Goal: Task Accomplishment & Management: Complete application form

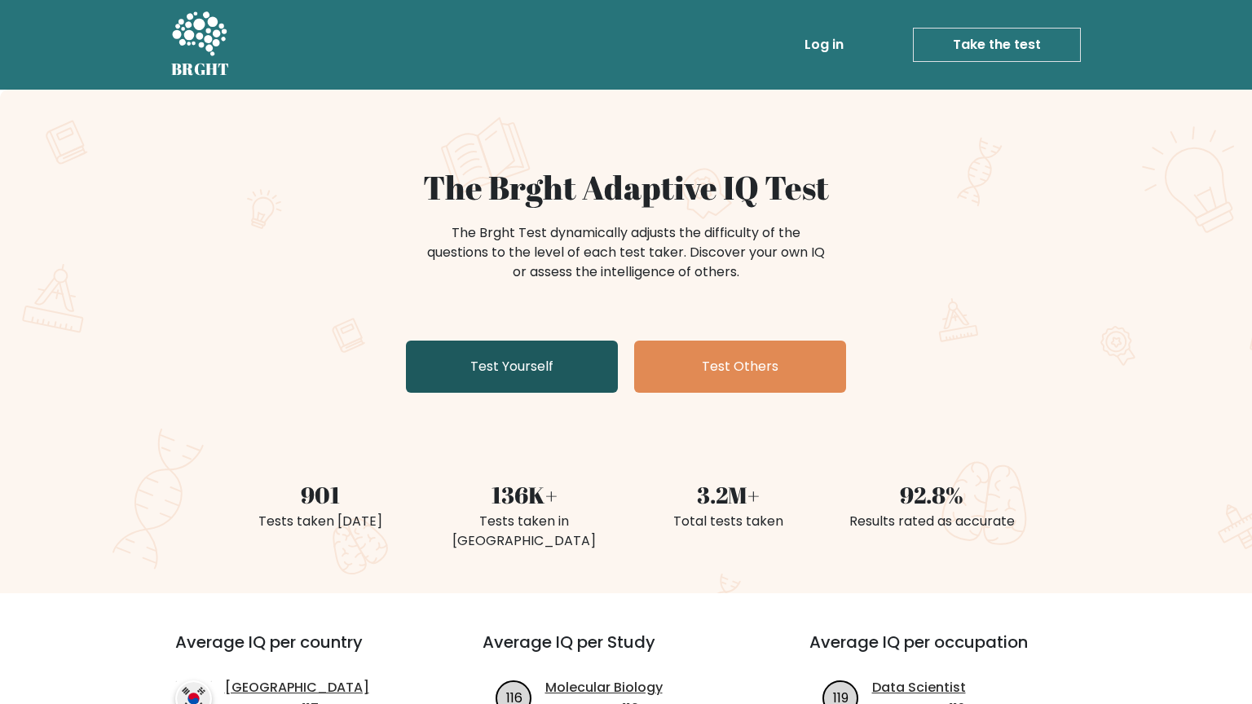
click at [525, 380] on link "Test Yourself" at bounding box center [512, 367] width 212 height 52
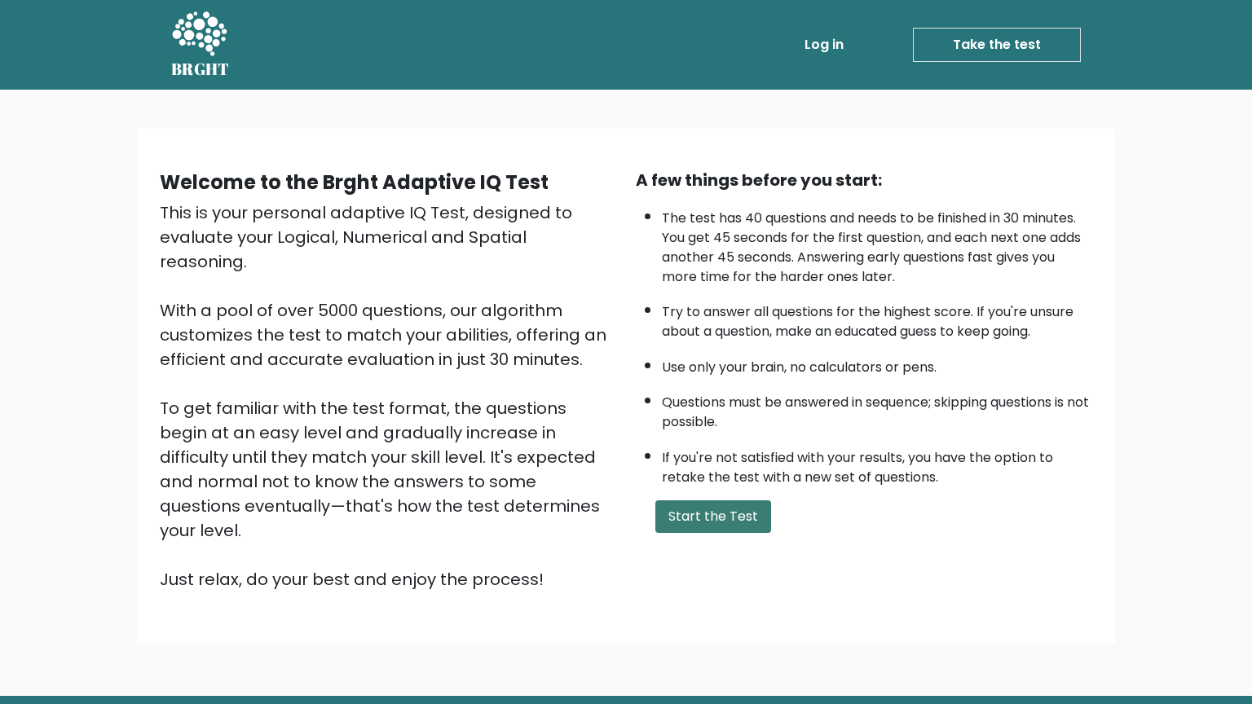
click at [682, 514] on button "Start the Test" at bounding box center [713, 516] width 116 height 33
click at [688, 510] on button "Start the Test" at bounding box center [713, 516] width 116 height 33
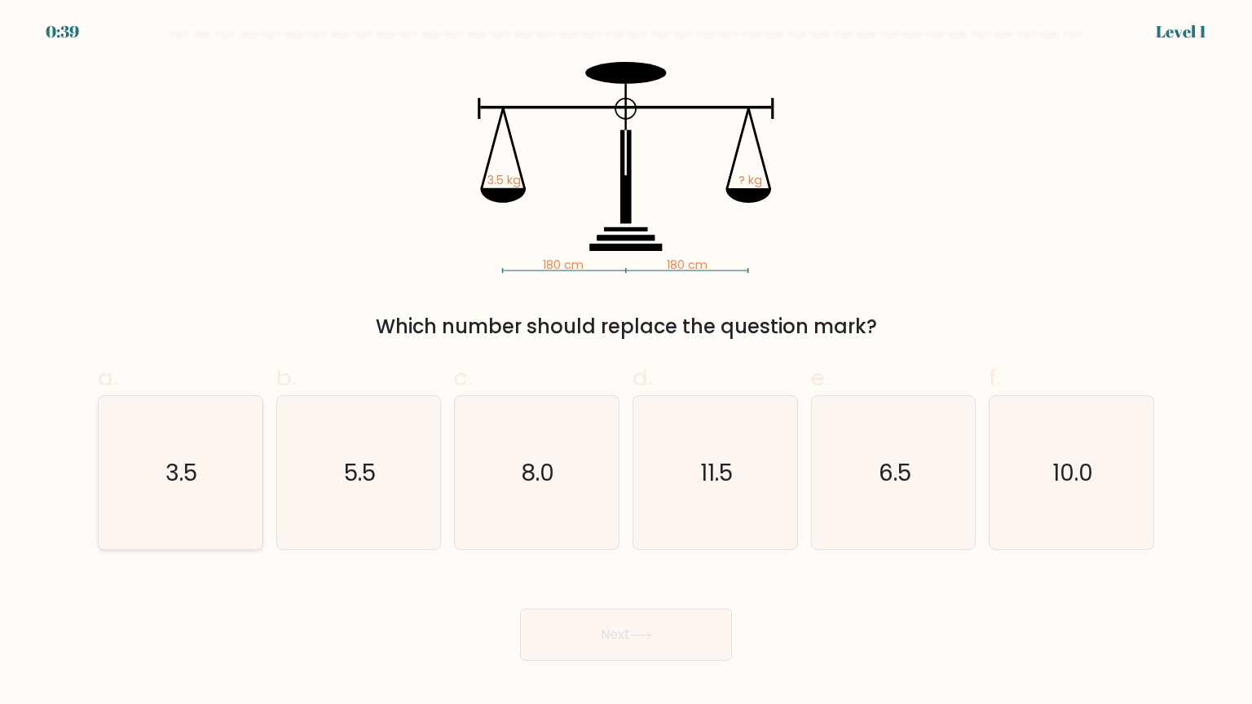
click at [244, 496] on icon "3.5" at bounding box center [179, 472] width 153 height 153
click at [626, 363] on input "a. 3.5" at bounding box center [626, 357] width 1 height 11
radio input "true"
click at [642, 654] on button "Next" at bounding box center [626, 635] width 212 height 52
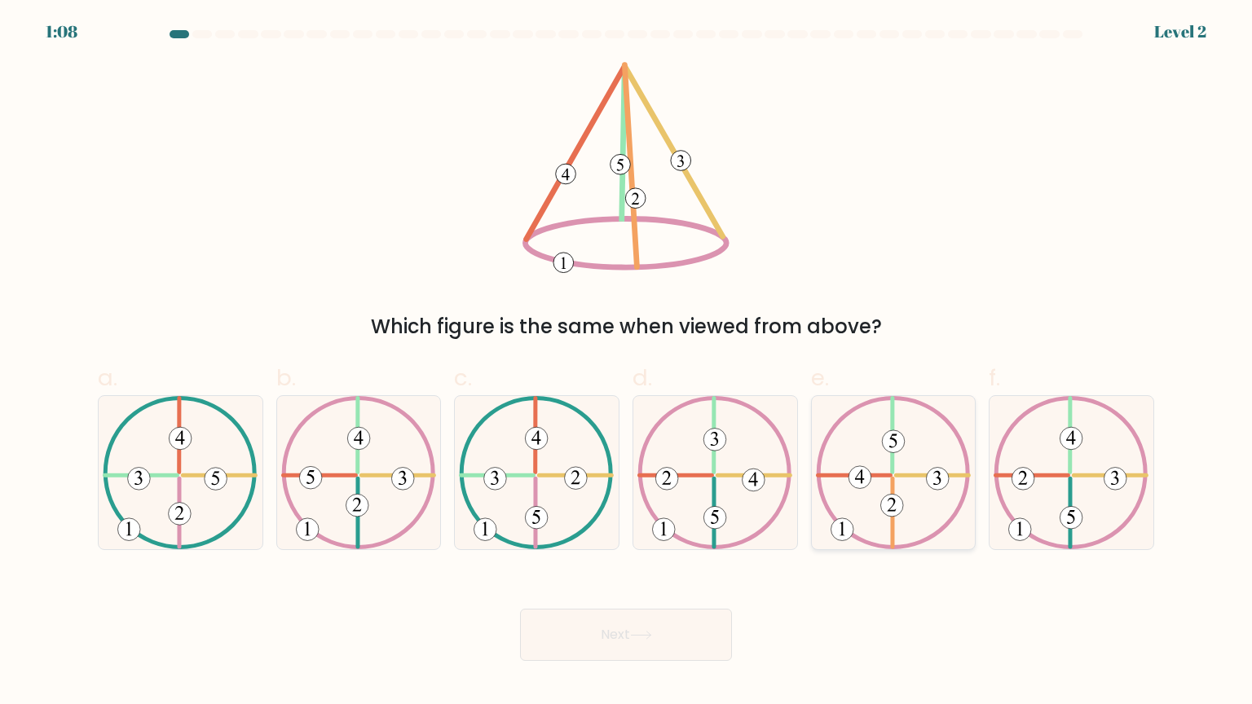
click at [857, 508] on icon at bounding box center [893, 472] width 155 height 153
click at [627, 363] on input "e." at bounding box center [626, 357] width 1 height 11
radio input "true"
click at [656, 664] on body "1:08 Level 2" at bounding box center [626, 352] width 1252 height 704
click at [645, 635] on icon at bounding box center [641, 635] width 20 height 7
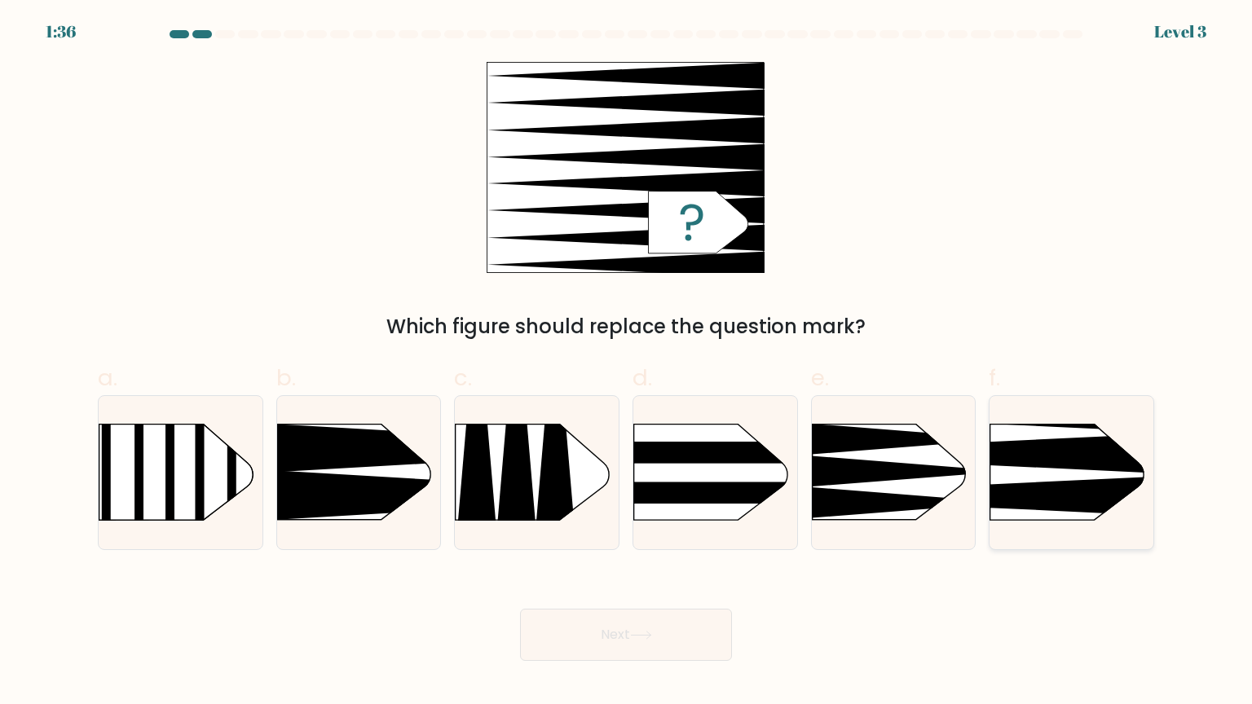
click at [1017, 473] on rect at bounding box center [954, 388] width 425 height 324
click at [627, 363] on input "f." at bounding box center [626, 357] width 1 height 11
radio input "true"
click at [649, 647] on button "Next" at bounding box center [626, 635] width 212 height 52
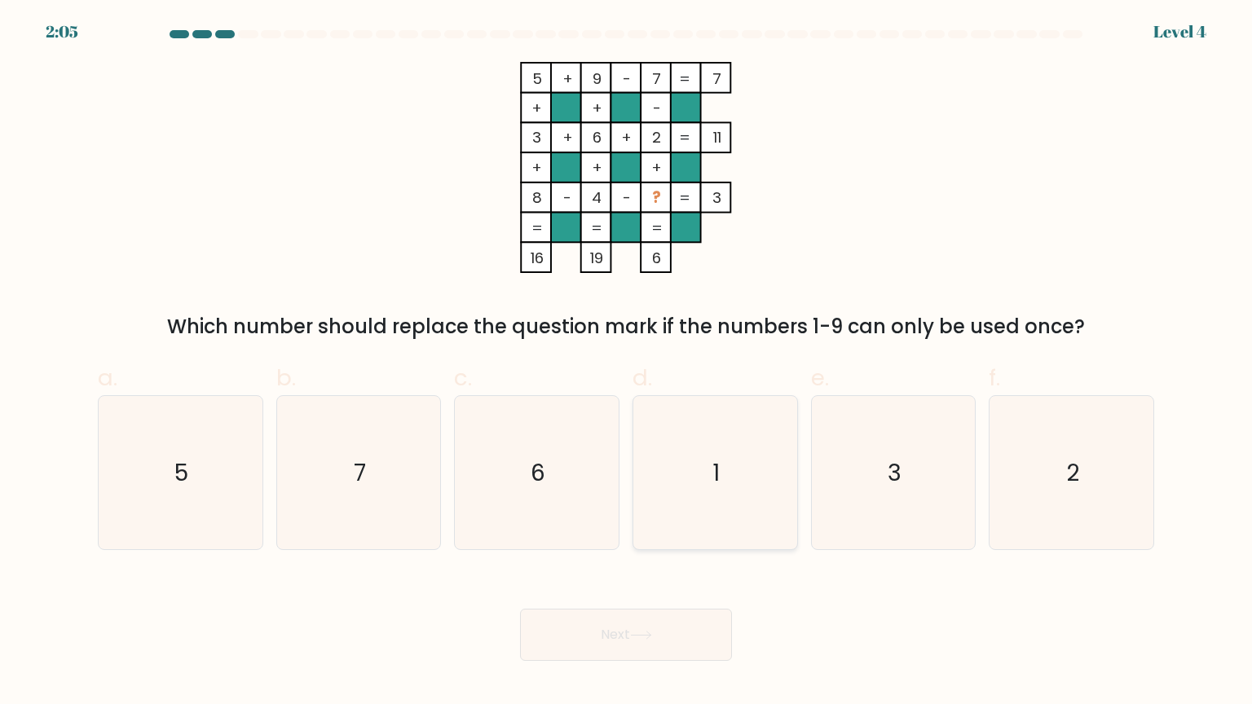
click at [710, 430] on icon "1" at bounding box center [714, 472] width 153 height 153
click at [627, 363] on input "d. 1" at bounding box center [626, 357] width 1 height 11
radio input "true"
click at [659, 639] on button "Next" at bounding box center [626, 635] width 212 height 52
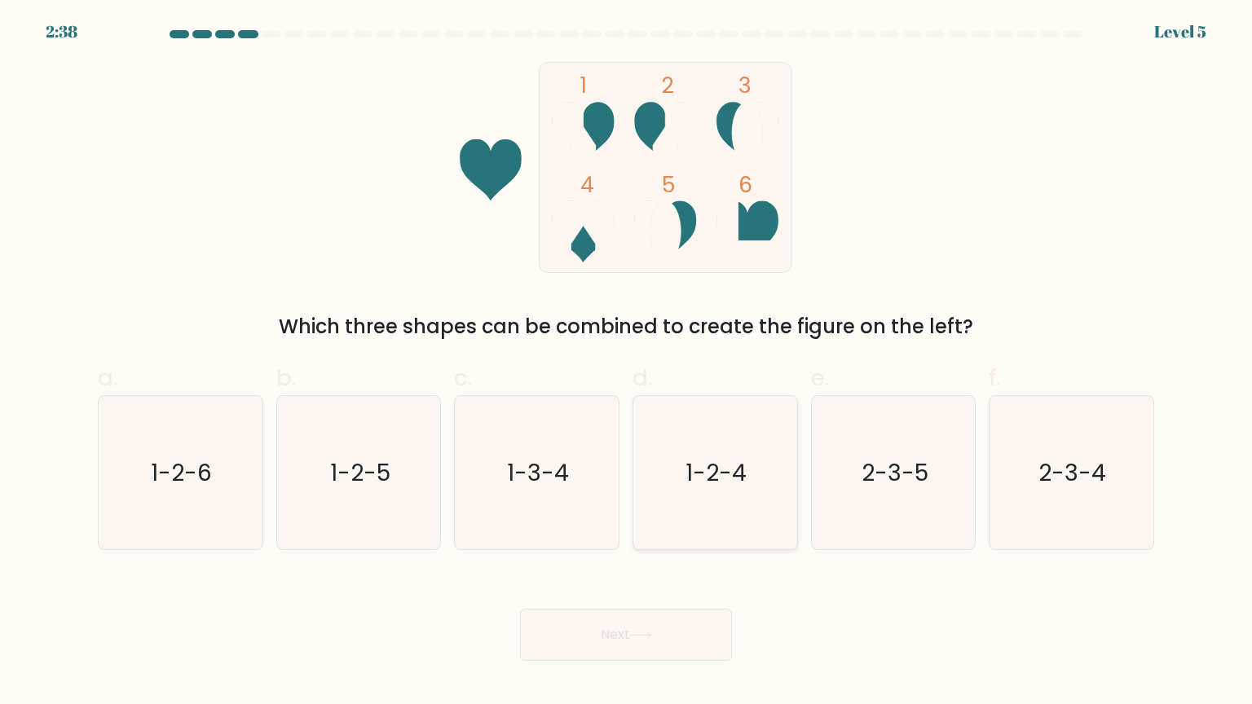
click at [738, 435] on icon "1-2-4" at bounding box center [714, 472] width 153 height 153
click at [627, 363] on input "d. 1-2-4" at bounding box center [626, 357] width 1 height 11
radio input "true"
click at [676, 645] on button "Next" at bounding box center [626, 635] width 212 height 52
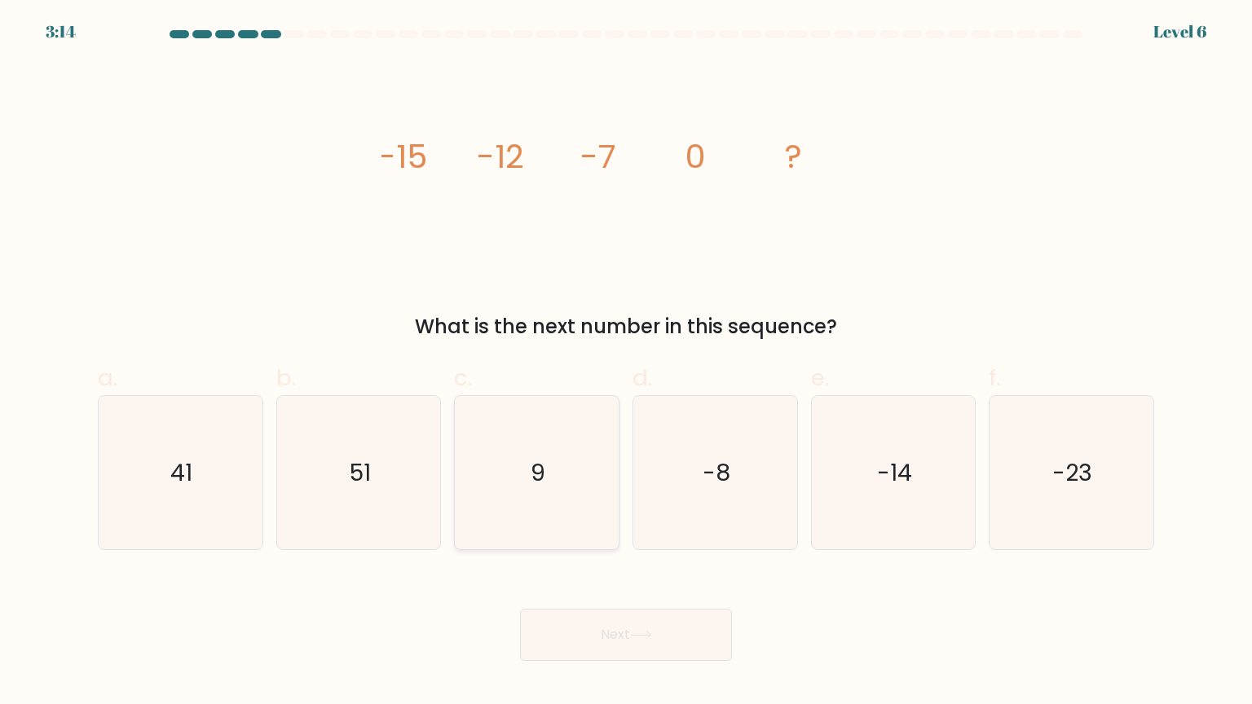
click at [473, 464] on icon "9" at bounding box center [536, 472] width 153 height 153
click at [626, 363] on input "c. 9" at bounding box center [626, 357] width 1 height 11
radio input "true"
click at [605, 633] on button "Next" at bounding box center [626, 635] width 212 height 52
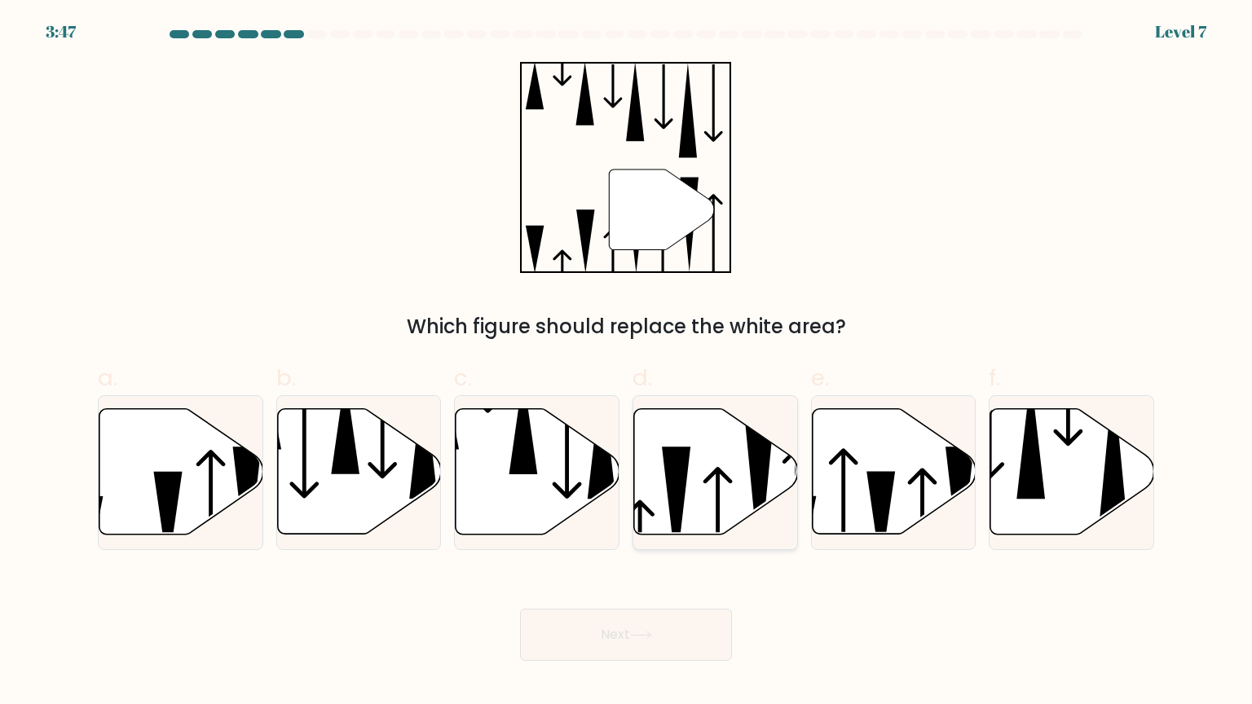
click at [732, 485] on icon at bounding box center [716, 471] width 164 height 125
click at [627, 363] on input "d." at bounding box center [626, 357] width 1 height 11
radio input "true"
click at [697, 635] on button "Next" at bounding box center [626, 635] width 212 height 52
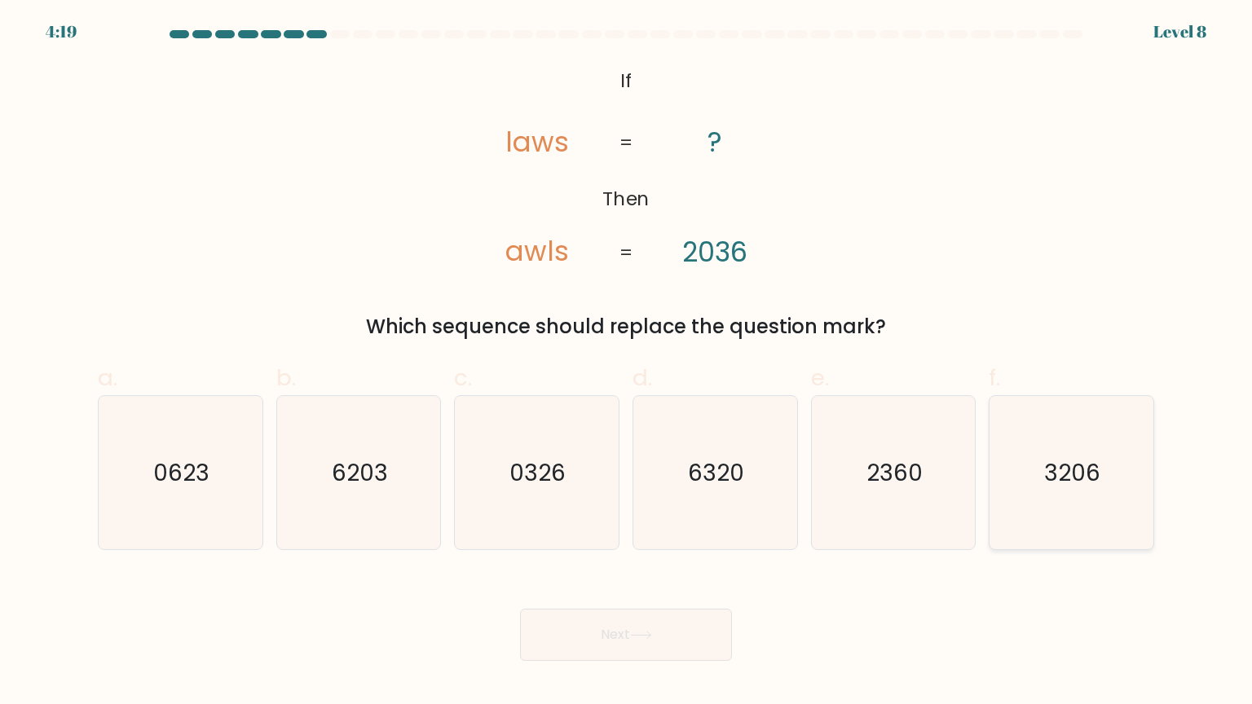
click at [1095, 482] on text "3206" at bounding box center [1073, 472] width 56 height 33
click at [627, 363] on input "f. 3206" at bounding box center [626, 357] width 1 height 11
radio input "true"
click at [574, 639] on button "Next" at bounding box center [626, 635] width 212 height 52
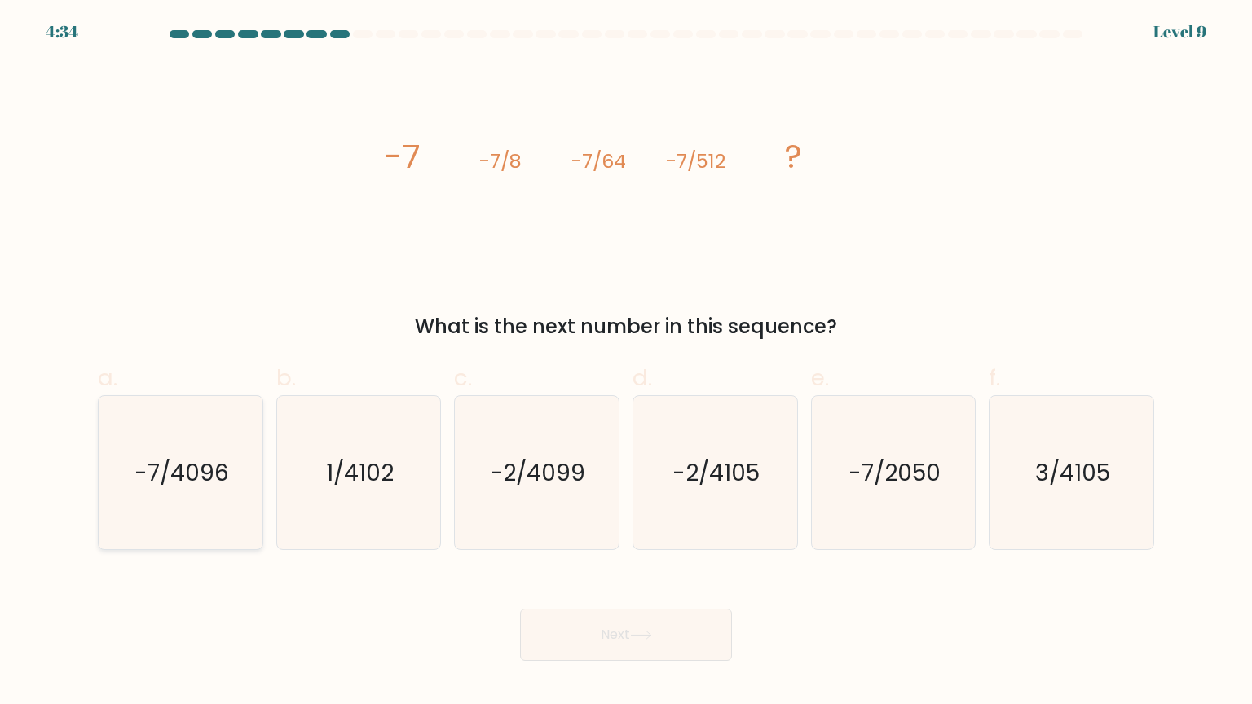
click at [168, 455] on icon "-7/4096" at bounding box center [179, 472] width 153 height 153
click at [626, 363] on input "a. -7/4096" at bounding box center [626, 357] width 1 height 11
radio input "true"
click at [595, 645] on button "Next" at bounding box center [626, 635] width 212 height 52
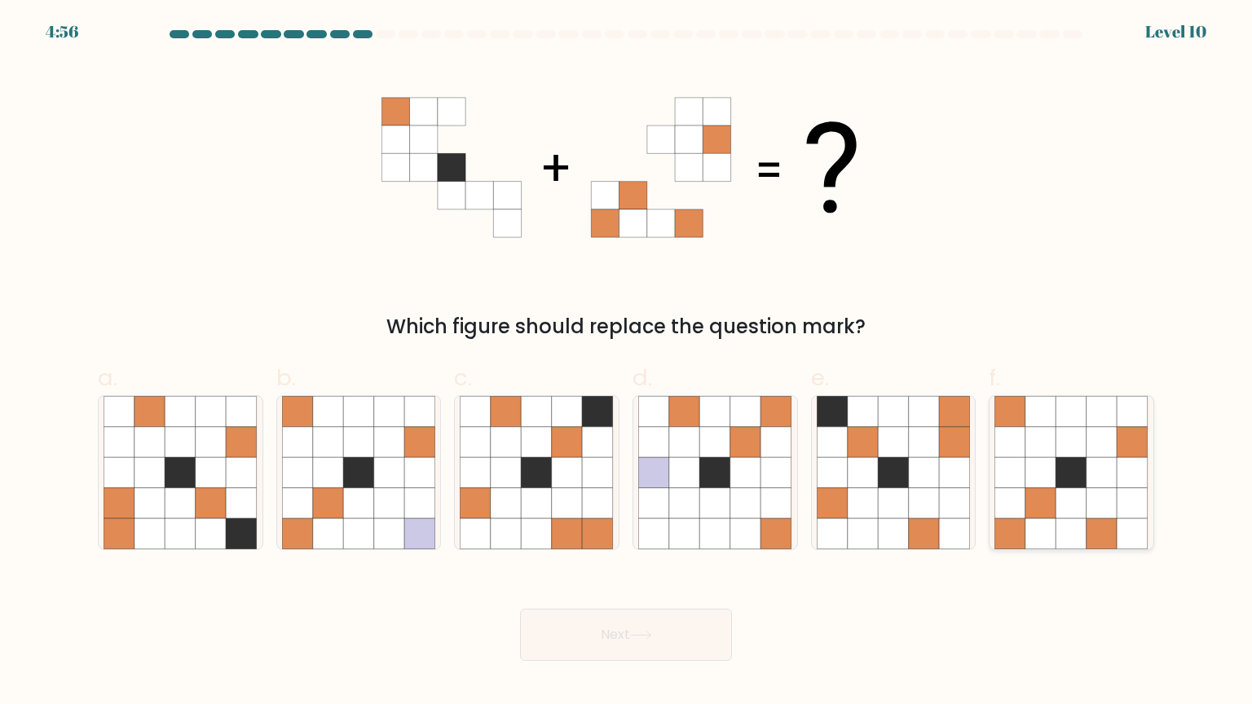
click at [1089, 478] on icon at bounding box center [1101, 472] width 31 height 31
click at [627, 363] on input "f." at bounding box center [626, 357] width 1 height 11
radio input "true"
click at [637, 645] on button "Next" at bounding box center [626, 635] width 212 height 52
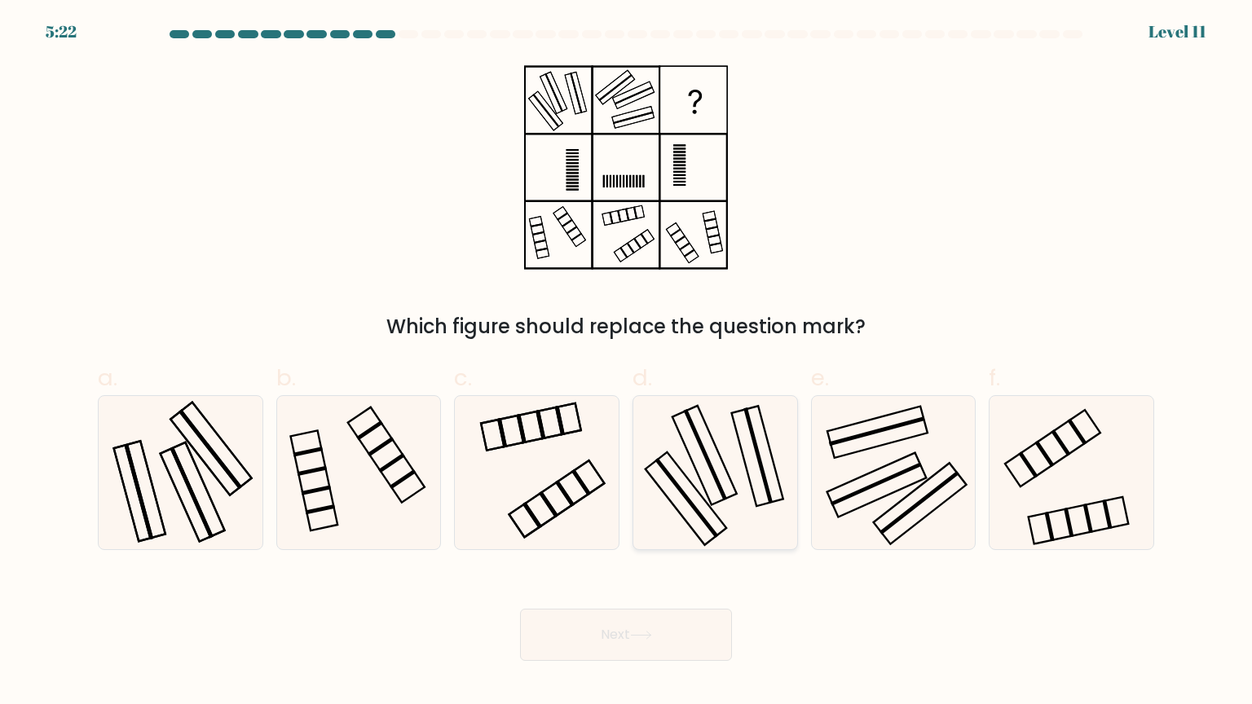
click at [764, 487] on icon at bounding box center [714, 472] width 153 height 153
click at [627, 363] on input "d." at bounding box center [626, 357] width 1 height 11
radio input "true"
click at [693, 614] on button "Next" at bounding box center [626, 635] width 212 height 52
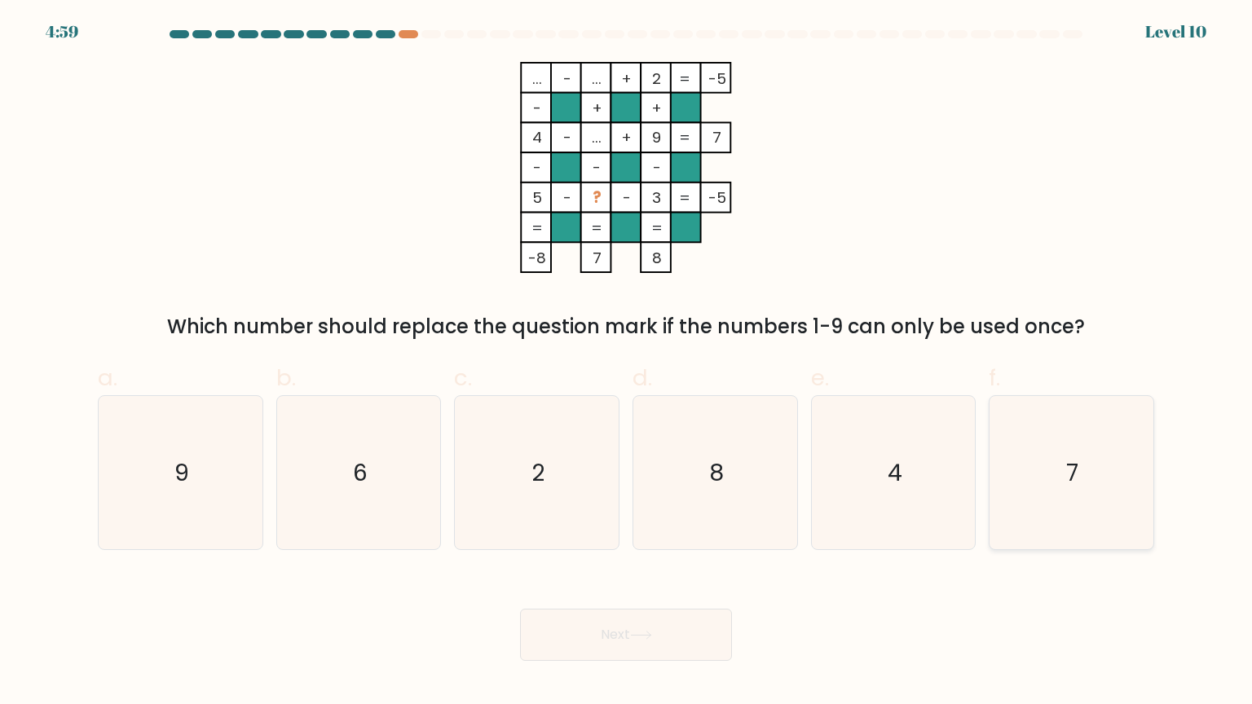
click at [1026, 529] on icon "7" at bounding box center [1070, 472] width 153 height 153
click at [627, 363] on input "f. 7" at bounding box center [626, 357] width 1 height 11
radio input "true"
click at [696, 645] on button "Next" at bounding box center [626, 635] width 212 height 52
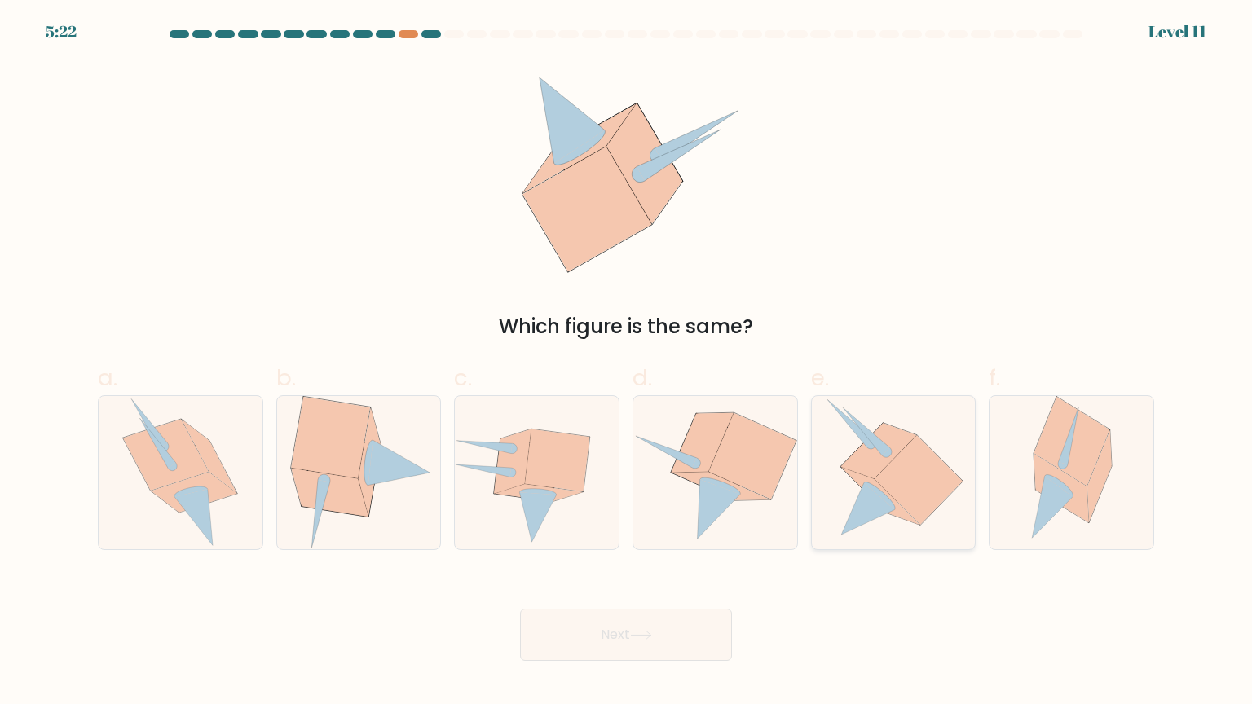
click at [869, 446] on icon at bounding box center [870, 443] width 9 height 9
click at [627, 363] on input "e." at bounding box center [626, 357] width 1 height 11
radio input "true"
click at [694, 633] on button "Next" at bounding box center [626, 635] width 212 height 52
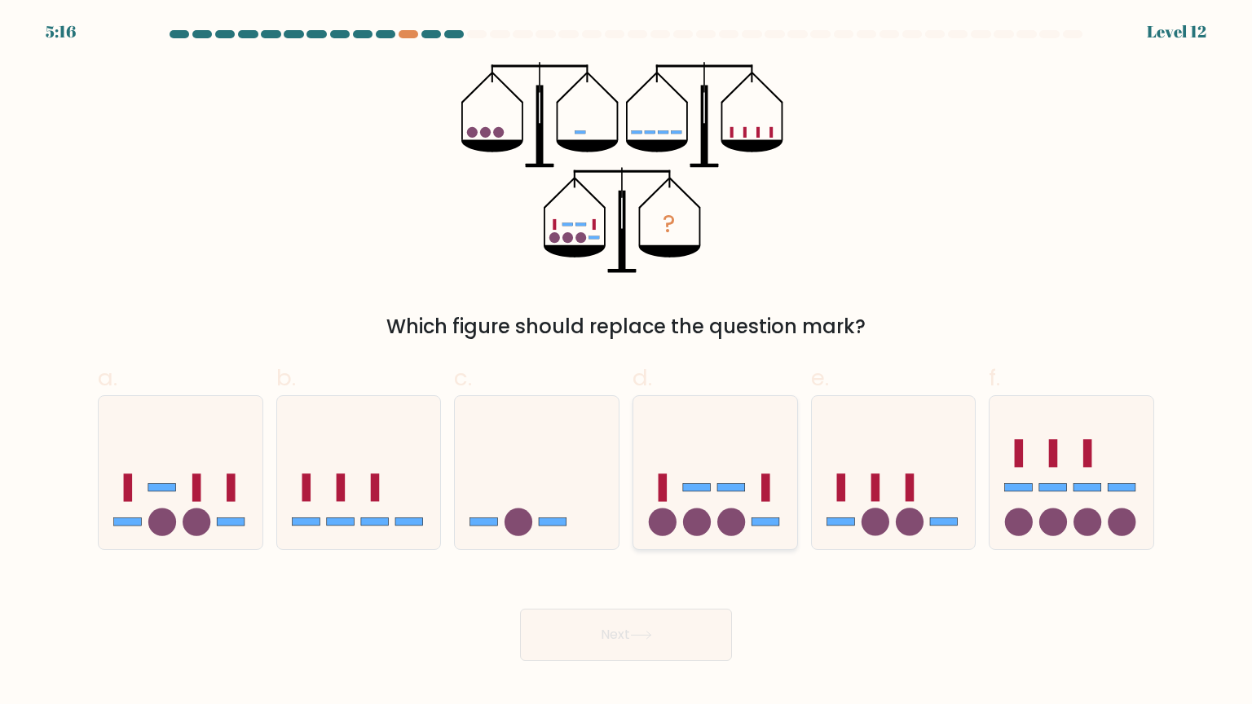
click at [750, 491] on icon at bounding box center [715, 472] width 164 height 135
click at [627, 363] on input "d." at bounding box center [626, 357] width 1 height 11
radio input "true"
click at [750, 487] on icon at bounding box center [715, 472] width 162 height 134
click at [627, 363] on input "d." at bounding box center [626, 357] width 1 height 11
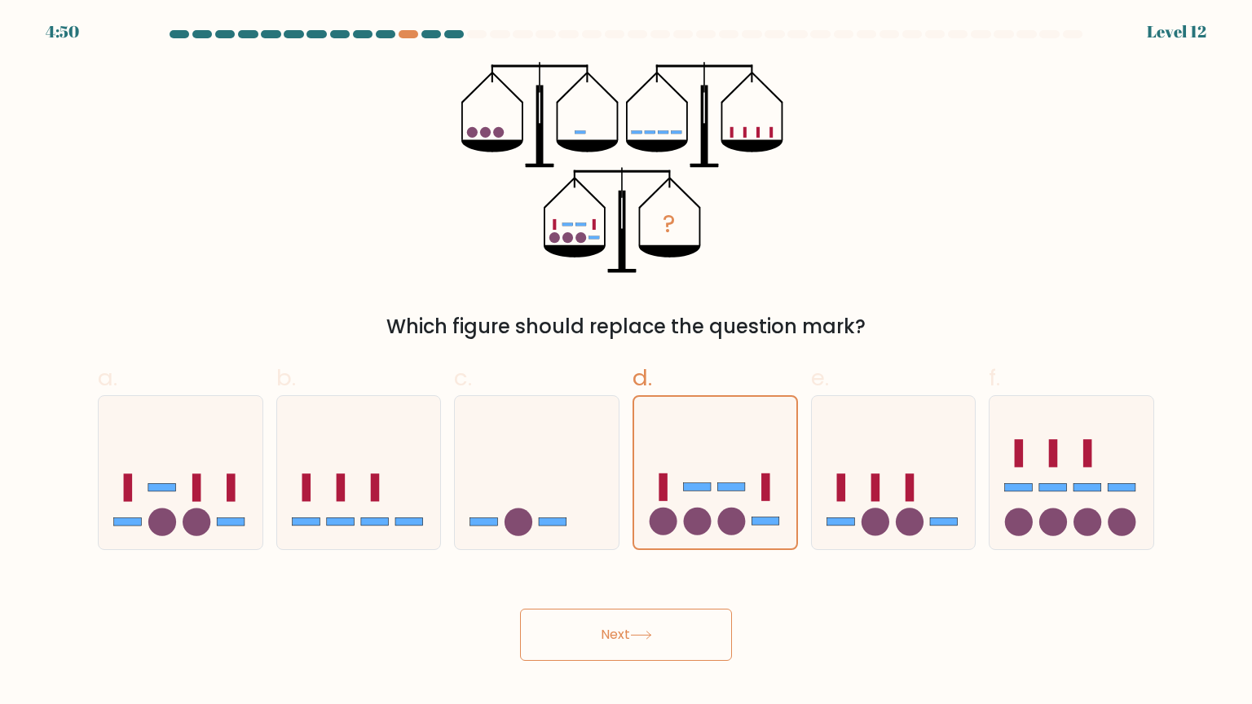
click at [601, 636] on button "Next" at bounding box center [626, 635] width 212 height 52
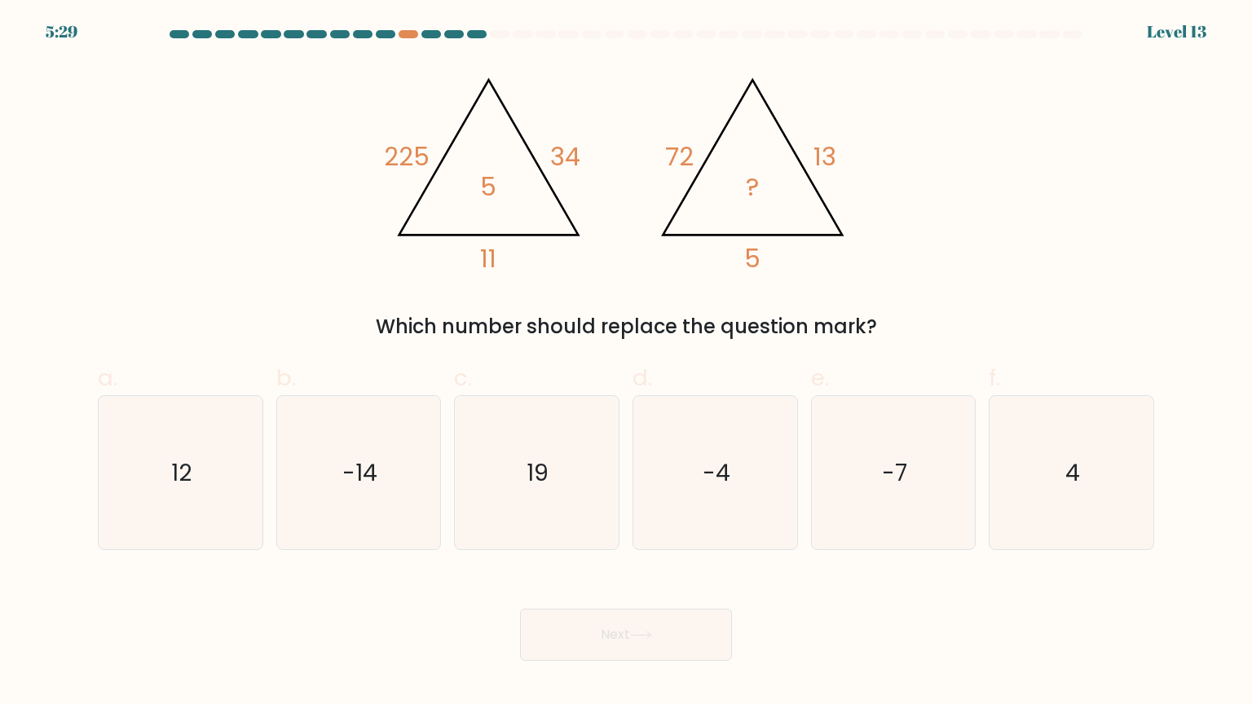
click at [477, 33] on div at bounding box center [477, 34] width 20 height 8
click at [751, 460] on icon "-4" at bounding box center [714, 472] width 153 height 153
click at [627, 363] on input "d. -4" at bounding box center [626, 357] width 1 height 11
radio input "true"
click at [669, 641] on button "Next" at bounding box center [626, 635] width 212 height 52
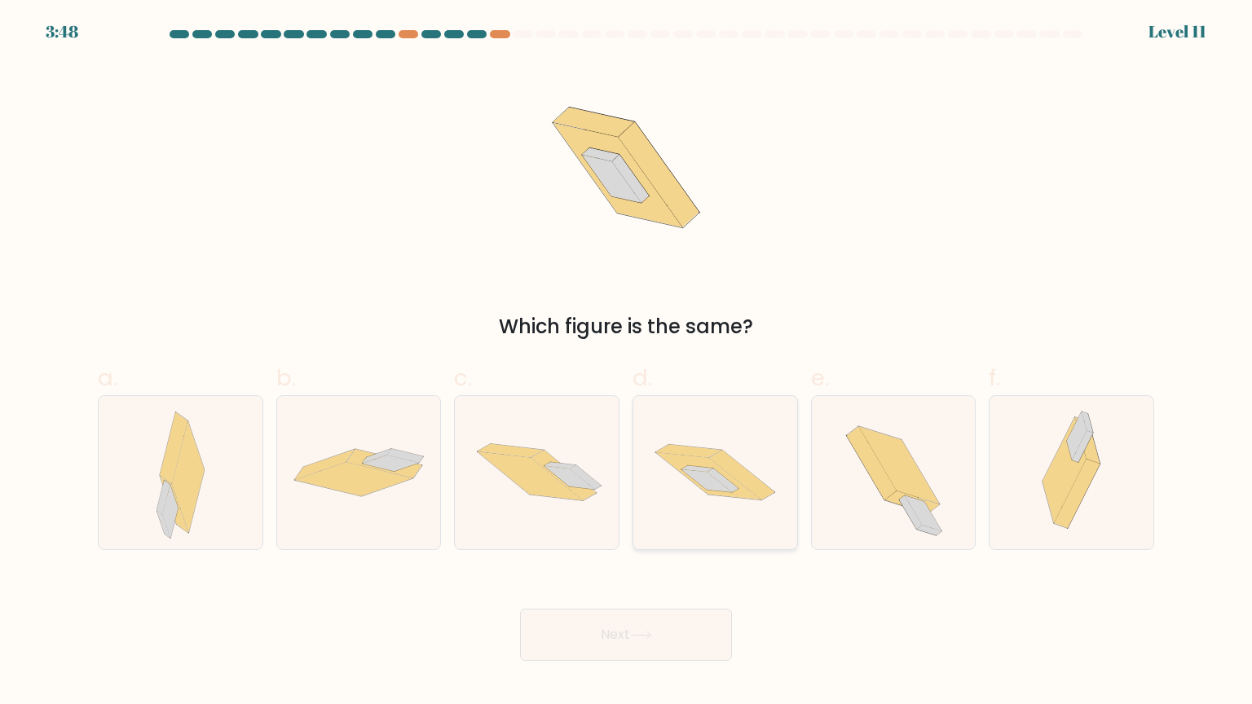
click at [728, 507] on icon at bounding box center [715, 472] width 164 height 108
click at [627, 363] on input "d." at bounding box center [626, 357] width 1 height 11
radio input "true"
click at [689, 629] on button "Next" at bounding box center [626, 635] width 212 height 52
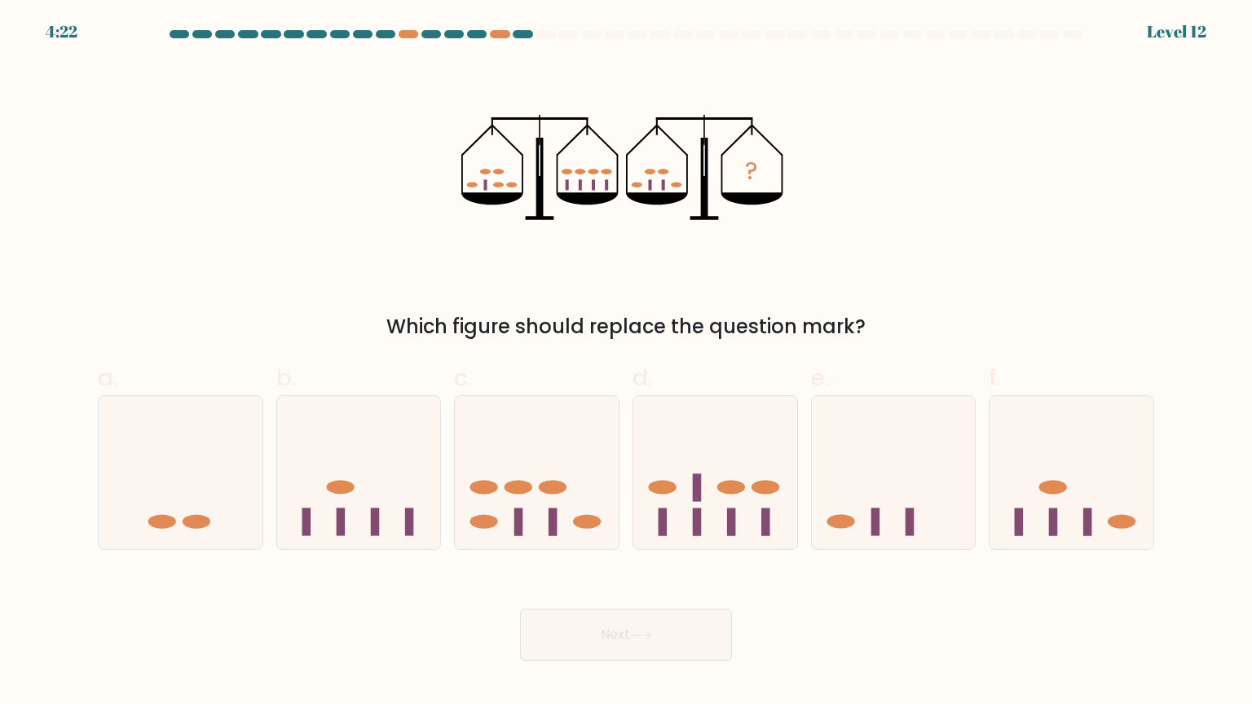
click at [403, 28] on div "4:22 Level 12" at bounding box center [626, 22] width 1252 height 44
click at [405, 36] on div at bounding box center [408, 34] width 20 height 8
click at [406, 34] on div at bounding box center [408, 34] width 20 height 8
click at [499, 473] on icon at bounding box center [537, 472] width 164 height 135
click at [626, 363] on input "c." at bounding box center [626, 357] width 1 height 11
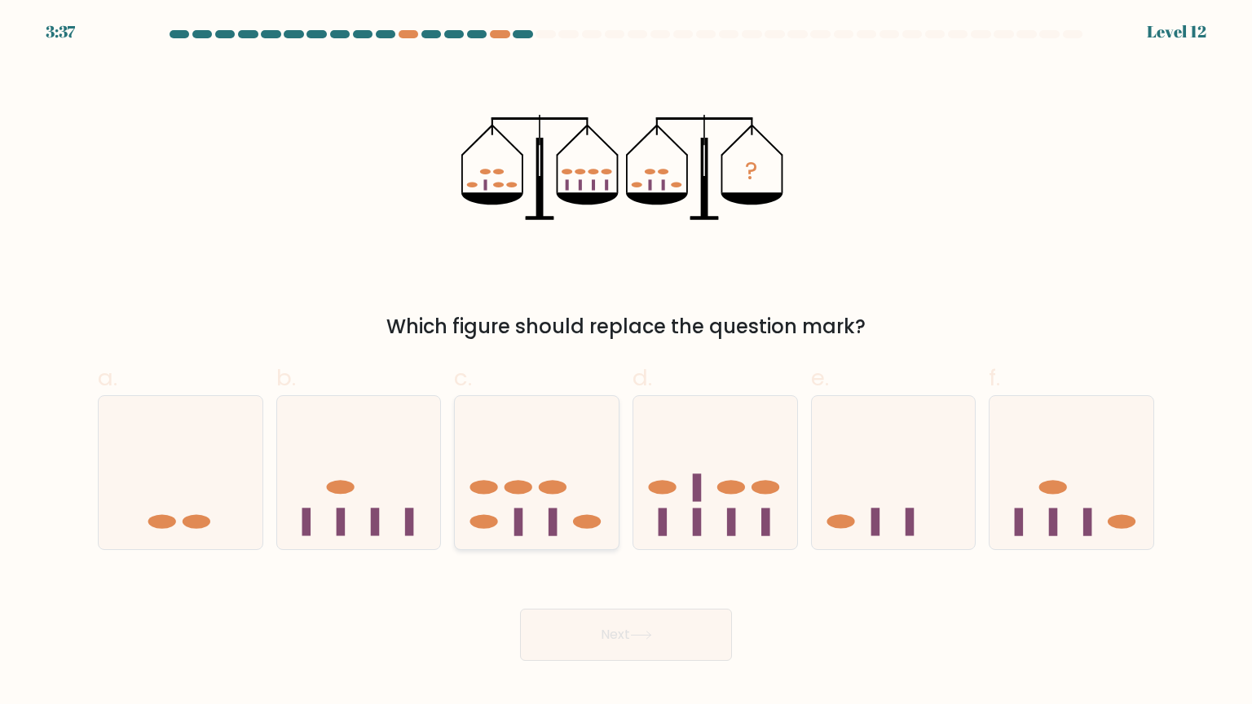
radio input "true"
click at [640, 468] on icon at bounding box center [715, 472] width 164 height 135
click at [627, 363] on input "d." at bounding box center [626, 357] width 1 height 11
radio input "true"
click at [664, 644] on button "Next" at bounding box center [626, 635] width 212 height 52
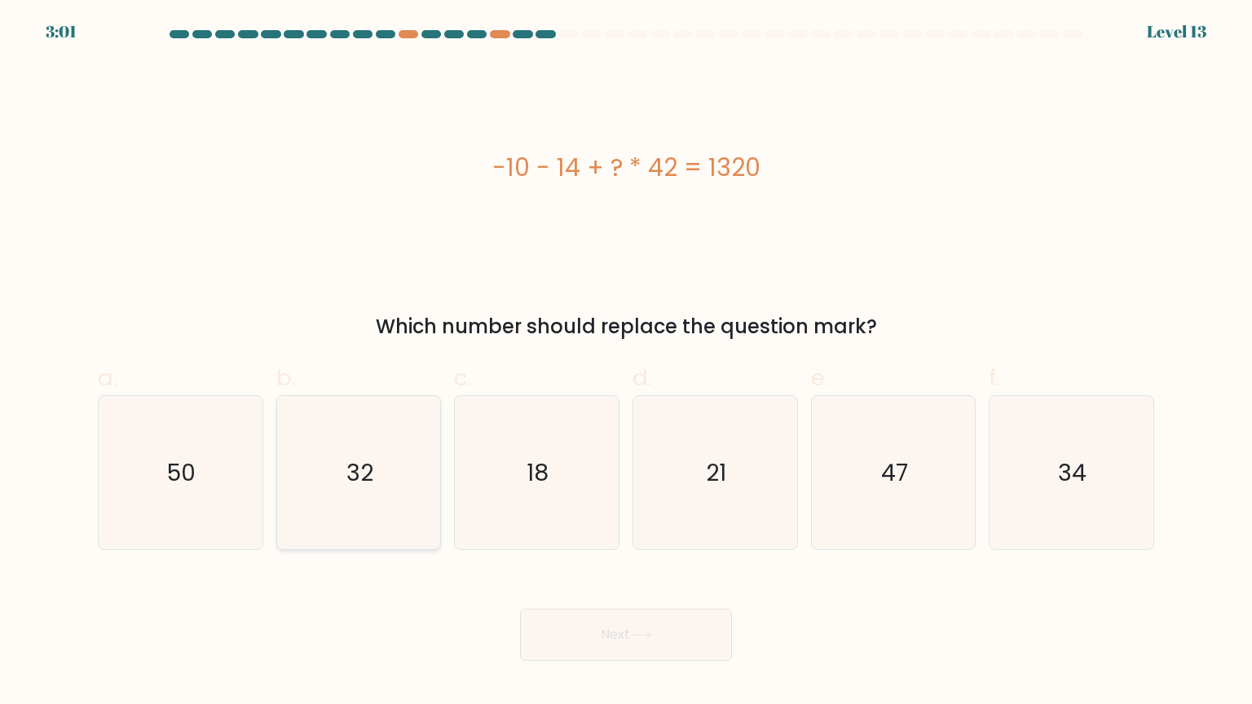
click at [372, 490] on icon "32" at bounding box center [358, 472] width 153 height 153
click at [626, 363] on input "b. 32" at bounding box center [626, 357] width 1 height 11
radio input "true"
click at [596, 649] on button "Next" at bounding box center [626, 635] width 212 height 52
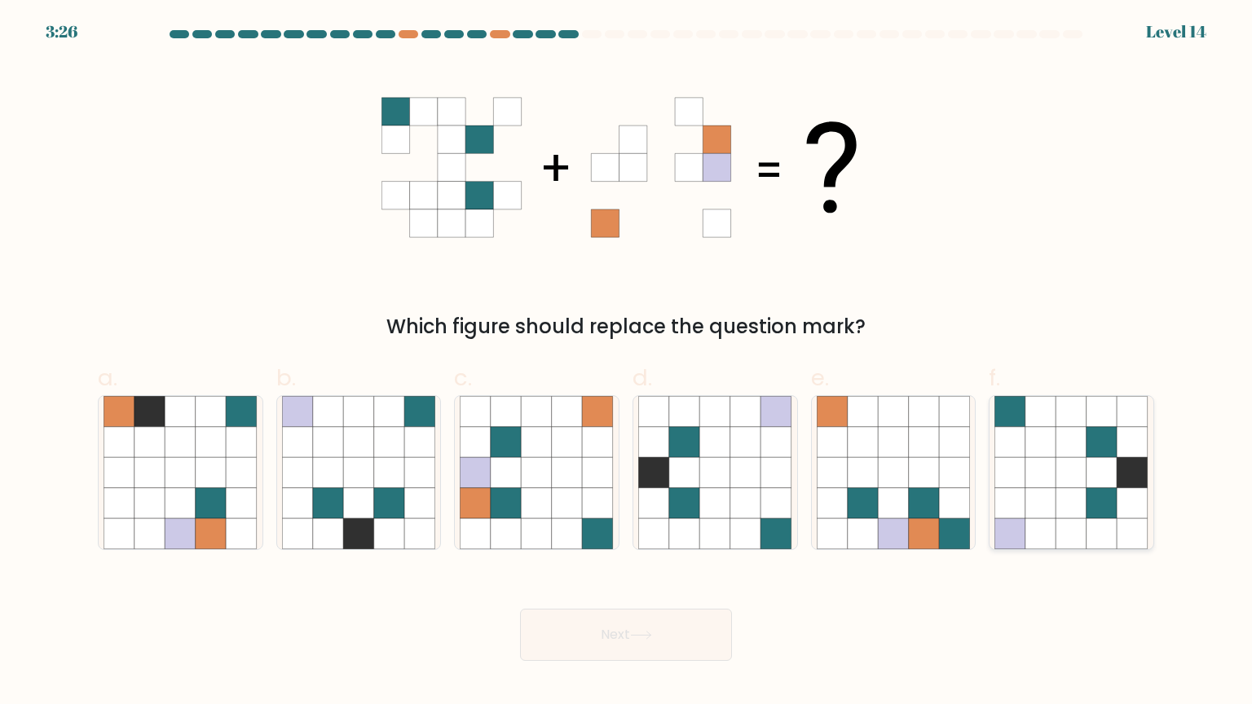
click at [1079, 484] on icon at bounding box center [1071, 472] width 31 height 31
click at [627, 363] on input "f." at bounding box center [626, 357] width 1 height 11
radio input "true"
click at [674, 618] on button "Next" at bounding box center [626, 635] width 212 height 52
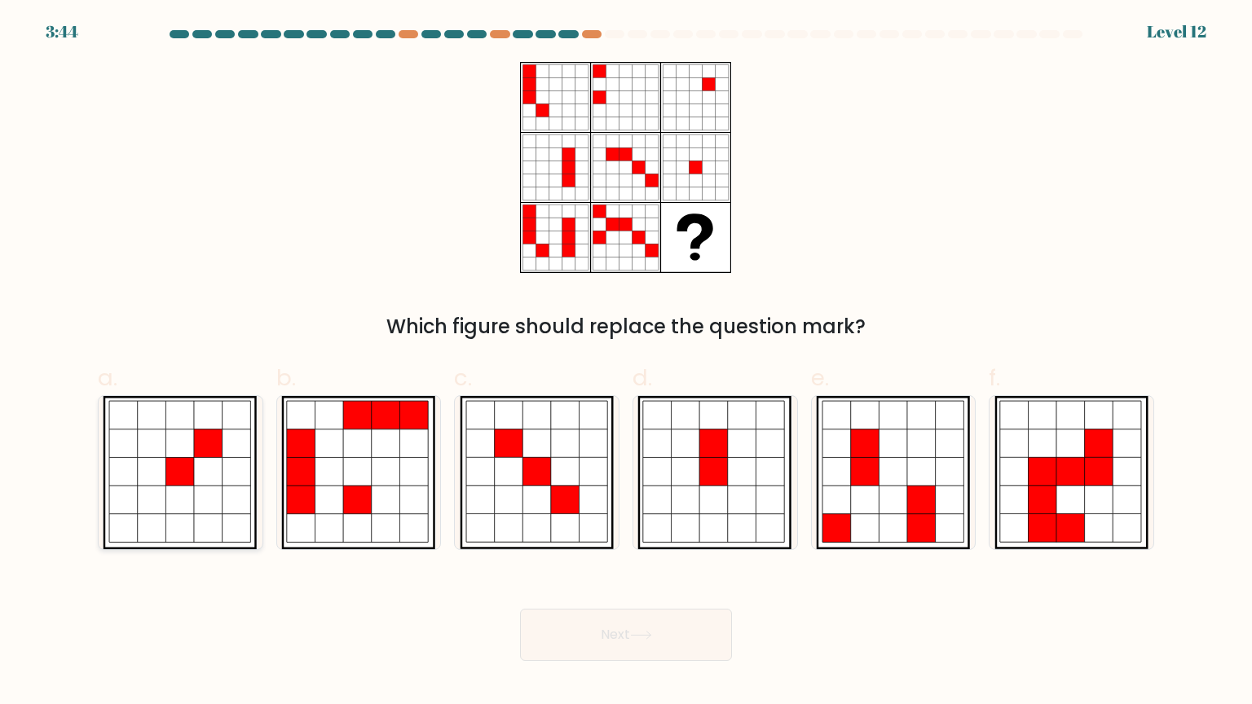
click at [249, 482] on icon at bounding box center [237, 471] width 29 height 29
click at [626, 363] on input "a." at bounding box center [626, 357] width 1 height 11
radio input "true"
click at [565, 632] on button "Next" at bounding box center [626, 635] width 212 height 52
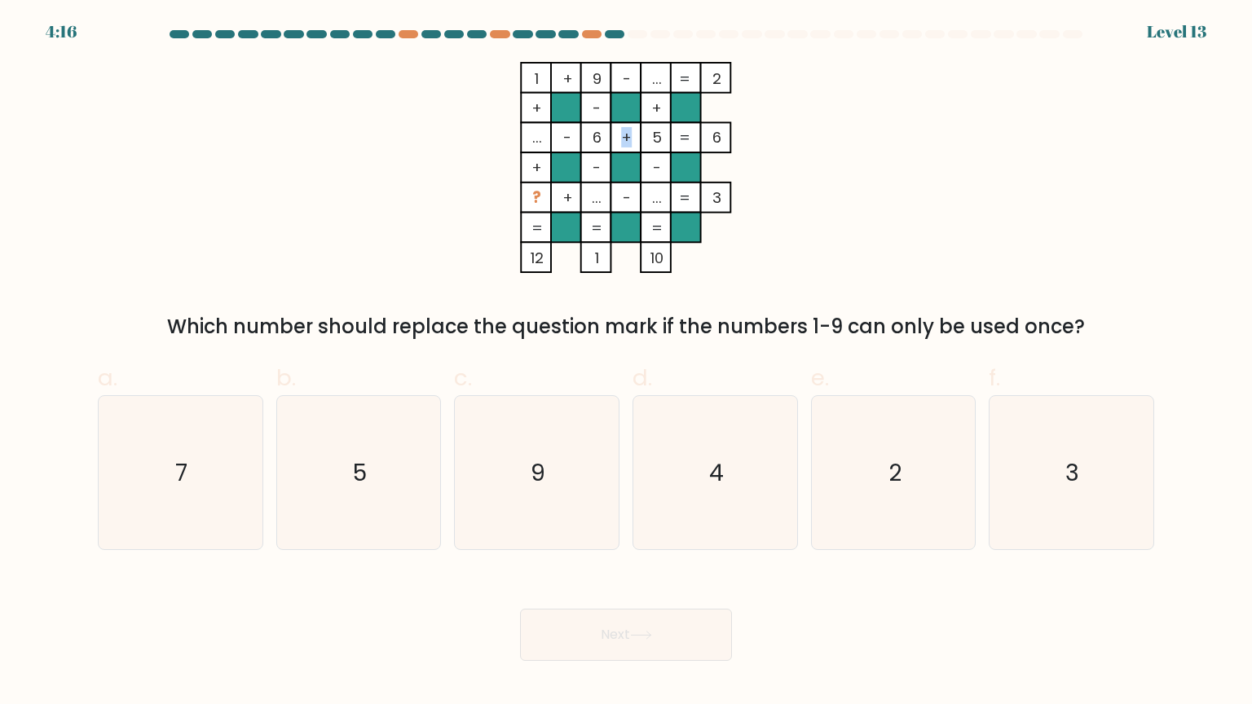
drag, startPoint x: 621, startPoint y: 138, endPoint x: 654, endPoint y: 137, distance: 32.6
click at [654, 137] on icon "1 + 9 - ... 2 + - + ... - 6 + 5 6 + - - ? + ... - ... = 3 = = = = 12 1 10 =" at bounding box center [625, 167] width 489 height 211
click at [654, 137] on tspan "5" at bounding box center [657, 137] width 10 height 20
click at [684, 450] on icon "4" at bounding box center [714, 472] width 153 height 153
click at [627, 363] on input "d. 4" at bounding box center [626, 357] width 1 height 11
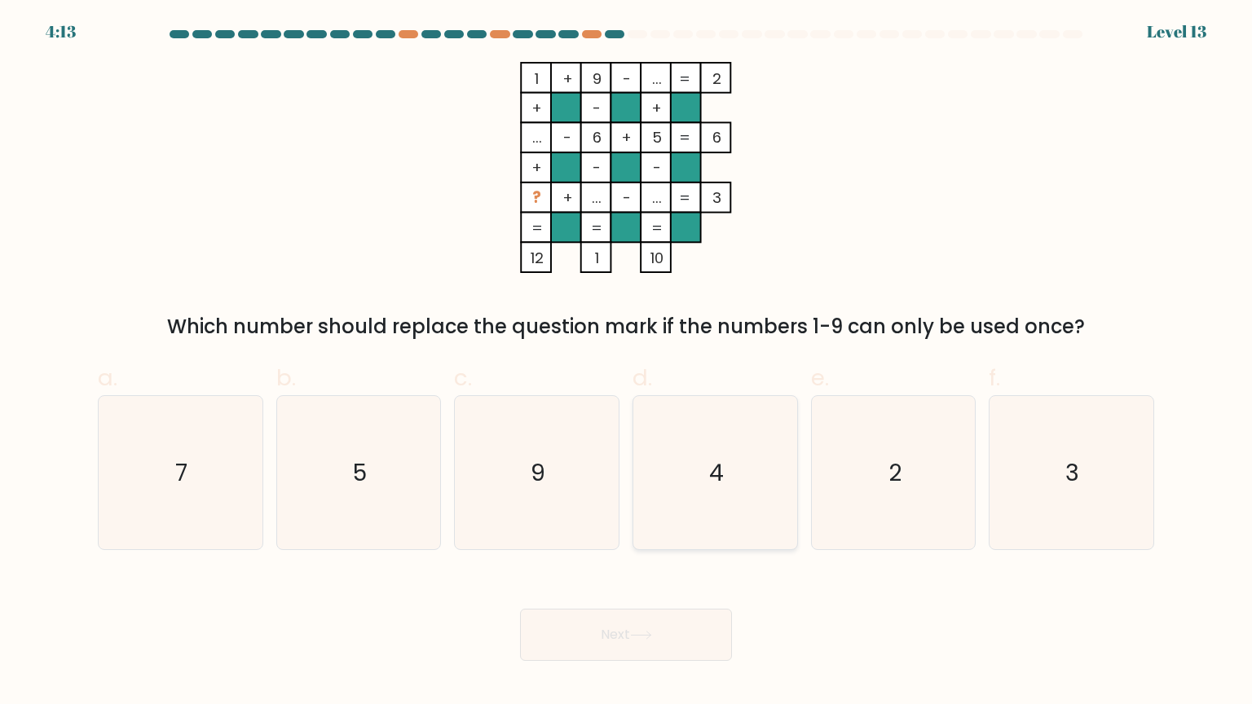
radio input "true"
click at [652, 637] on icon at bounding box center [641, 635] width 22 height 9
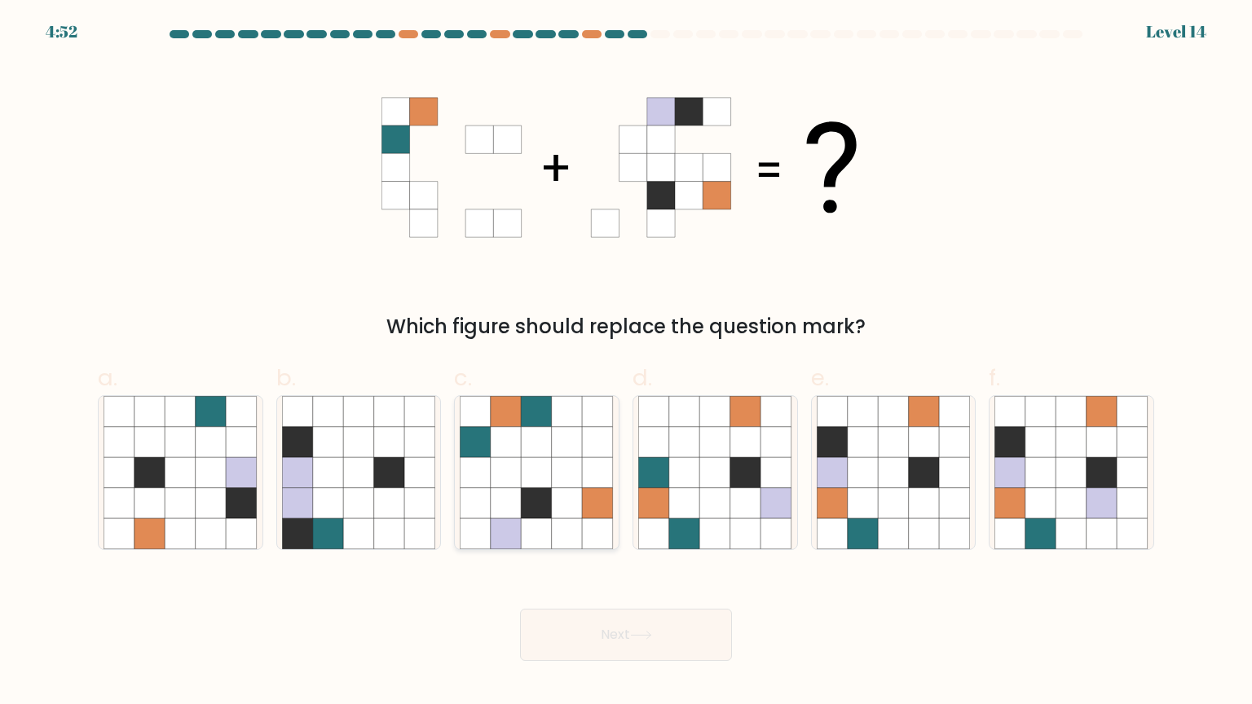
click at [532, 442] on icon at bounding box center [537, 441] width 31 height 31
click at [626, 363] on input "c." at bounding box center [626, 357] width 1 height 11
radio input "true"
click at [597, 640] on button "Next" at bounding box center [626, 635] width 212 height 52
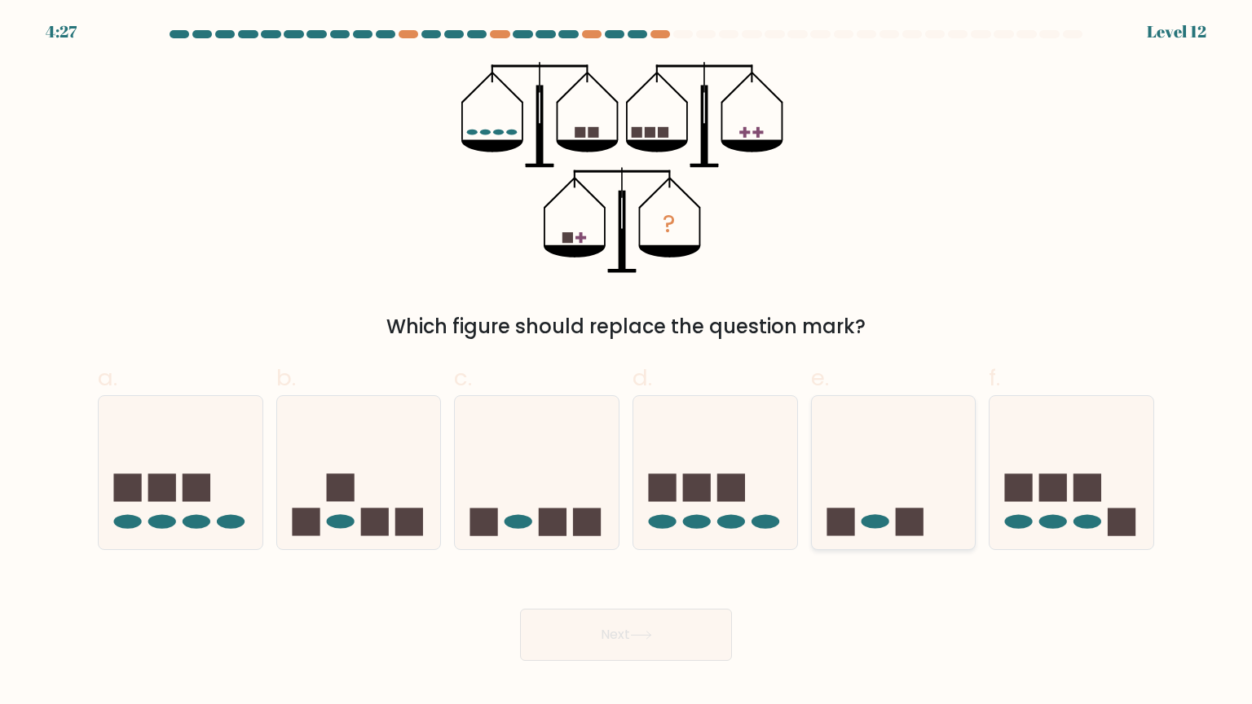
click at [856, 539] on icon at bounding box center [894, 472] width 164 height 135
click at [627, 363] on input "e." at bounding box center [626, 357] width 1 height 11
radio input "true"
click at [634, 649] on button "Next" at bounding box center [626, 635] width 212 height 52
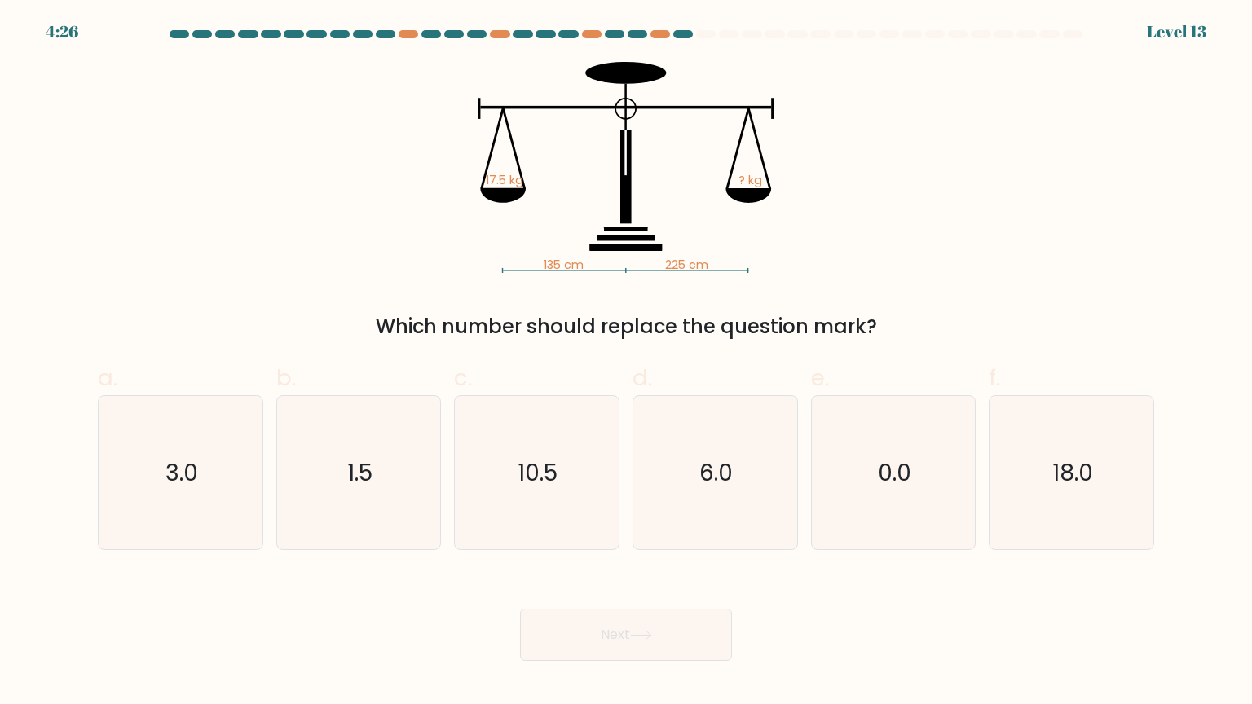
click at [630, 635] on button "Next" at bounding box center [626, 635] width 212 height 52
click at [631, 633] on button "Next" at bounding box center [626, 635] width 212 height 52
click at [629, 632] on button "Next" at bounding box center [626, 635] width 212 height 52
click at [890, 139] on div "135 cm 225 cm 17.5 kg ? kg Which number should replace the question mark?" at bounding box center [626, 201] width 1076 height 279
click at [614, 480] on div "10.5" at bounding box center [536, 472] width 165 height 155
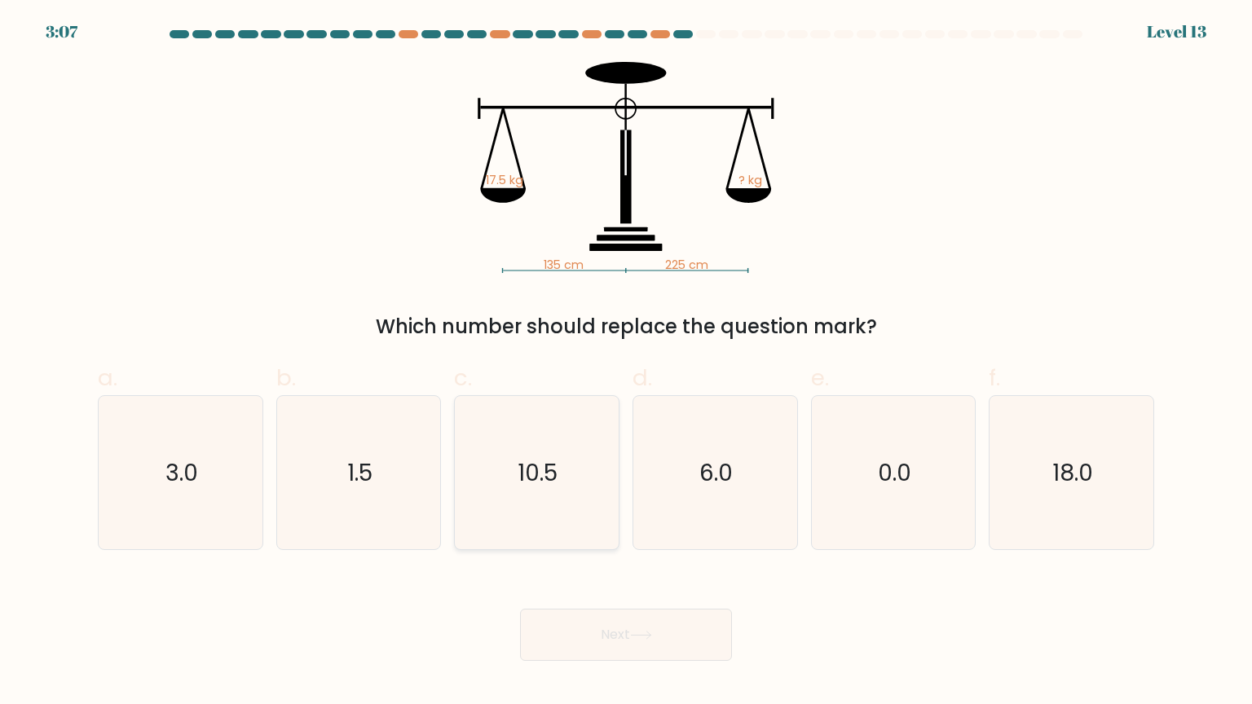
click at [626, 363] on input "c. 10.5" at bounding box center [626, 357] width 1 height 11
radio input "true"
click at [638, 625] on button "Next" at bounding box center [626, 635] width 212 height 52
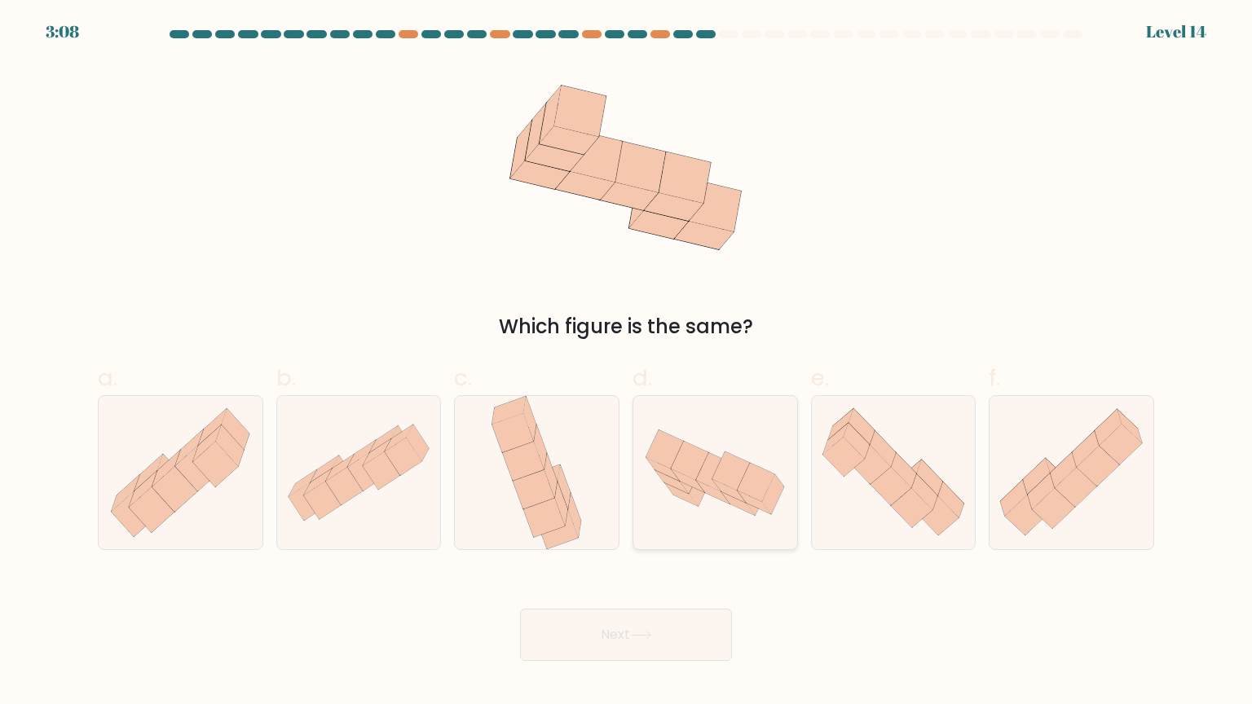
click at [732, 473] on icon at bounding box center [730, 470] width 37 height 38
click at [627, 363] on input "d." at bounding box center [626, 357] width 1 height 11
radio input "true"
click at [700, 653] on button "Next" at bounding box center [626, 635] width 212 height 52
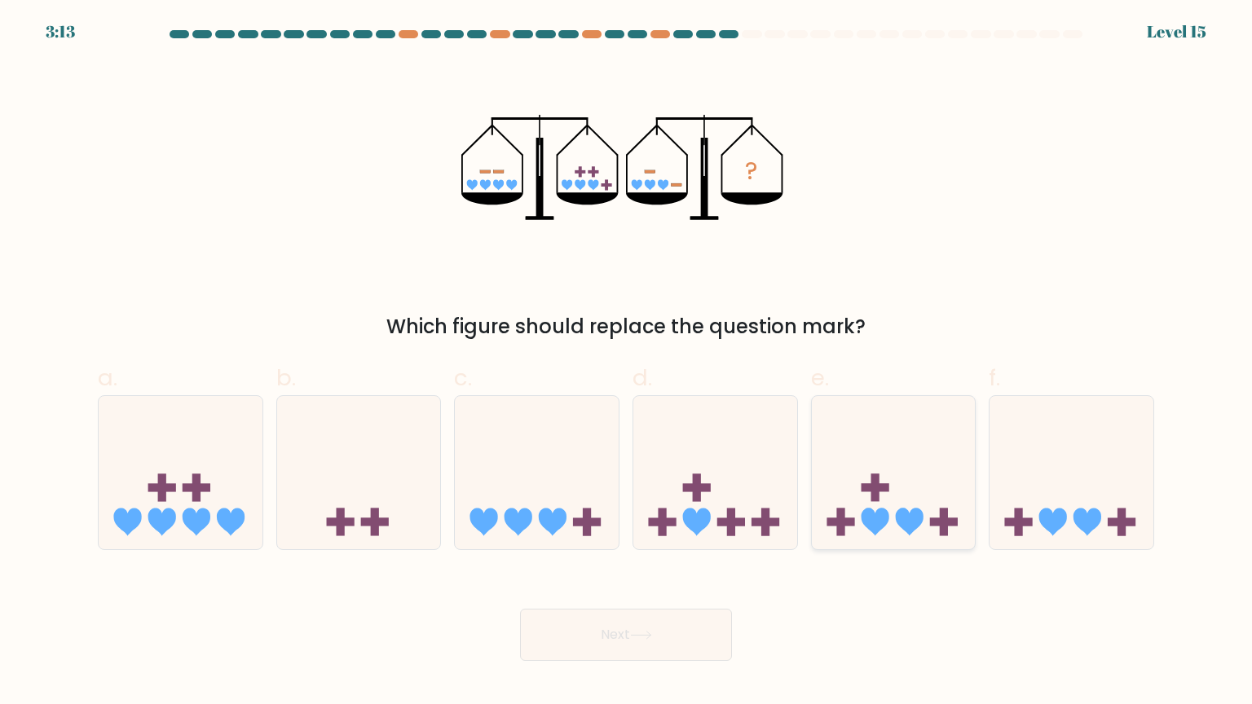
click at [922, 484] on icon at bounding box center [894, 472] width 164 height 135
click at [627, 363] on input "e." at bounding box center [626, 357] width 1 height 11
radio input "true"
click at [679, 620] on button "Next" at bounding box center [626, 635] width 212 height 52
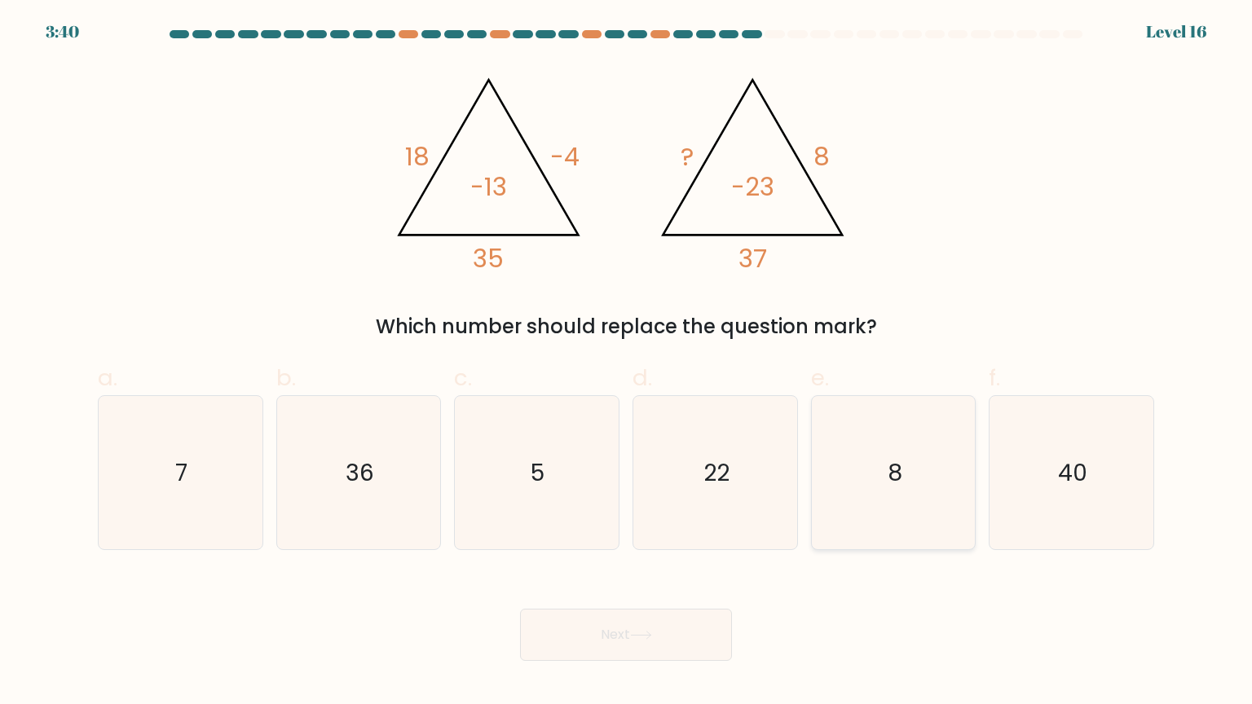
click at [879, 479] on icon "8" at bounding box center [892, 472] width 153 height 153
click at [627, 363] on input "e. 8" at bounding box center [626, 357] width 1 height 11
radio input "true"
click at [607, 645] on button "Next" at bounding box center [626, 635] width 212 height 52
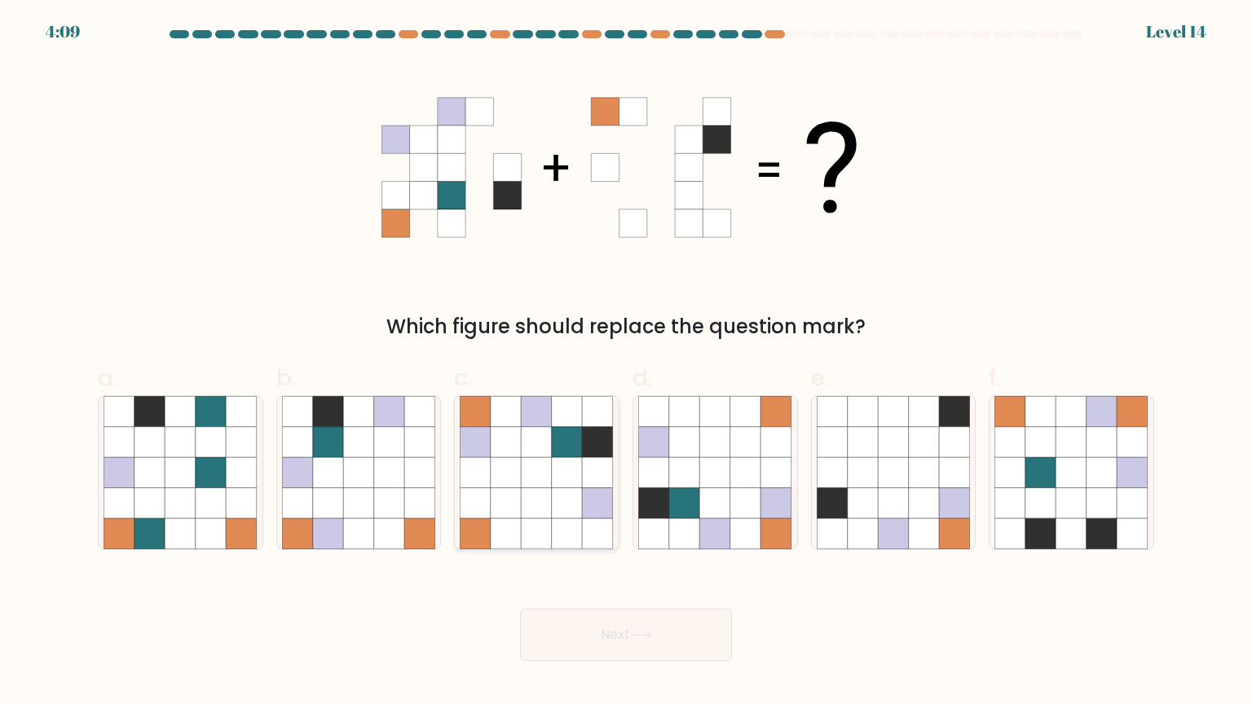
click at [505, 449] on icon at bounding box center [506, 441] width 31 height 31
click at [626, 363] on input "c." at bounding box center [626, 357] width 1 height 11
radio input "true"
click at [566, 496] on icon at bounding box center [567, 502] width 30 height 30
click at [626, 363] on input "c." at bounding box center [626, 357] width 1 height 11
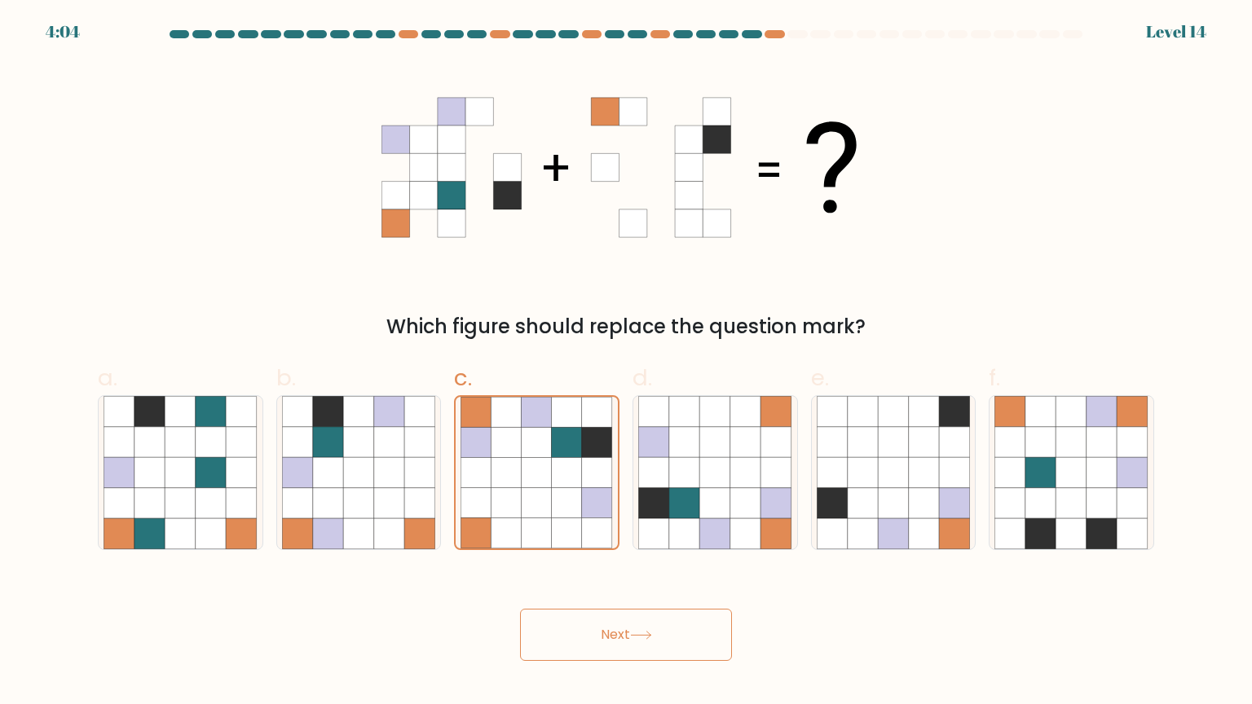
click at [605, 623] on button "Next" at bounding box center [626, 635] width 212 height 52
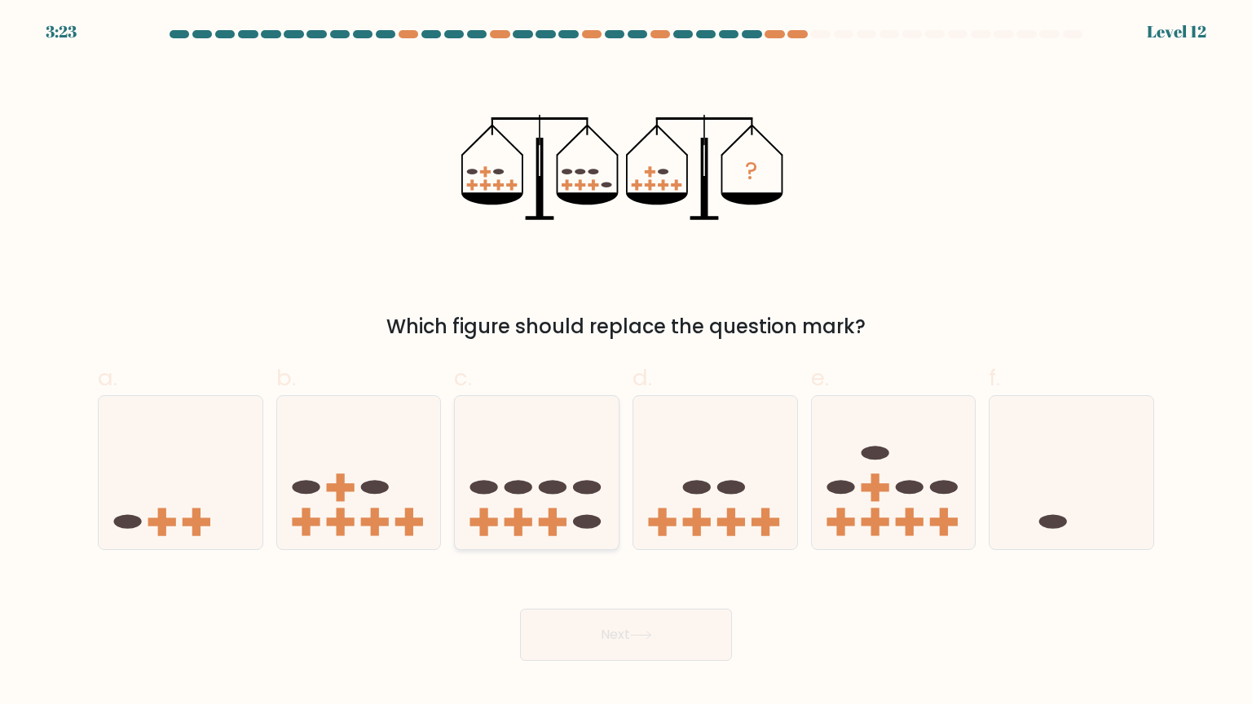
click at [561, 519] on rect at bounding box center [553, 521] width 28 height 8
click at [626, 363] on input "c." at bounding box center [626, 357] width 1 height 11
radio input "true"
click at [623, 634] on button "Next" at bounding box center [626, 635] width 212 height 52
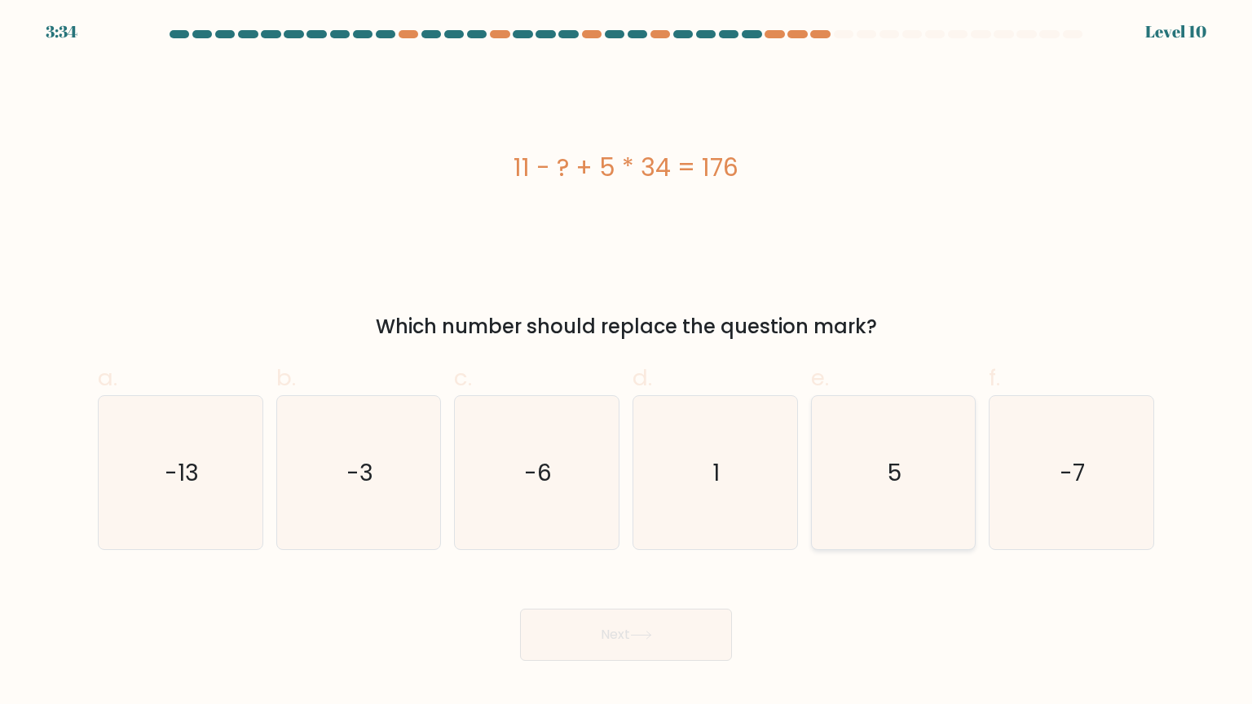
click at [852, 543] on icon "5" at bounding box center [892, 472] width 153 height 153
click at [627, 363] on input "e. 5" at bounding box center [626, 357] width 1 height 11
radio input "true"
click at [702, 650] on button "Next" at bounding box center [626, 635] width 212 height 52
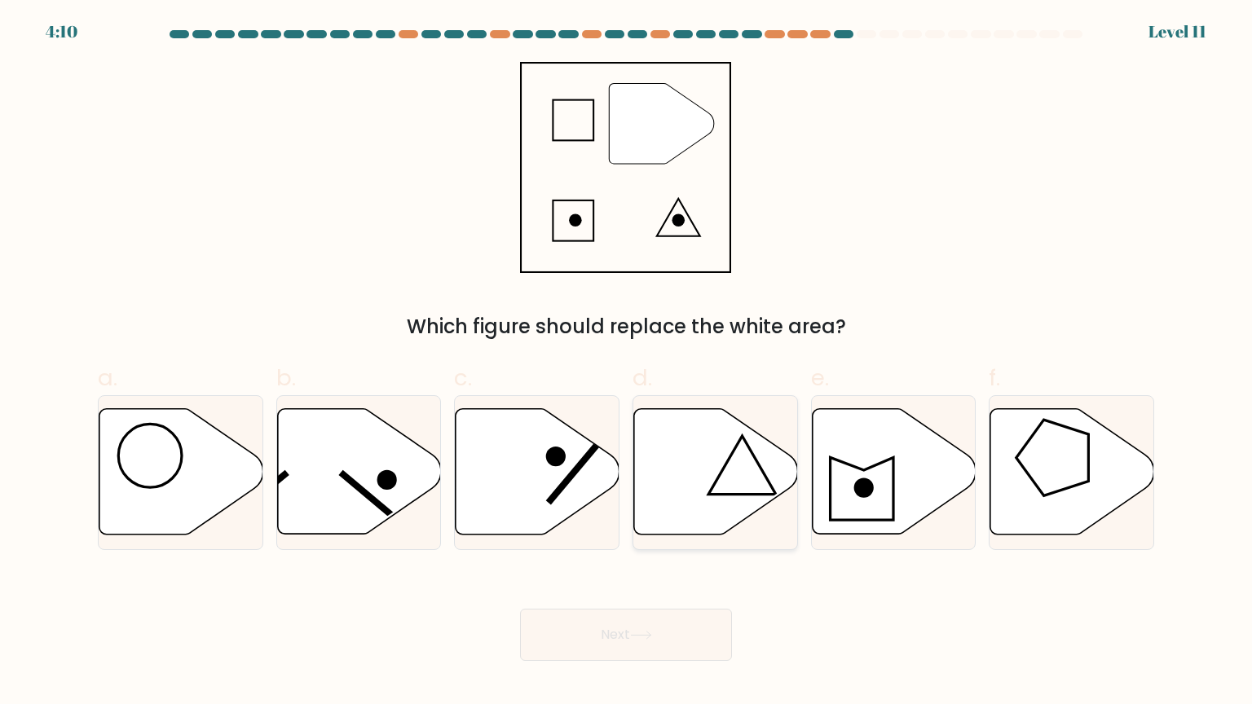
click at [705, 517] on icon at bounding box center [716, 471] width 164 height 125
click at [627, 363] on input "d." at bounding box center [626, 357] width 1 height 11
radio input "true"
click at [696, 623] on button "Next" at bounding box center [626, 635] width 212 height 52
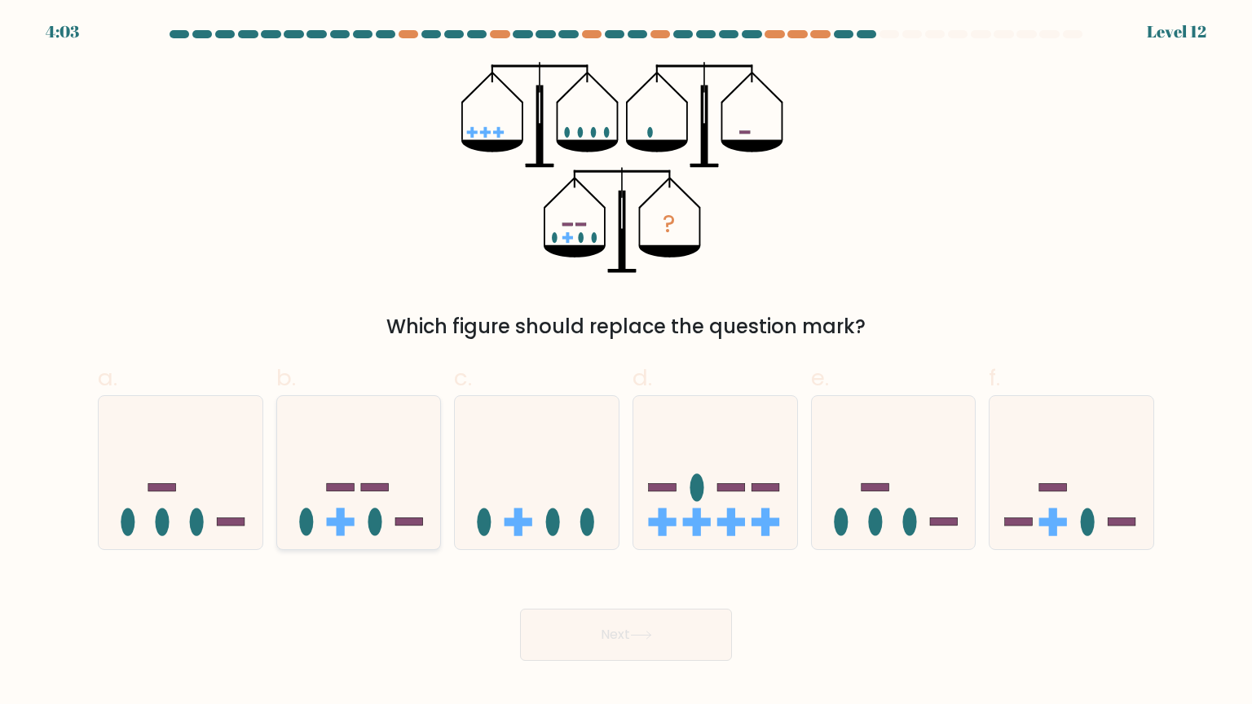
click at [420, 537] on icon at bounding box center [359, 472] width 164 height 135
click at [626, 363] on input "b." at bounding box center [626, 357] width 1 height 11
radio input "true"
click at [565, 634] on button "Next" at bounding box center [626, 635] width 212 height 52
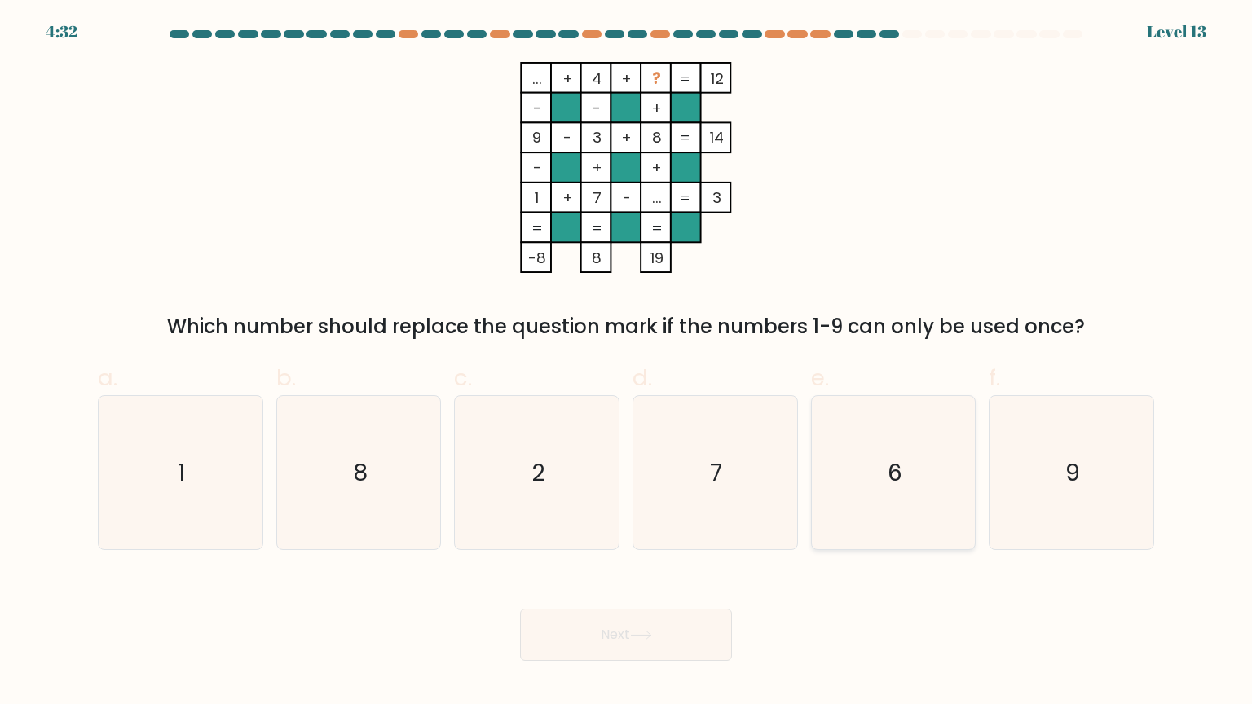
click at [880, 503] on icon "6" at bounding box center [892, 472] width 153 height 153
click at [627, 363] on input "e. 6" at bounding box center [626, 357] width 1 height 11
radio input "true"
click at [693, 620] on button "Next" at bounding box center [626, 635] width 212 height 52
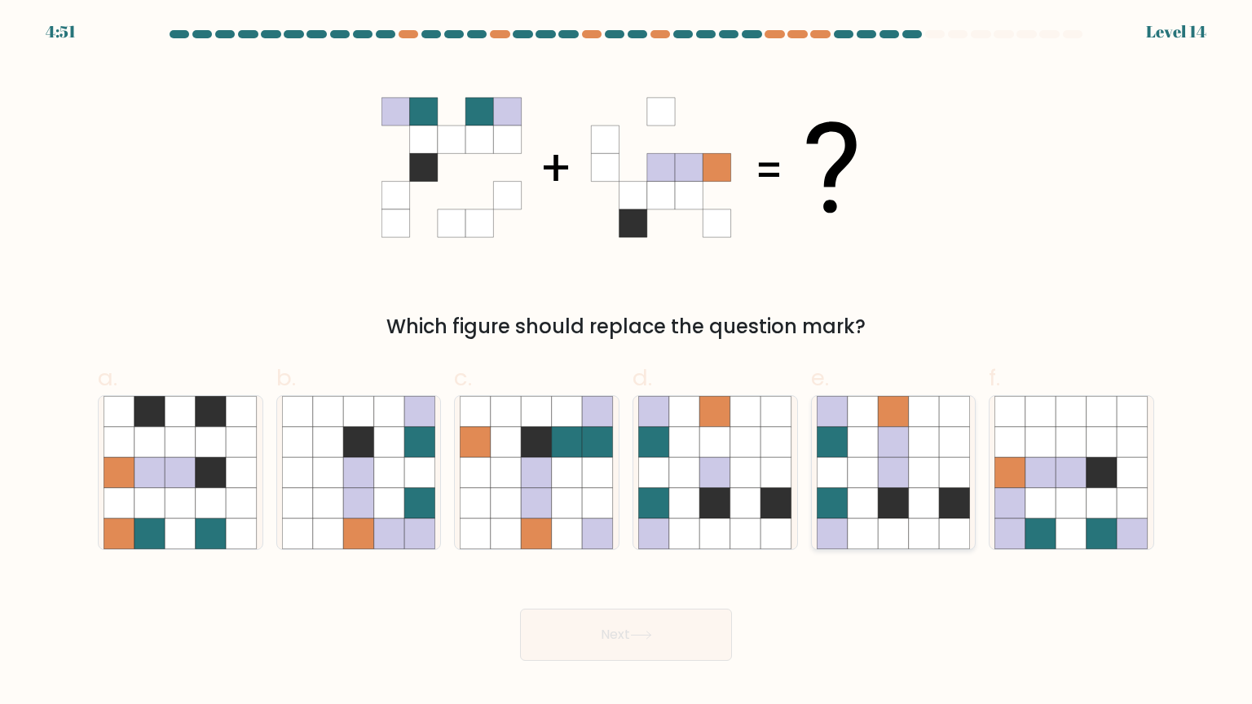
click at [851, 491] on icon at bounding box center [862, 502] width 31 height 31
click at [627, 363] on input "e." at bounding box center [626, 357] width 1 height 11
radio input "true"
click at [695, 633] on button "Next" at bounding box center [626, 635] width 212 height 52
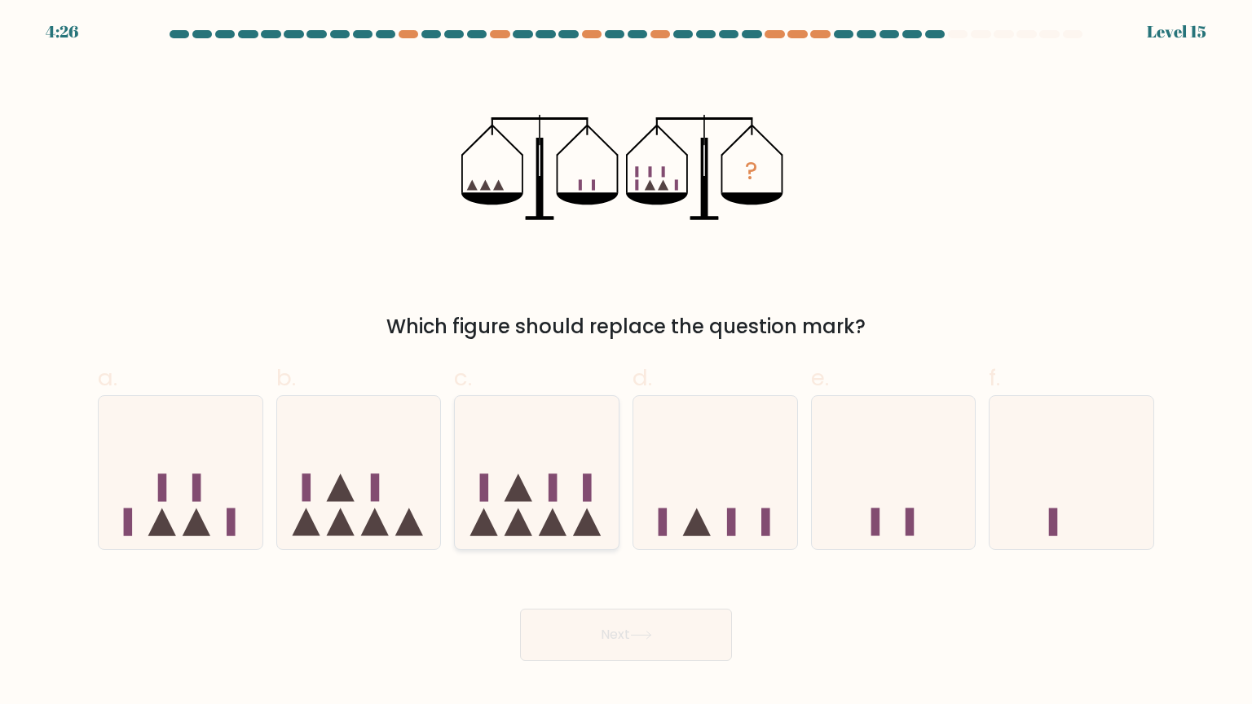
click at [495, 517] on icon at bounding box center [537, 472] width 164 height 135
click at [626, 363] on input "c." at bounding box center [626, 357] width 1 height 11
radio input "true"
click at [559, 637] on button "Next" at bounding box center [626, 635] width 212 height 52
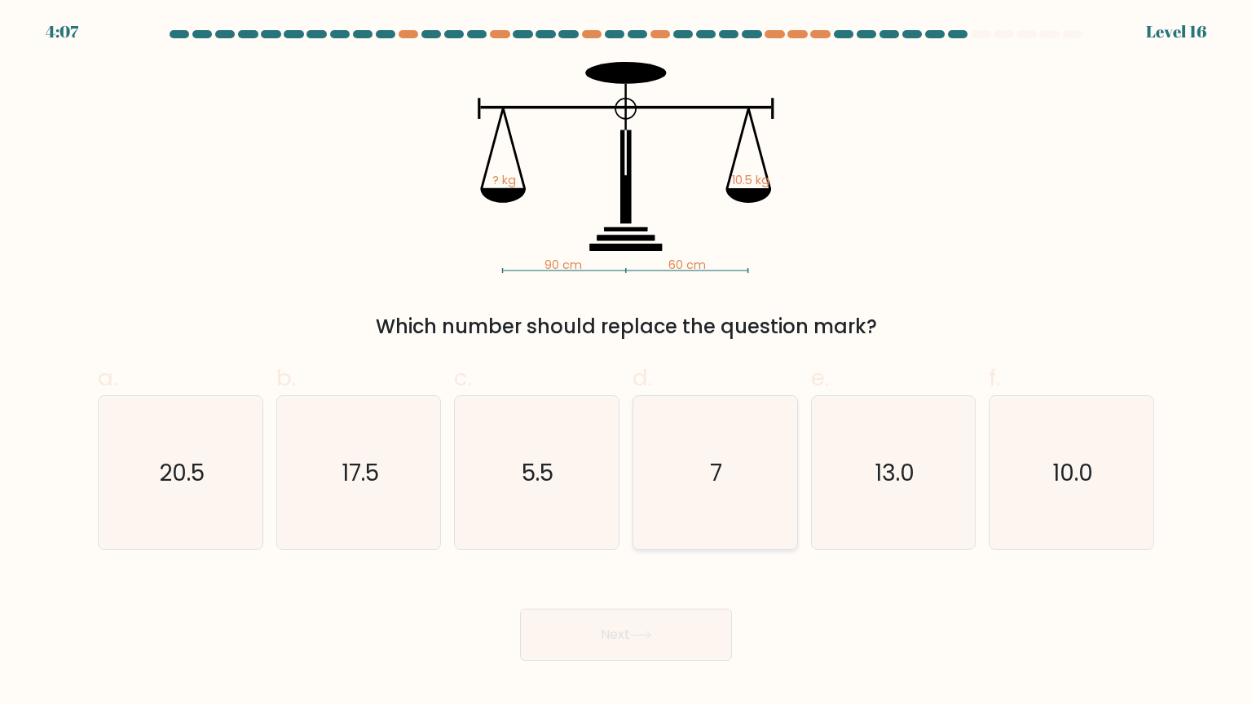
click at [725, 480] on icon "7" at bounding box center [714, 472] width 153 height 153
click at [627, 363] on input "d. 7" at bounding box center [626, 357] width 1 height 11
radio input "true"
click at [680, 628] on button "Next" at bounding box center [626, 635] width 212 height 52
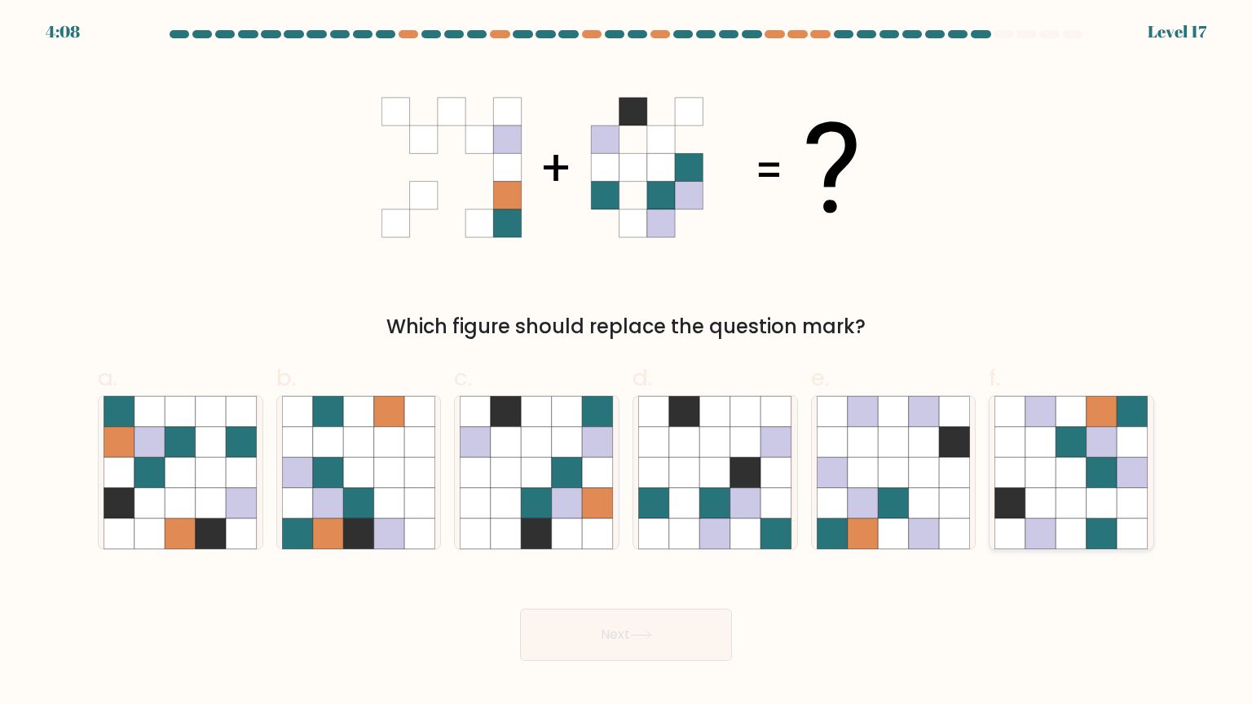
click at [1079, 494] on icon at bounding box center [1071, 502] width 31 height 31
click at [627, 363] on input "f." at bounding box center [626, 357] width 1 height 11
radio input "true"
click at [699, 652] on button "Next" at bounding box center [626, 635] width 212 height 52
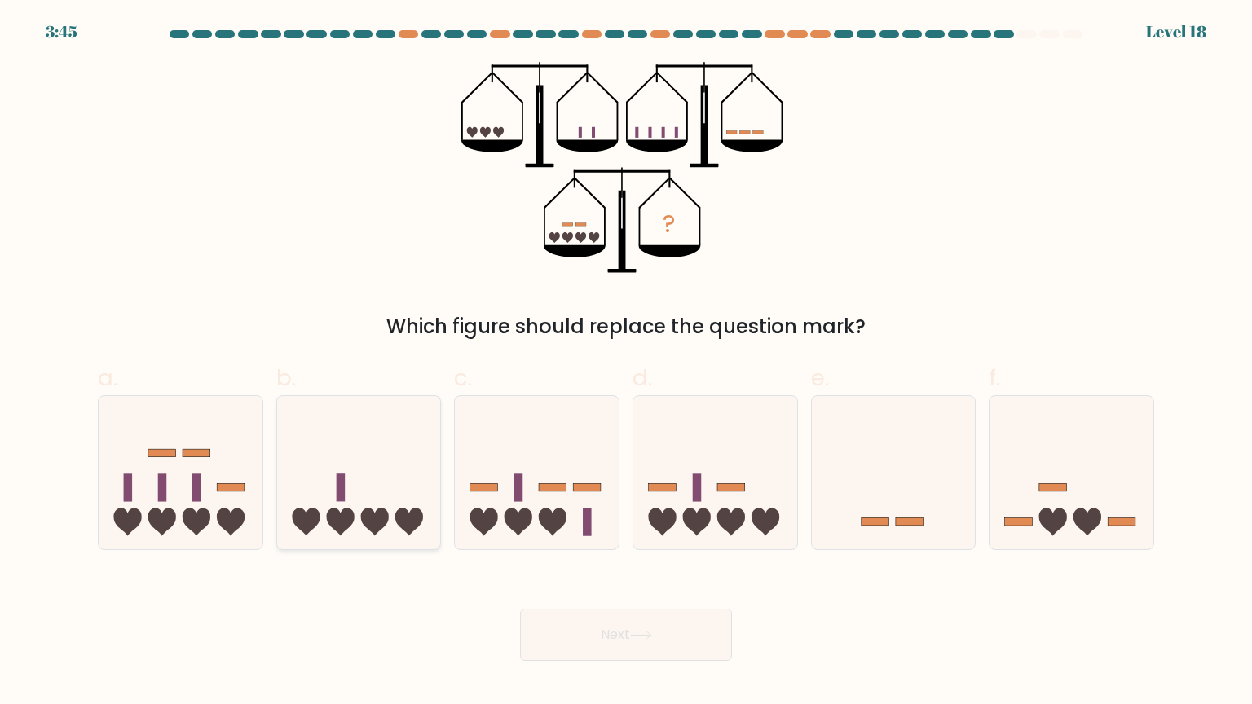
click at [322, 510] on icon at bounding box center [359, 472] width 164 height 135
click at [626, 363] on input "b." at bounding box center [626, 357] width 1 height 11
radio input "true"
click at [541, 635] on button "Next" at bounding box center [626, 635] width 212 height 52
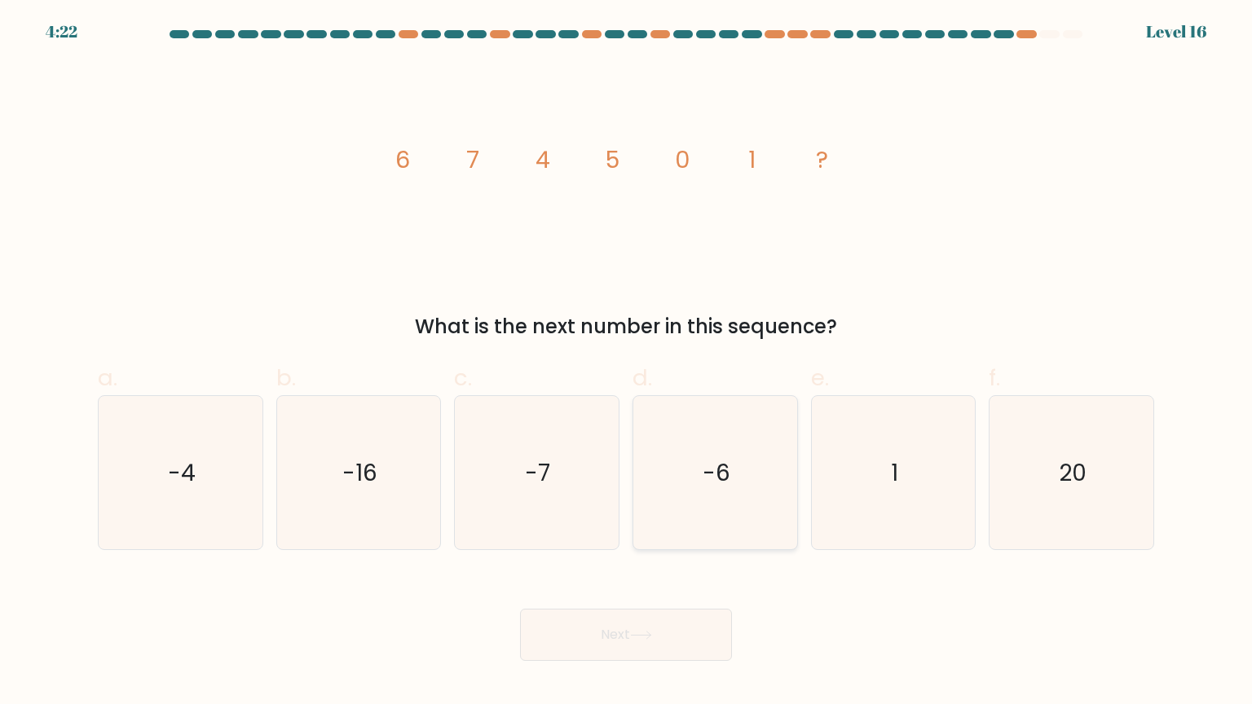
click at [711, 488] on text "-6" at bounding box center [716, 472] width 28 height 33
click at [627, 363] on input "d. -6" at bounding box center [626, 357] width 1 height 11
radio input "true"
click at [685, 643] on button "Next" at bounding box center [626, 635] width 212 height 52
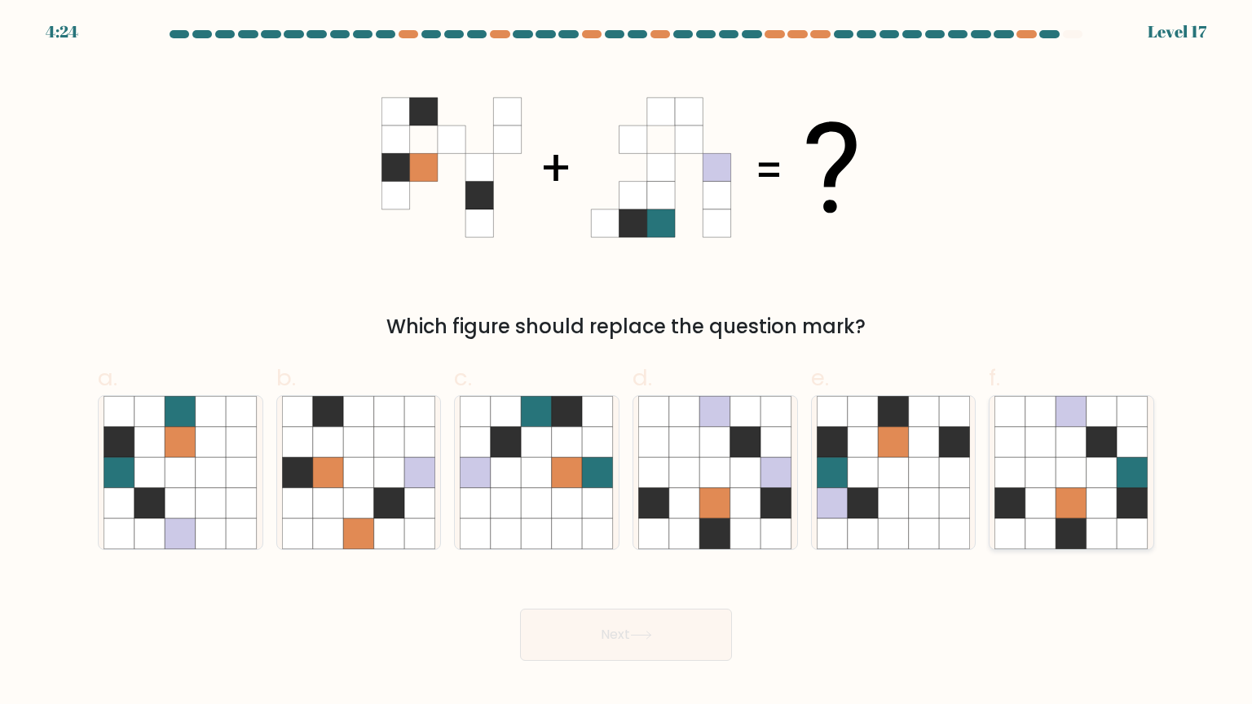
click at [993, 460] on div at bounding box center [1070, 472] width 165 height 155
click at [627, 363] on input "f." at bounding box center [626, 357] width 1 height 11
radio input "true"
click at [689, 648] on button "Next" at bounding box center [626, 635] width 212 height 52
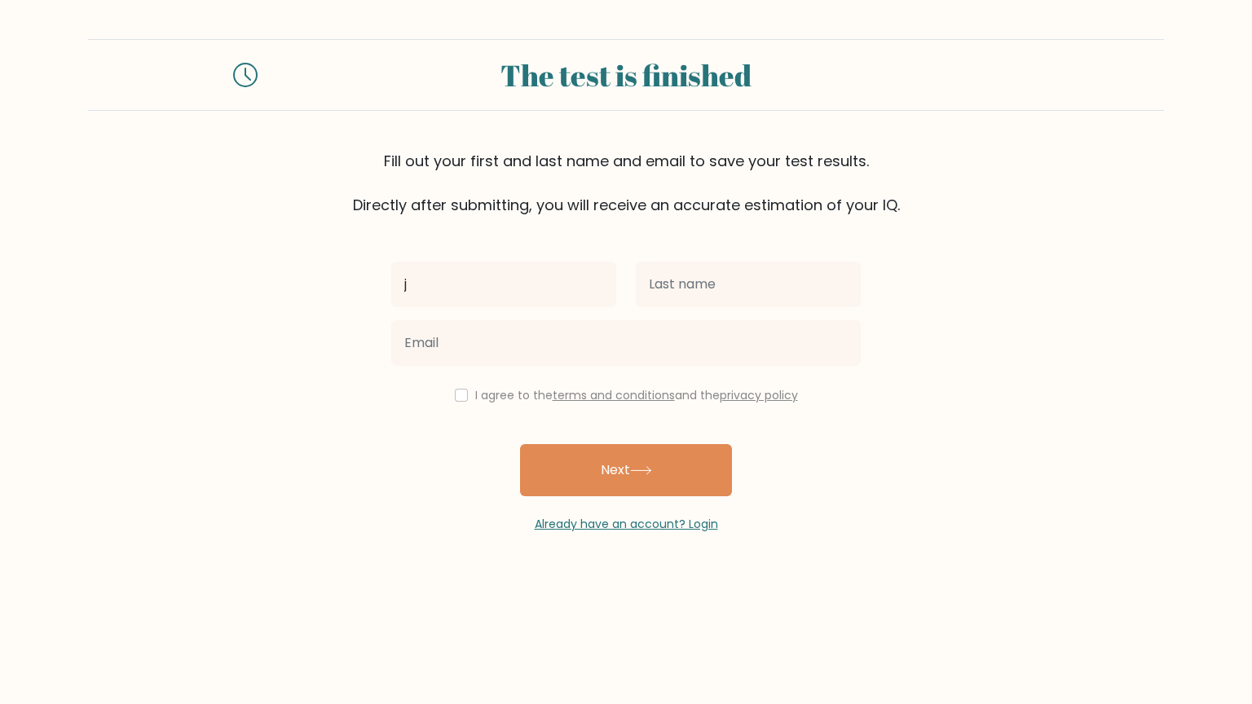
type input "j"
click at [723, 242] on div "j I agree to the terms and conditions and the privacy policy Next Already have …" at bounding box center [625, 374] width 489 height 317
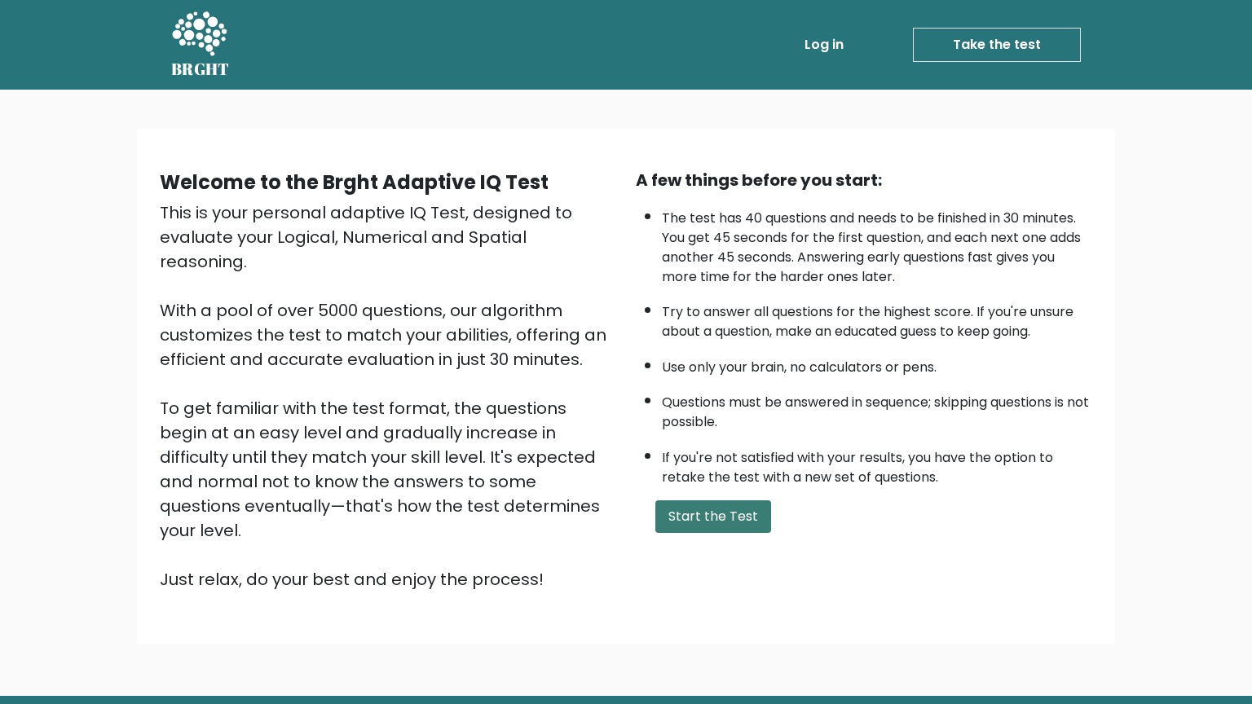
click at [739, 513] on button "Start the Test" at bounding box center [713, 516] width 116 height 33
click at [714, 504] on button "Start the Test" at bounding box center [713, 516] width 116 height 33
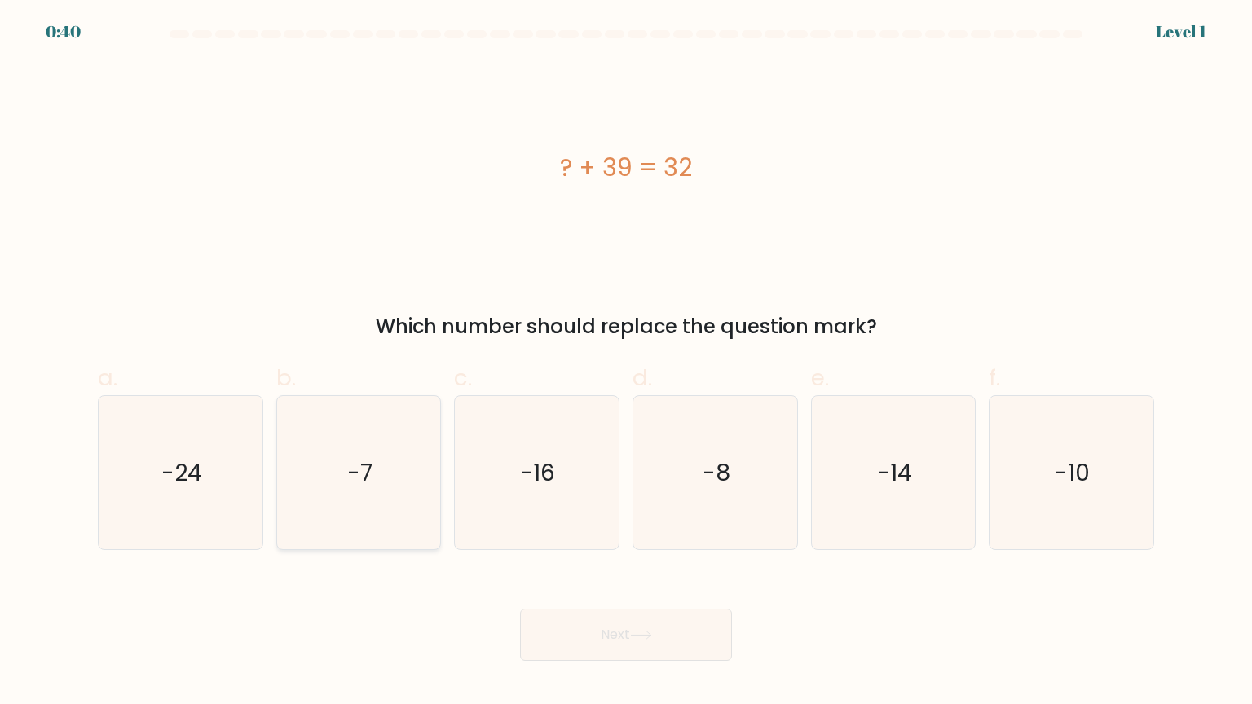
click at [390, 452] on icon "-7" at bounding box center [358, 472] width 153 height 153
click at [626, 363] on input "b. -7" at bounding box center [626, 357] width 1 height 11
radio input "true"
click at [580, 628] on button "Next" at bounding box center [626, 635] width 212 height 52
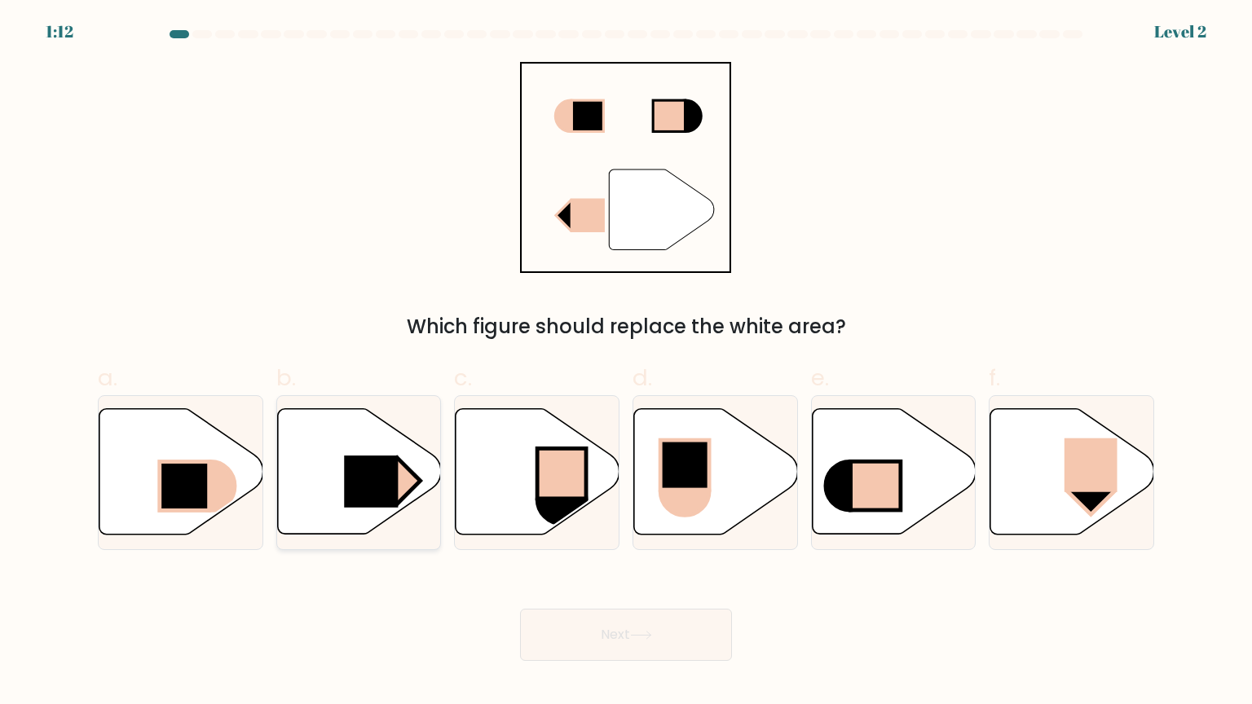
click at [396, 486] on rect at bounding box center [371, 482] width 54 height 52
click at [626, 363] on input "b." at bounding box center [626, 357] width 1 height 11
radio input "true"
click at [582, 638] on button "Next" at bounding box center [626, 635] width 212 height 52
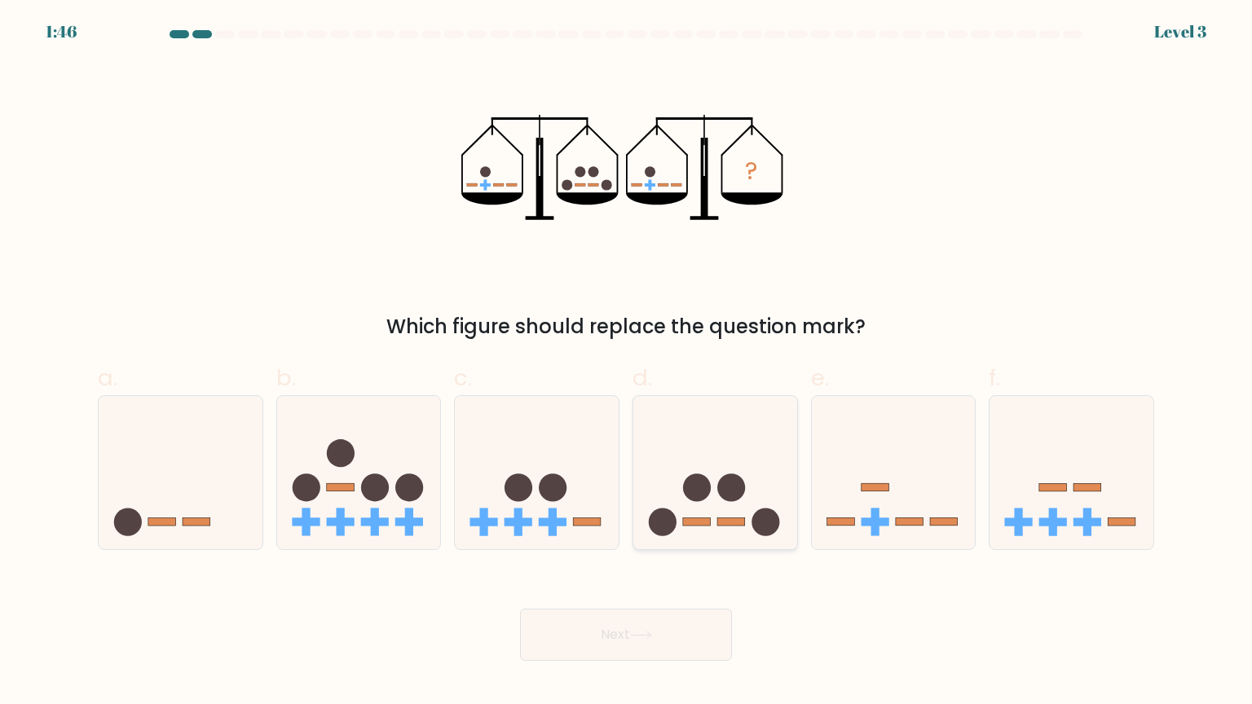
click at [711, 491] on icon at bounding box center [715, 472] width 164 height 135
click at [627, 363] on input "d." at bounding box center [626, 357] width 1 height 11
radio input "true"
click at [685, 629] on button "Next" at bounding box center [626, 635] width 212 height 52
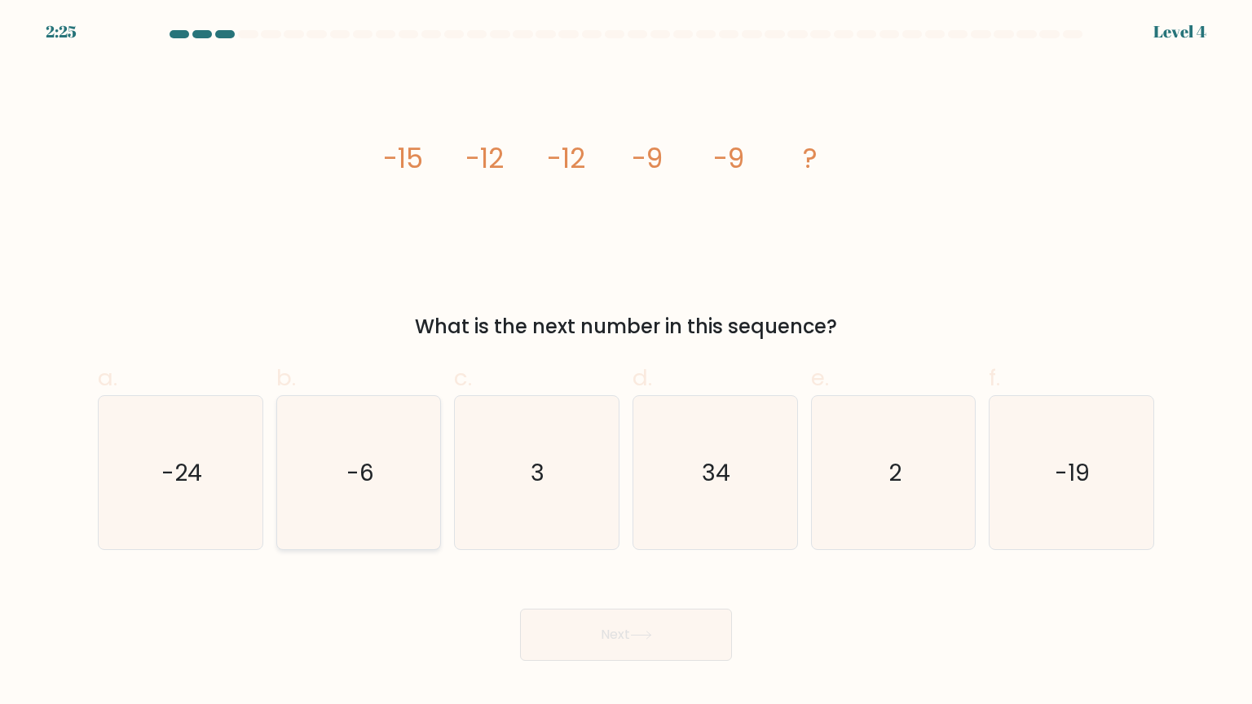
click at [382, 503] on icon "-6" at bounding box center [358, 472] width 153 height 153
click at [626, 363] on input "b. -6" at bounding box center [626, 357] width 1 height 11
radio input "true"
click at [584, 657] on button "Next" at bounding box center [626, 635] width 212 height 52
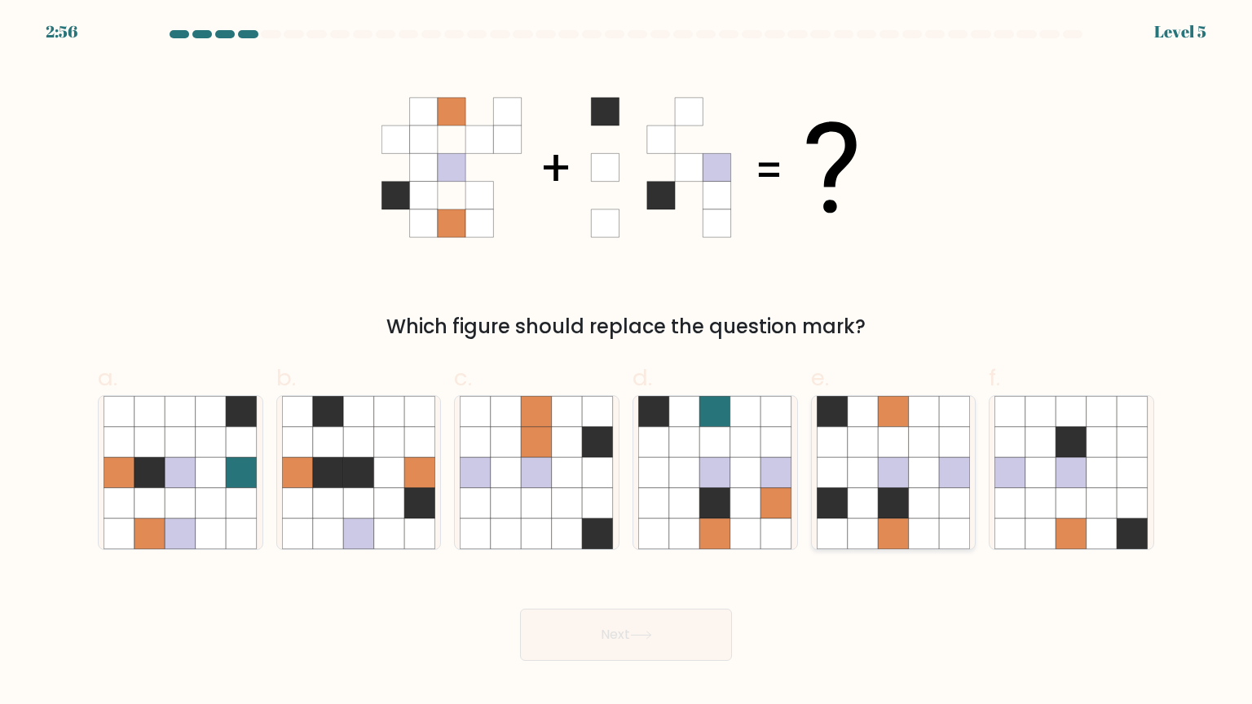
click at [888, 475] on icon at bounding box center [893, 472] width 31 height 31
click at [627, 363] on input "e." at bounding box center [626, 357] width 1 height 11
radio input "true"
click at [627, 652] on button "Next" at bounding box center [626, 635] width 212 height 52
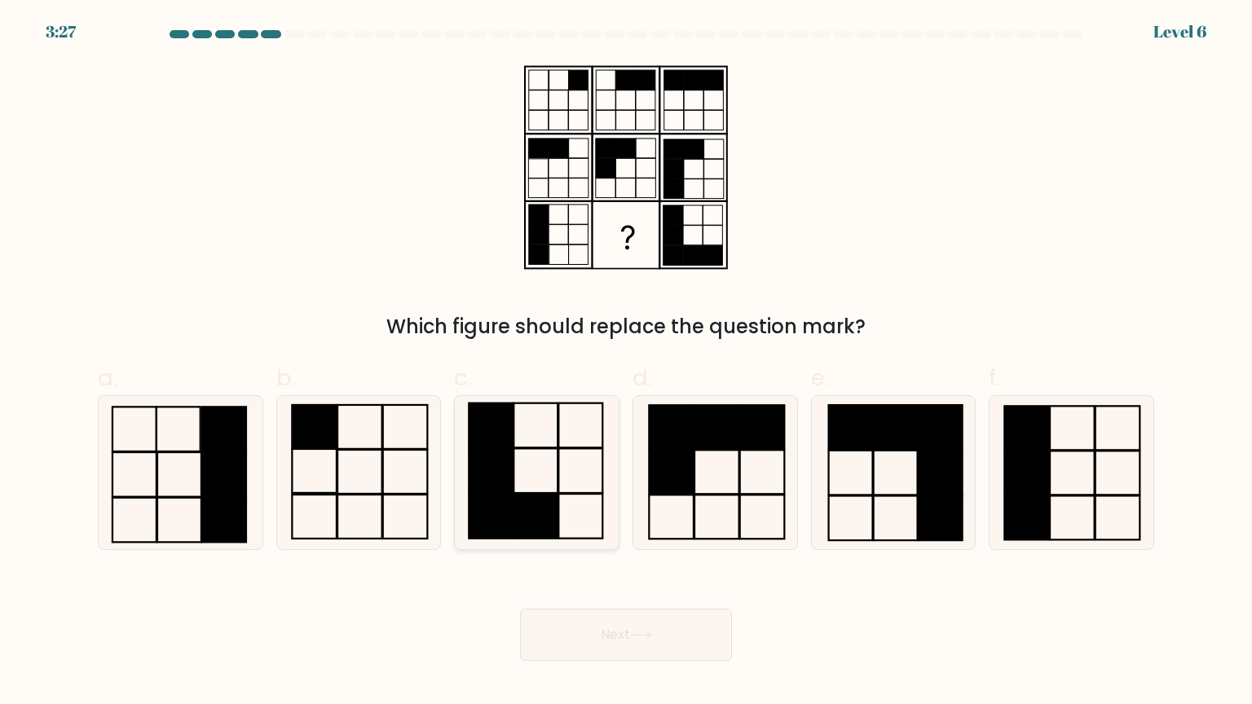
click at [561, 508] on icon at bounding box center [536, 472] width 153 height 153
click at [626, 363] on input "c." at bounding box center [626, 357] width 1 height 11
radio input "true"
click at [605, 627] on button "Next" at bounding box center [626, 635] width 212 height 52
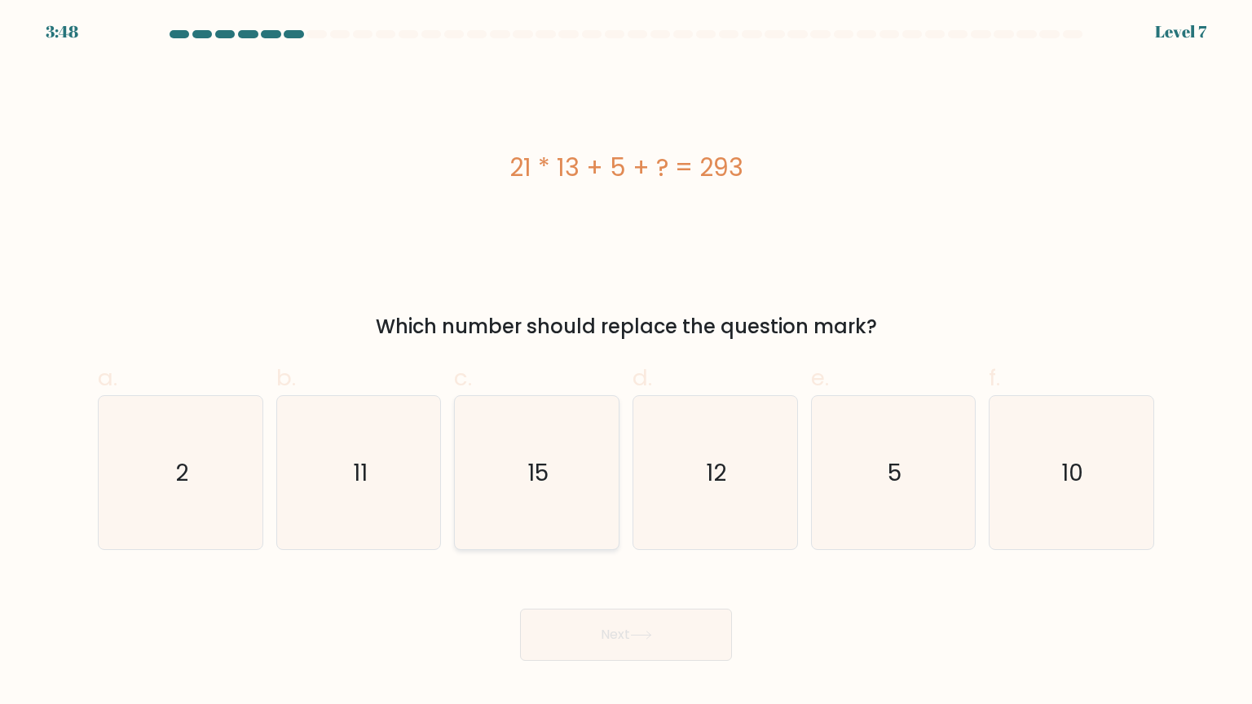
click at [542, 418] on icon "15" at bounding box center [536, 472] width 153 height 153
click at [626, 363] on input "c. 15" at bounding box center [626, 357] width 1 height 11
radio input "true"
click at [548, 610] on button "Next" at bounding box center [626, 635] width 212 height 52
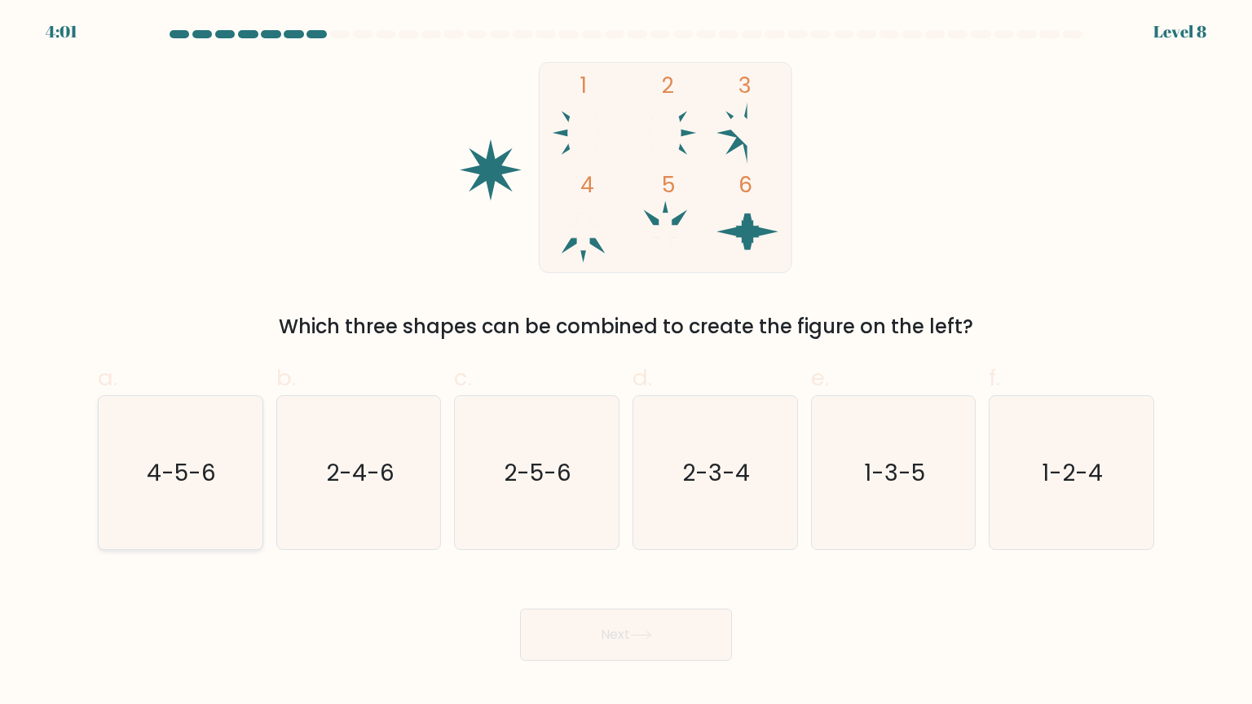
click at [177, 447] on icon "4-5-6" at bounding box center [179, 472] width 153 height 153
click at [626, 363] on input "a. 4-5-6" at bounding box center [626, 357] width 1 height 11
radio input "true"
click at [587, 627] on button "Next" at bounding box center [626, 635] width 212 height 52
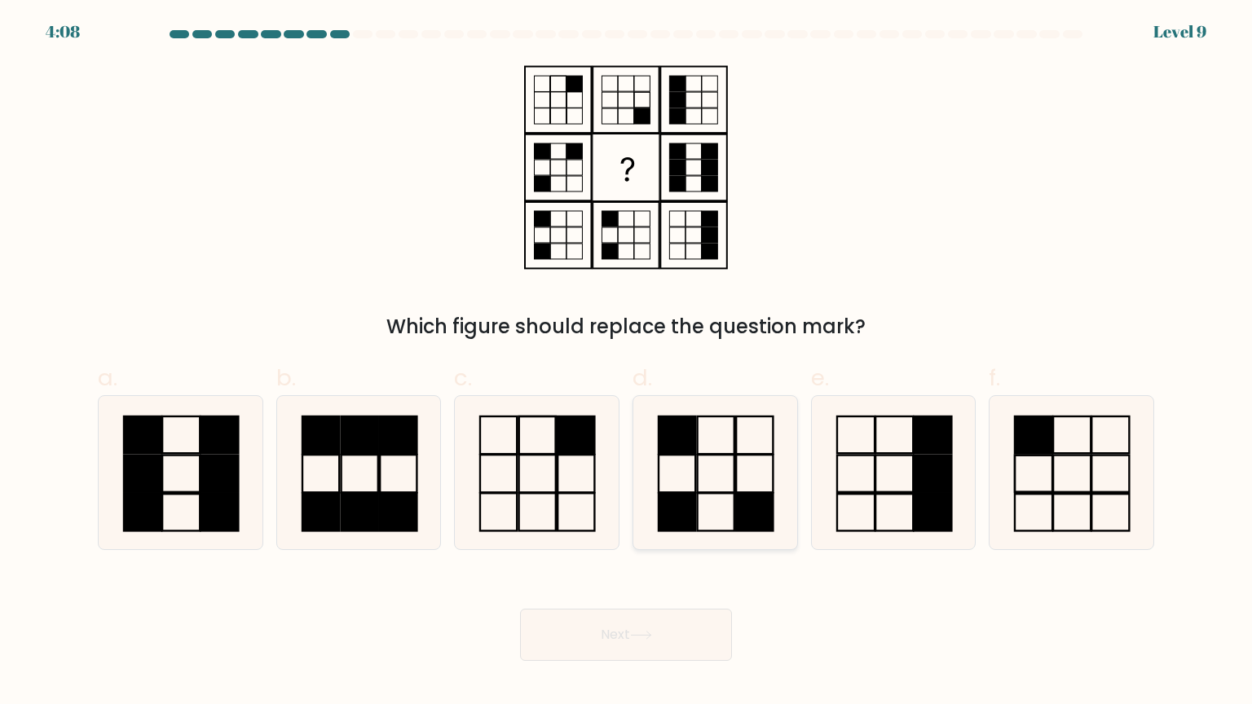
click at [704, 508] on icon at bounding box center [714, 472] width 153 height 153
click at [627, 363] on input "d." at bounding box center [626, 357] width 1 height 11
radio input "true"
click at [677, 647] on button "Next" at bounding box center [626, 635] width 212 height 52
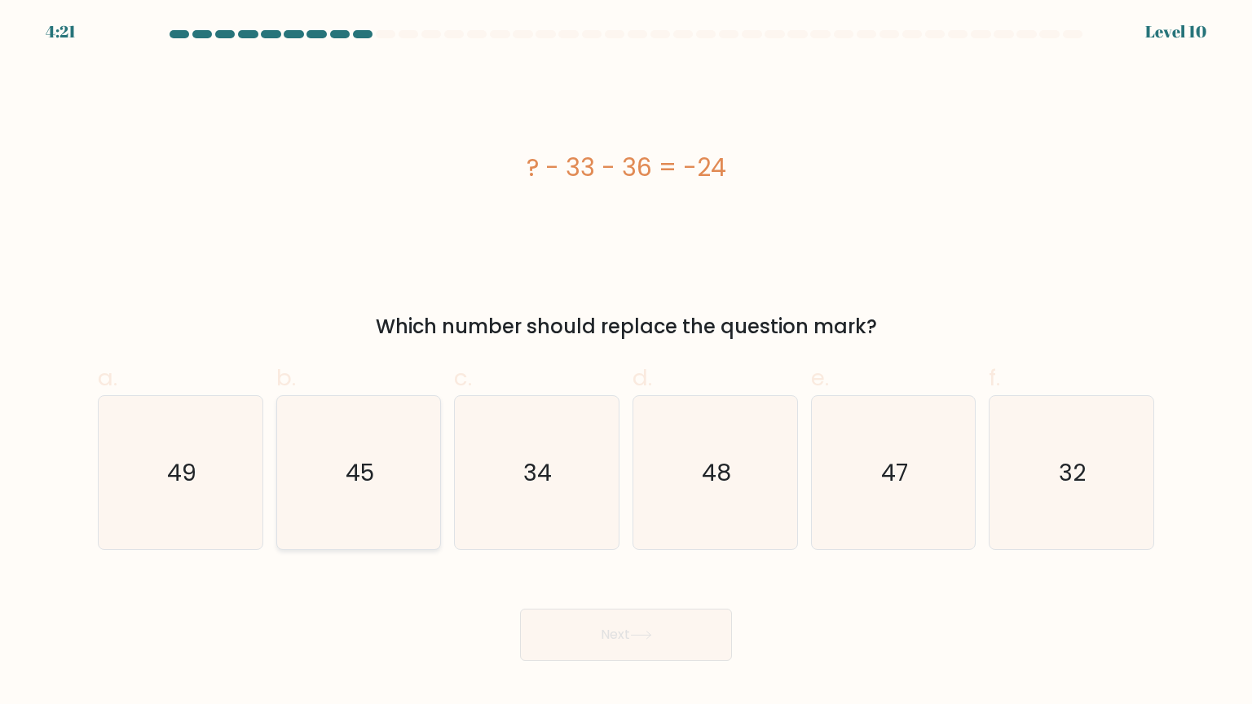
click at [378, 481] on icon "45" at bounding box center [358, 472] width 153 height 153
click at [626, 363] on input "b. 45" at bounding box center [626, 357] width 1 height 11
radio input "true"
click at [520, 609] on button "Next" at bounding box center [626, 635] width 212 height 52
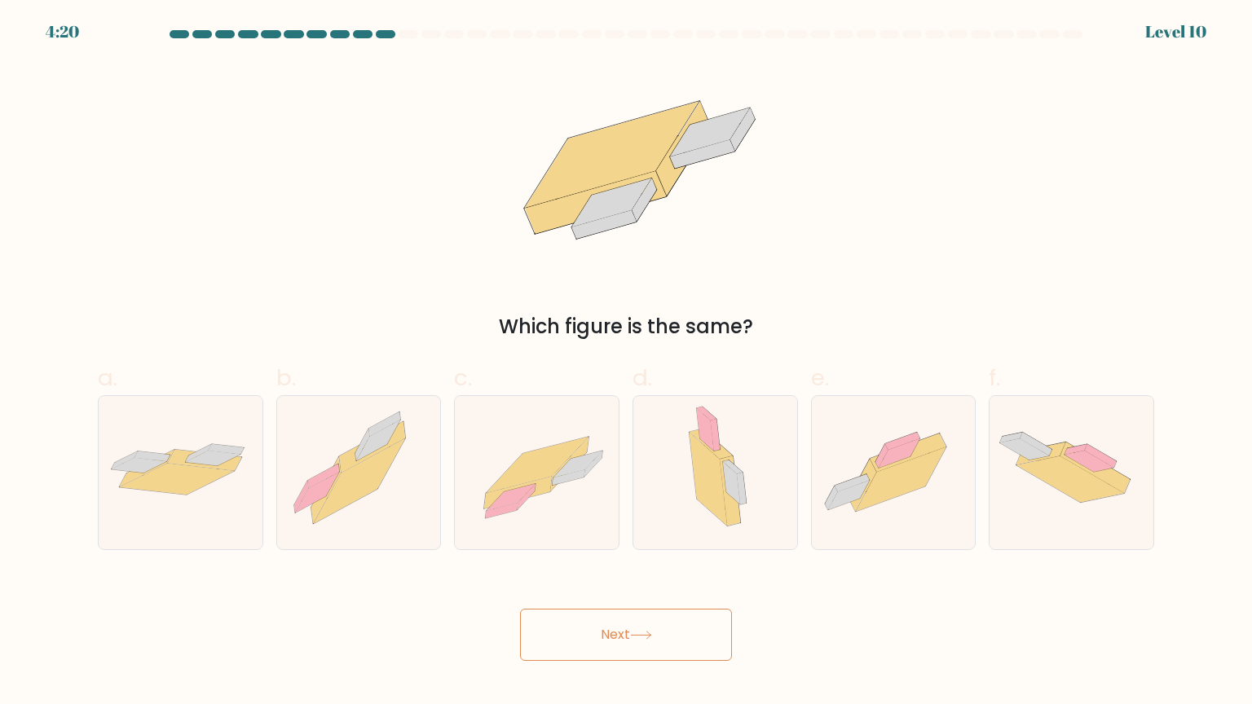
click at [520, 609] on button "Next" at bounding box center [626, 635] width 212 height 52
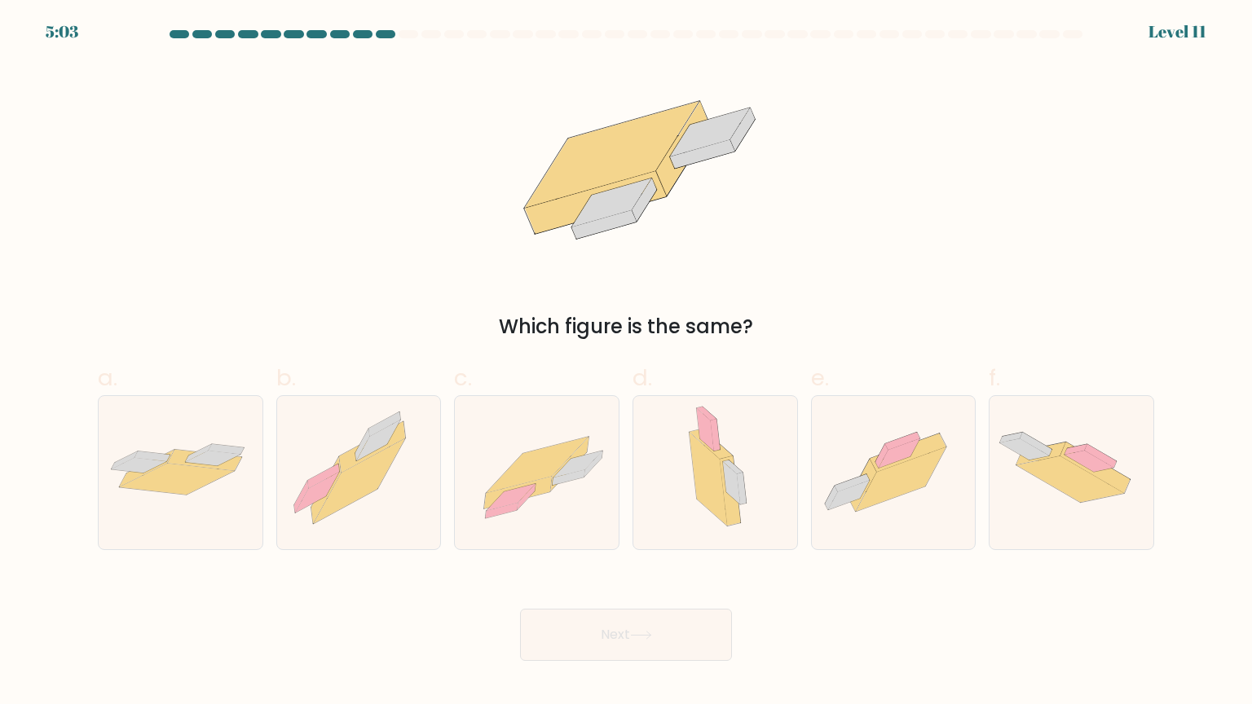
click at [520, 609] on button "Next" at bounding box center [626, 635] width 212 height 52
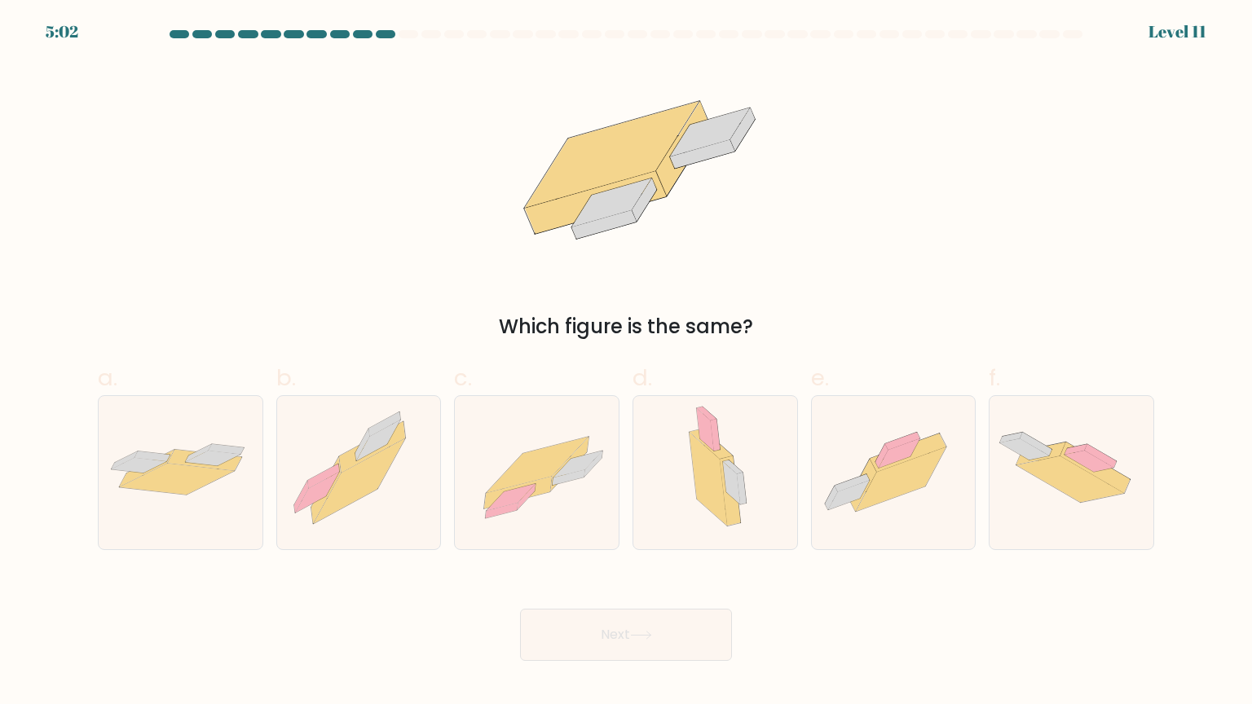
click at [520, 609] on button "Next" at bounding box center [626, 635] width 212 height 52
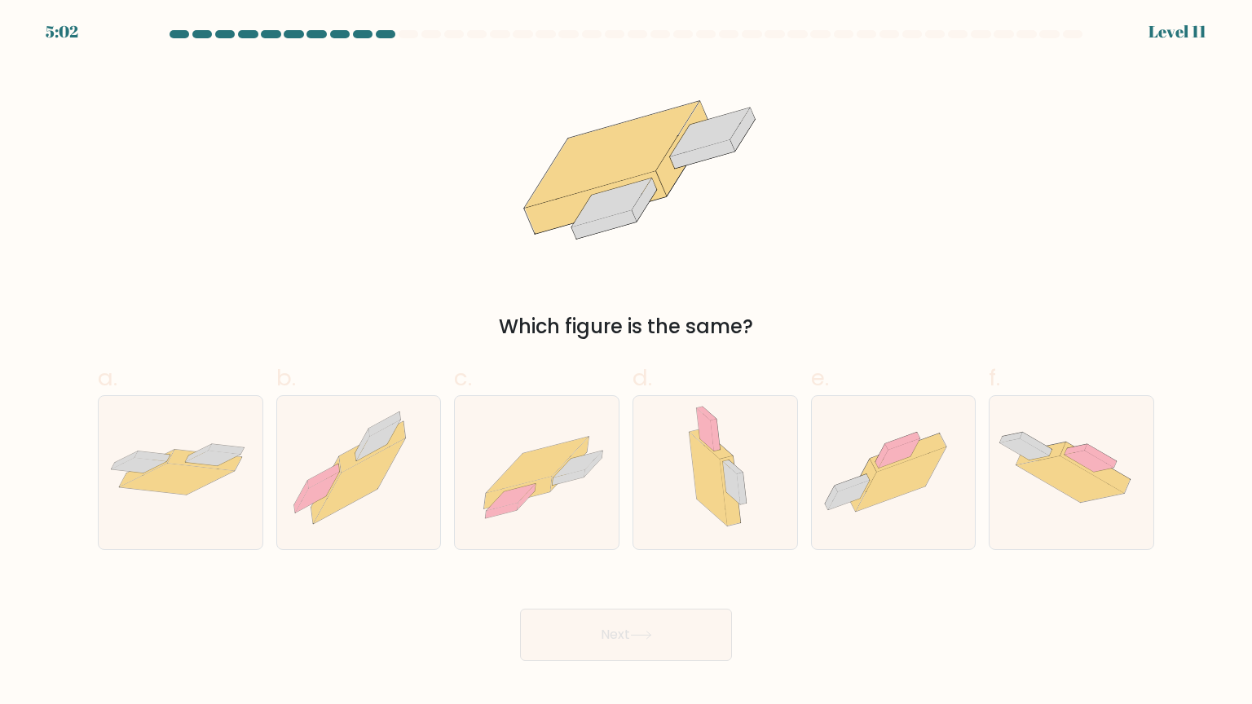
click at [520, 609] on button "Next" at bounding box center [626, 635] width 212 height 52
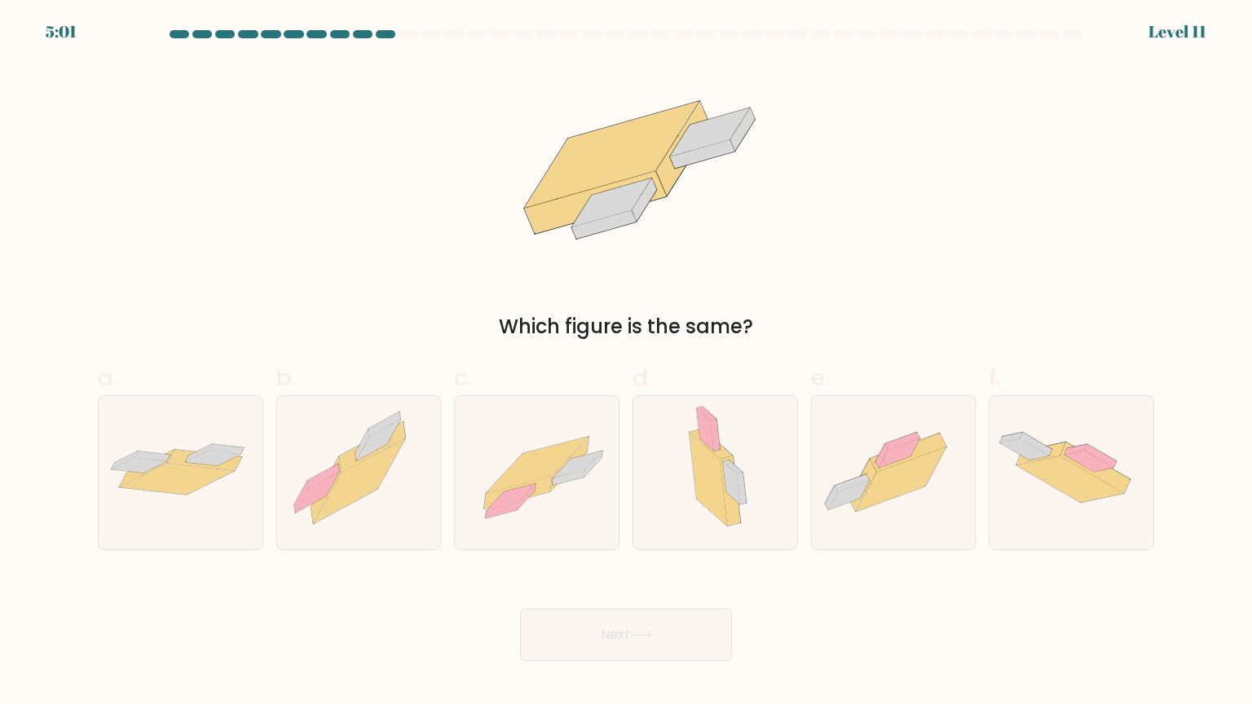
click at [520, 609] on button "Next" at bounding box center [626, 635] width 212 height 52
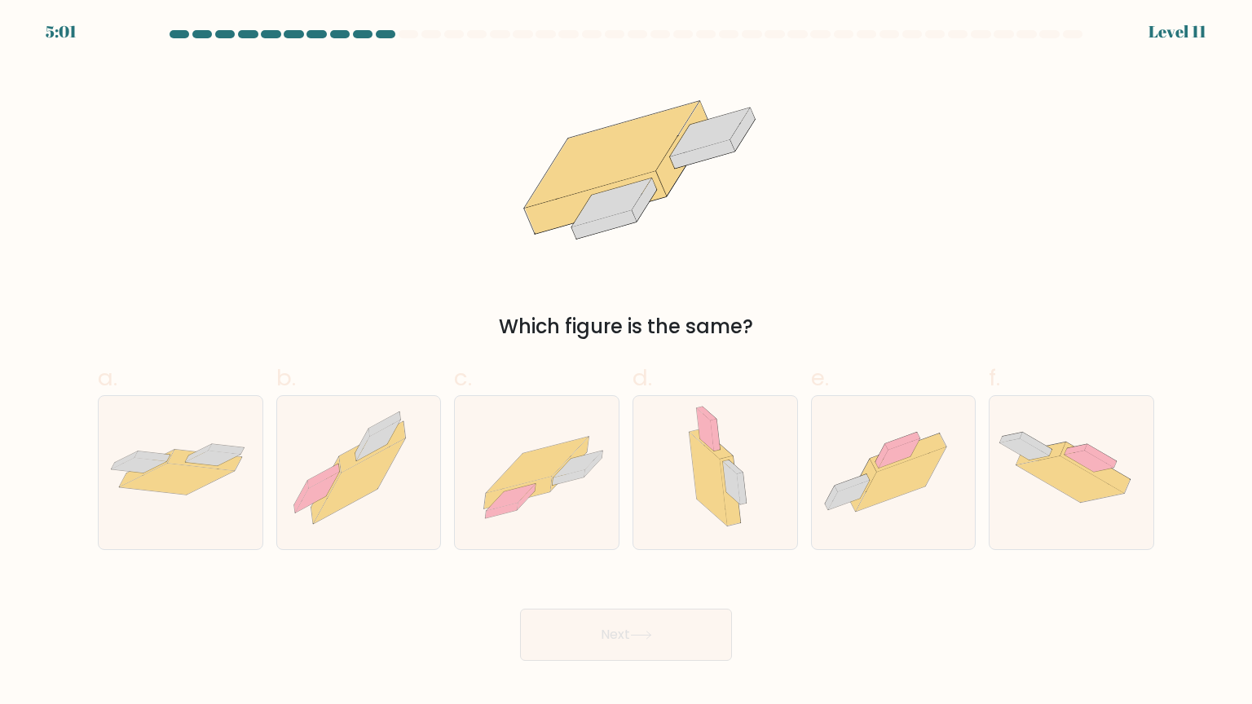
click at [520, 609] on button "Next" at bounding box center [626, 635] width 212 height 52
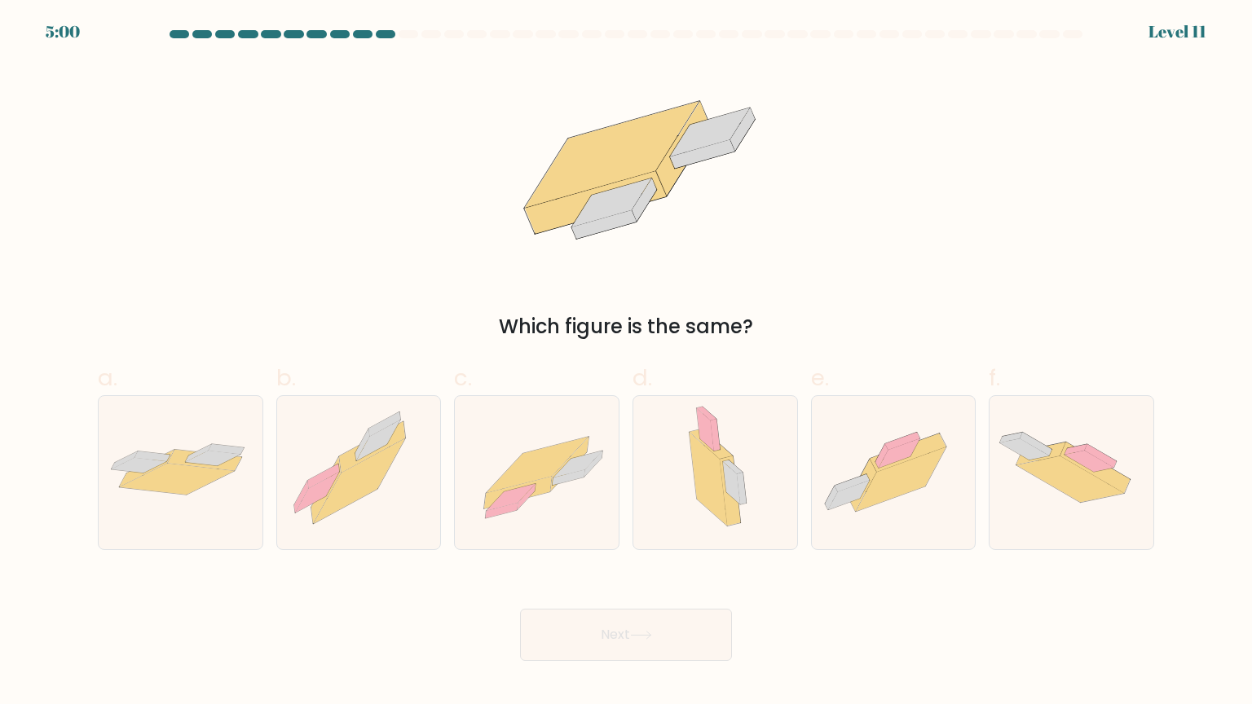
click at [520, 609] on button "Next" at bounding box center [626, 635] width 212 height 52
click at [227, 479] on icon at bounding box center [181, 472] width 164 height 68
click at [626, 363] on input "a." at bounding box center [626, 357] width 1 height 11
radio input "true"
click at [617, 632] on button "Next" at bounding box center [626, 635] width 212 height 52
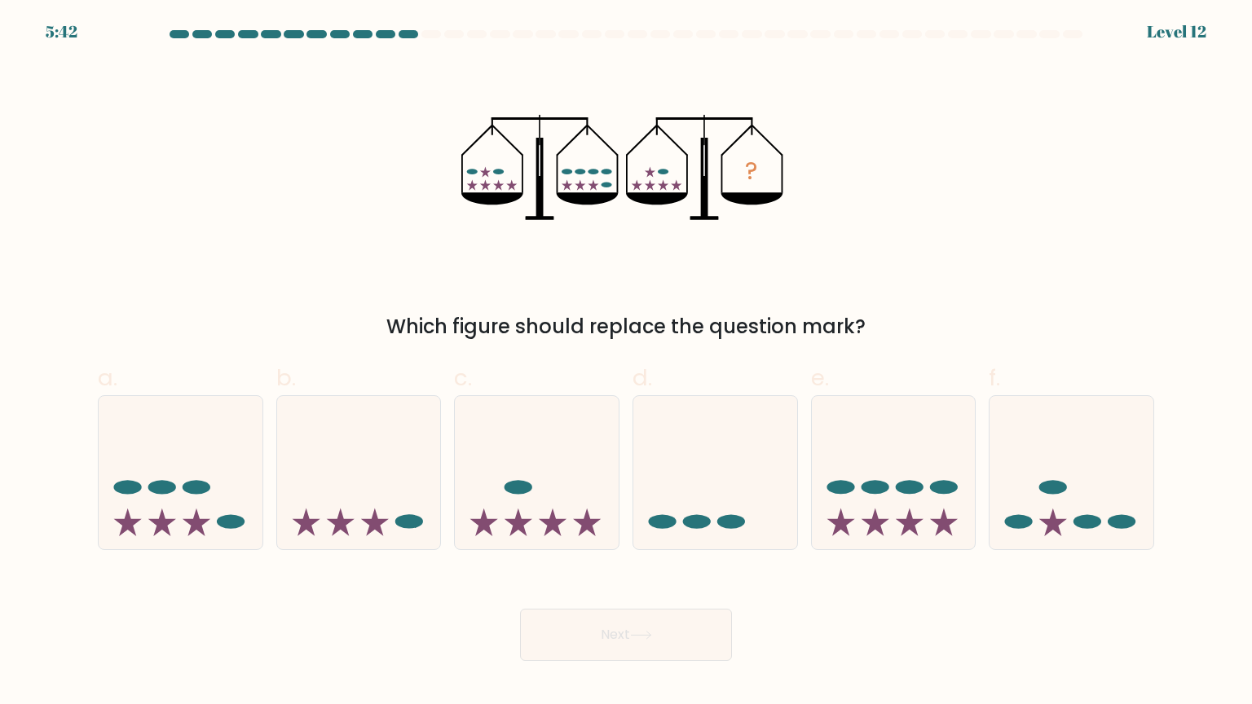
click at [322, 270] on div "? Which figure should replace the question mark?" at bounding box center [626, 201] width 1076 height 279
click at [900, 429] on icon at bounding box center [894, 472] width 164 height 135
click at [627, 363] on input "e." at bounding box center [626, 357] width 1 height 11
radio input "true"
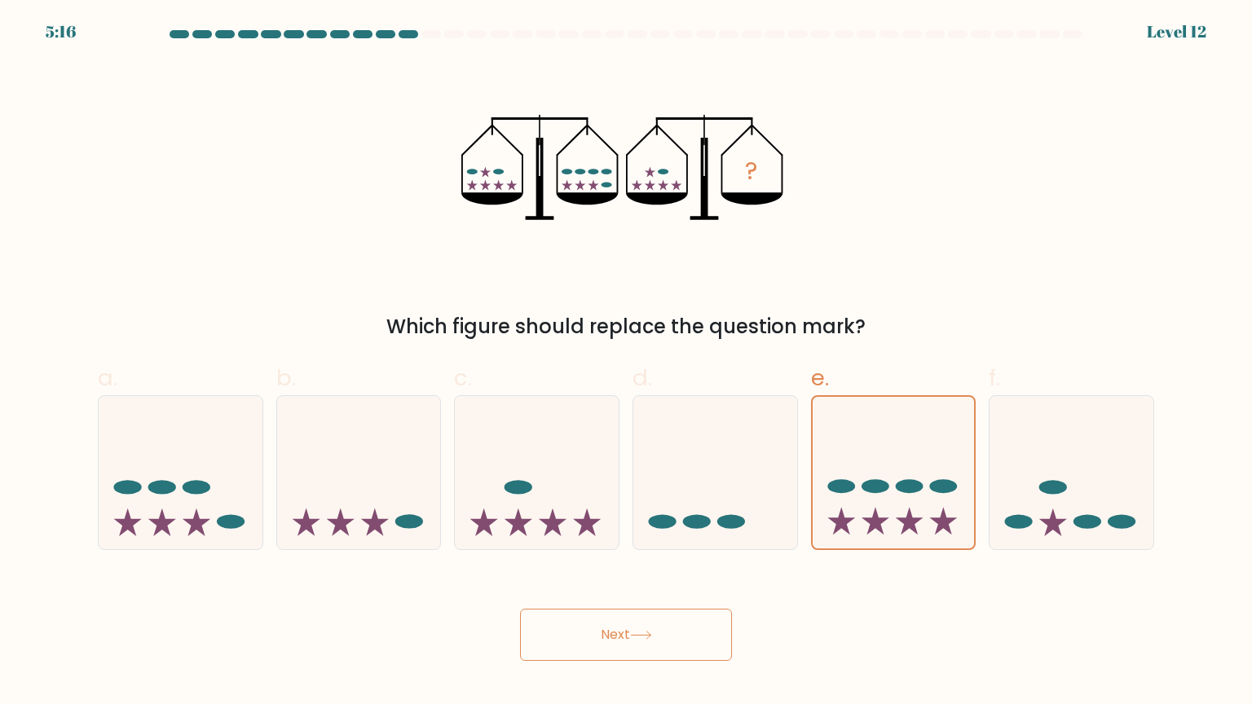
click at [631, 672] on body "5:16 Level 12" at bounding box center [626, 352] width 1252 height 704
click at [622, 653] on button "Next" at bounding box center [626, 635] width 212 height 52
click at [615, 640] on button "Next" at bounding box center [626, 635] width 212 height 52
click at [520, 609] on button "Next" at bounding box center [626, 635] width 212 height 52
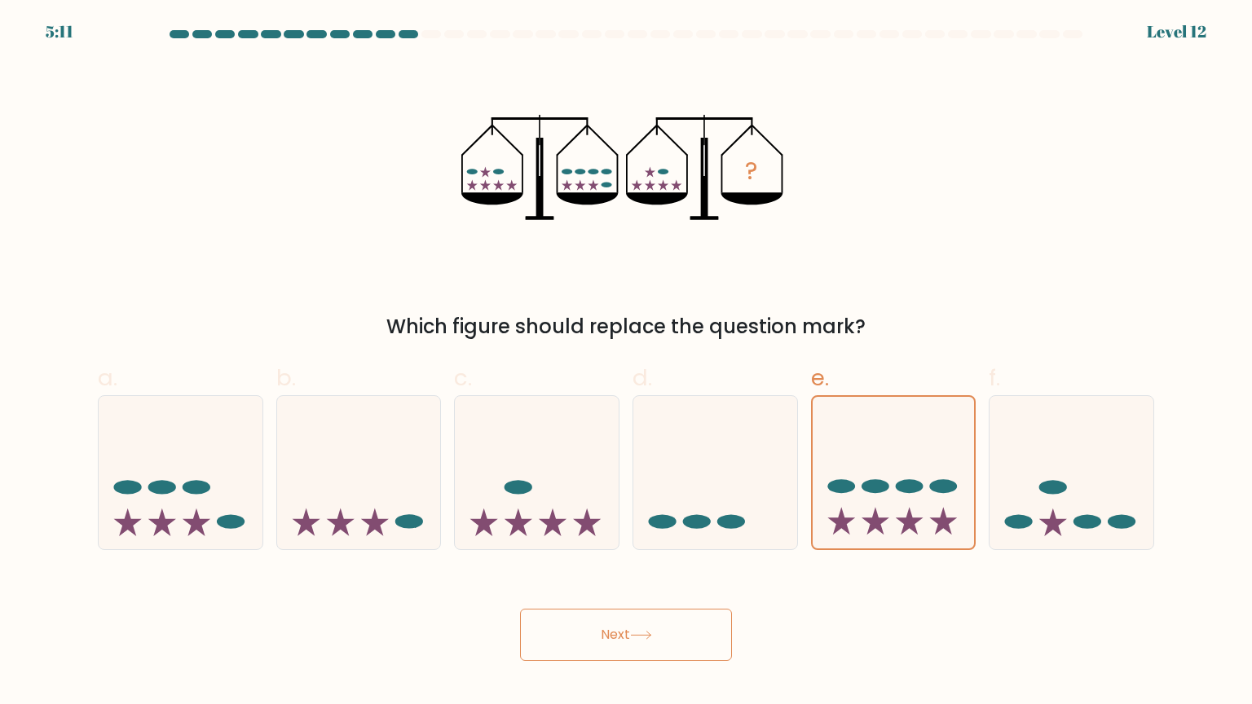
click at [520, 609] on button "Next" at bounding box center [626, 635] width 212 height 52
click at [616, 640] on button "Next" at bounding box center [626, 635] width 212 height 52
click at [520, 609] on button "Next" at bounding box center [626, 635] width 212 height 52
click at [616, 640] on button "Next" at bounding box center [626, 635] width 212 height 52
click at [854, 529] on icon at bounding box center [893, 472] width 162 height 134
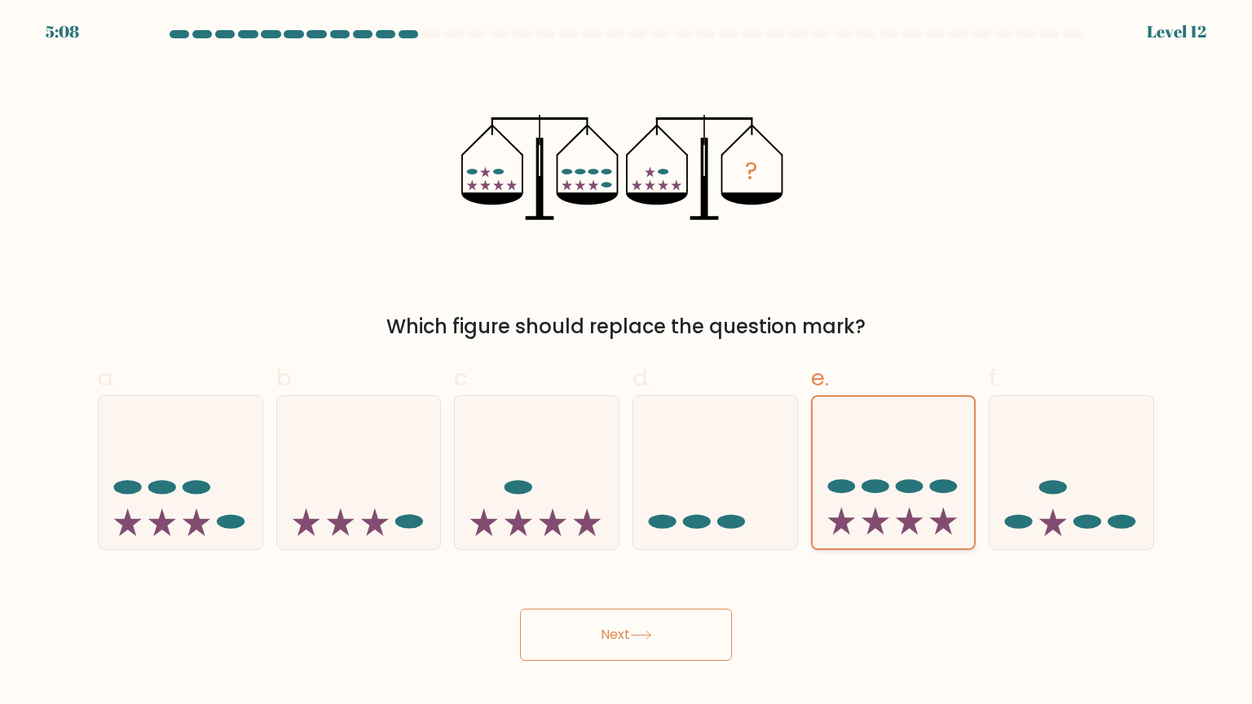
click at [627, 363] on input "e." at bounding box center [626, 357] width 1 height 11
click at [854, 529] on icon at bounding box center [893, 472] width 162 height 134
click at [627, 363] on input "e." at bounding box center [626, 357] width 1 height 11
click at [854, 529] on icon at bounding box center [893, 472] width 162 height 134
click at [627, 363] on input "e." at bounding box center [626, 357] width 1 height 11
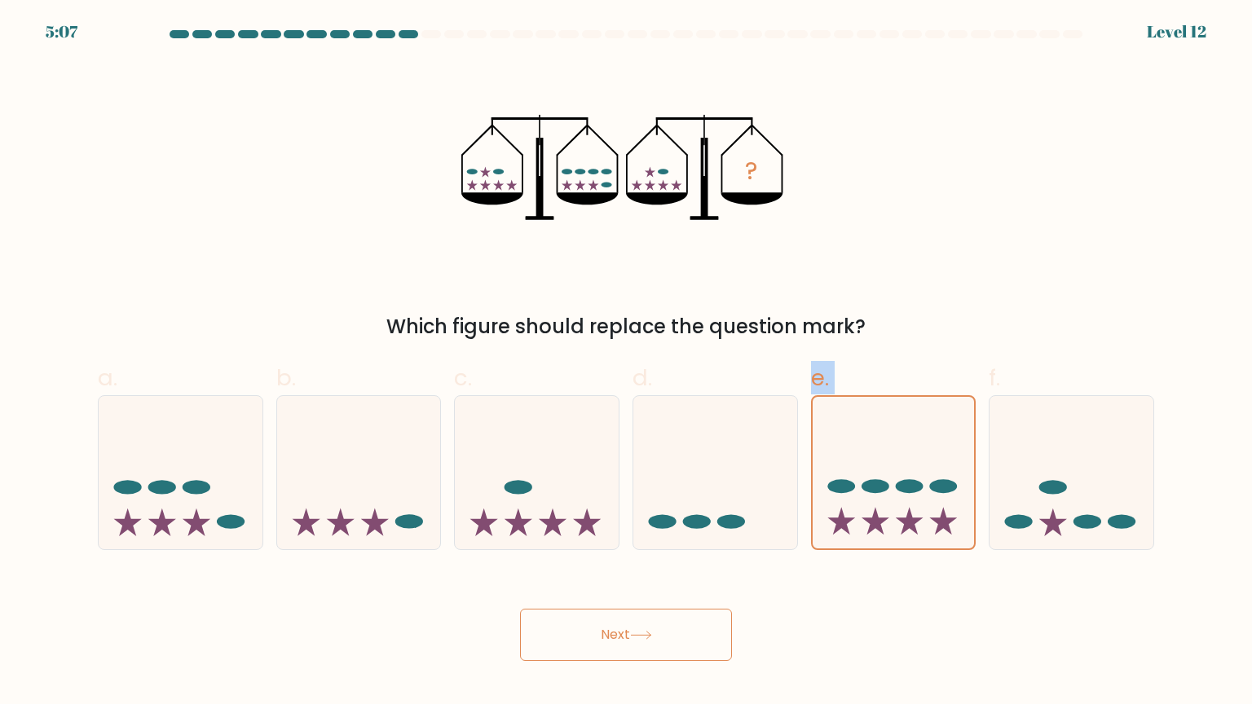
click at [652, 640] on icon at bounding box center [641, 635] width 22 height 9
click at [882, 315] on div "Which figure should replace the question mark?" at bounding box center [626, 326] width 1037 height 29
click at [680, 622] on button "Next" at bounding box center [626, 635] width 212 height 52
click at [679, 620] on button "Next" at bounding box center [626, 635] width 212 height 52
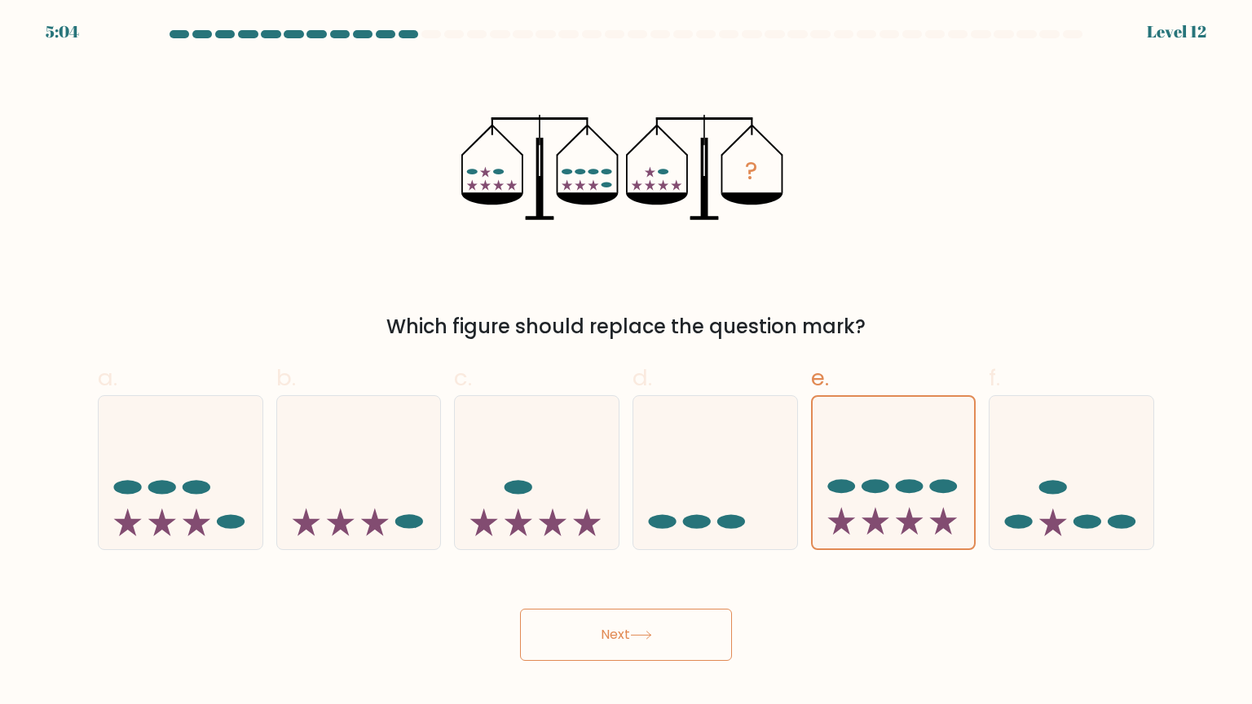
click at [679, 620] on button "Next" at bounding box center [626, 635] width 212 height 52
click at [742, 486] on icon at bounding box center [715, 472] width 164 height 135
click at [627, 363] on input "d." at bounding box center [626, 357] width 1 height 11
radio input "true"
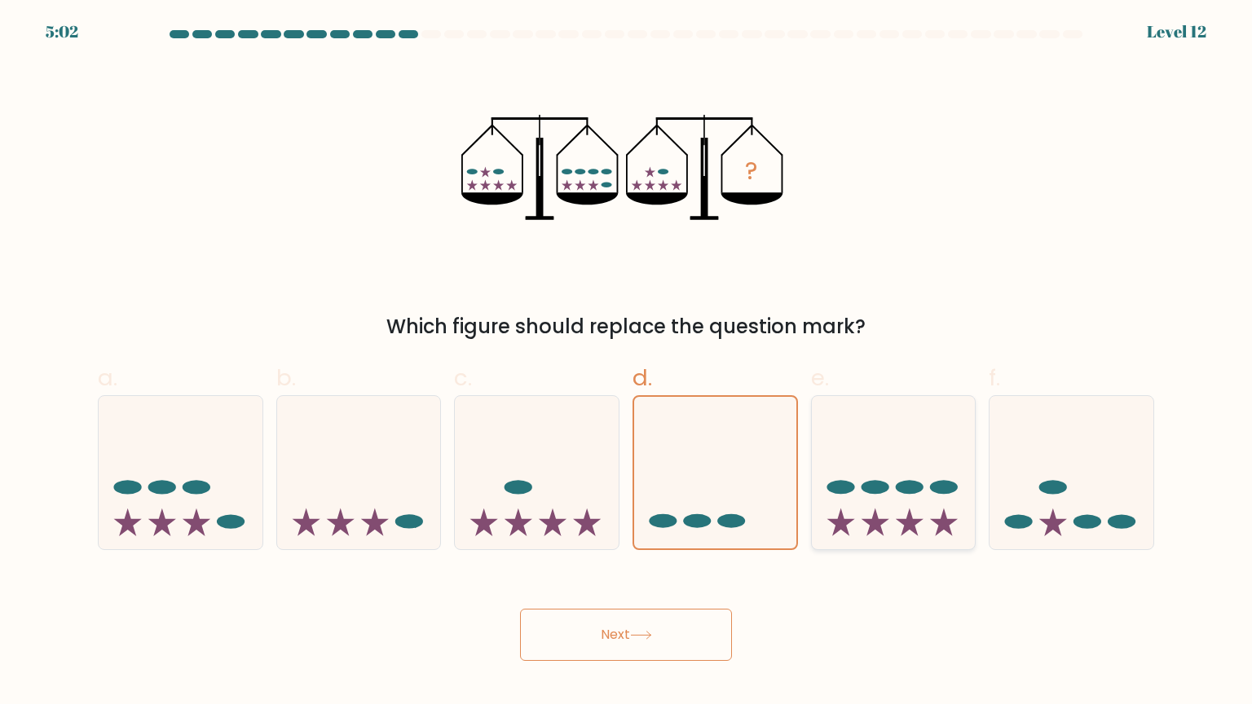
click at [849, 506] on icon at bounding box center [894, 472] width 164 height 135
click at [627, 363] on input "e." at bounding box center [626, 357] width 1 height 11
radio input "true"
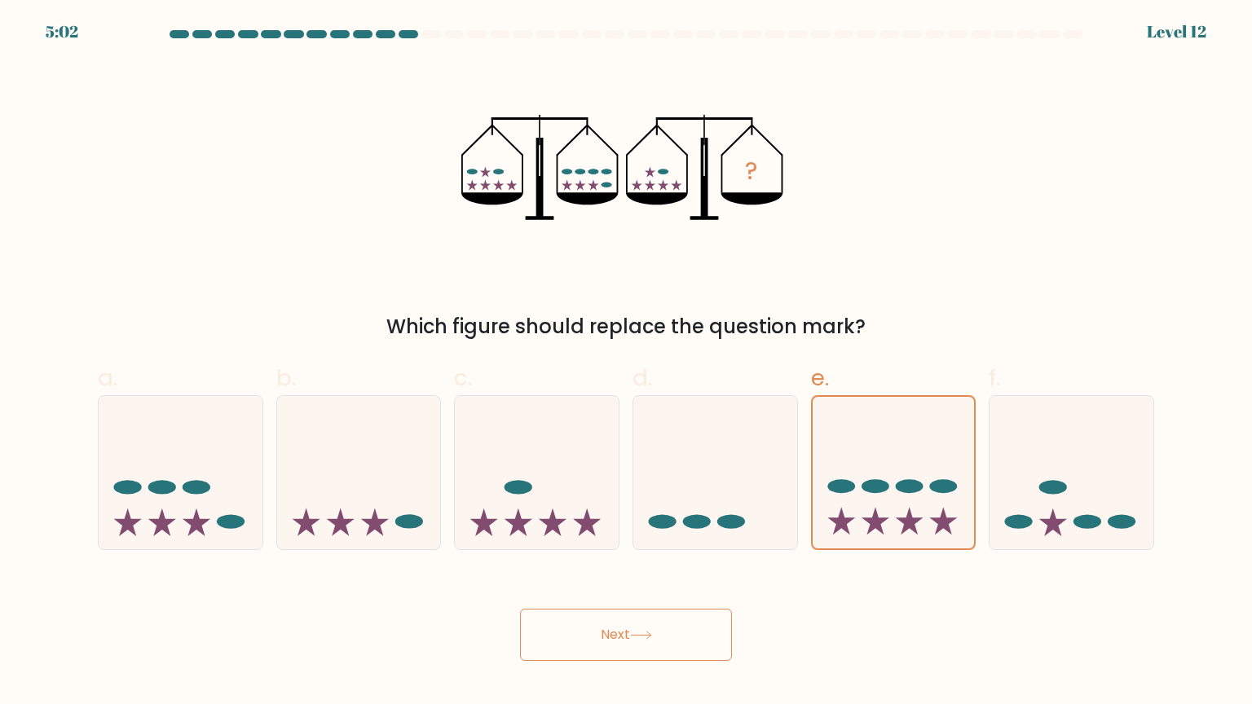
click at [679, 640] on button "Next" at bounding box center [626, 635] width 212 height 52
click at [705, 610] on button "Next" at bounding box center [626, 635] width 212 height 52
click at [882, 552] on form at bounding box center [626, 345] width 1252 height 631
click at [869, 526] on icon at bounding box center [894, 472] width 164 height 135
click at [627, 363] on input "e." at bounding box center [626, 357] width 1 height 11
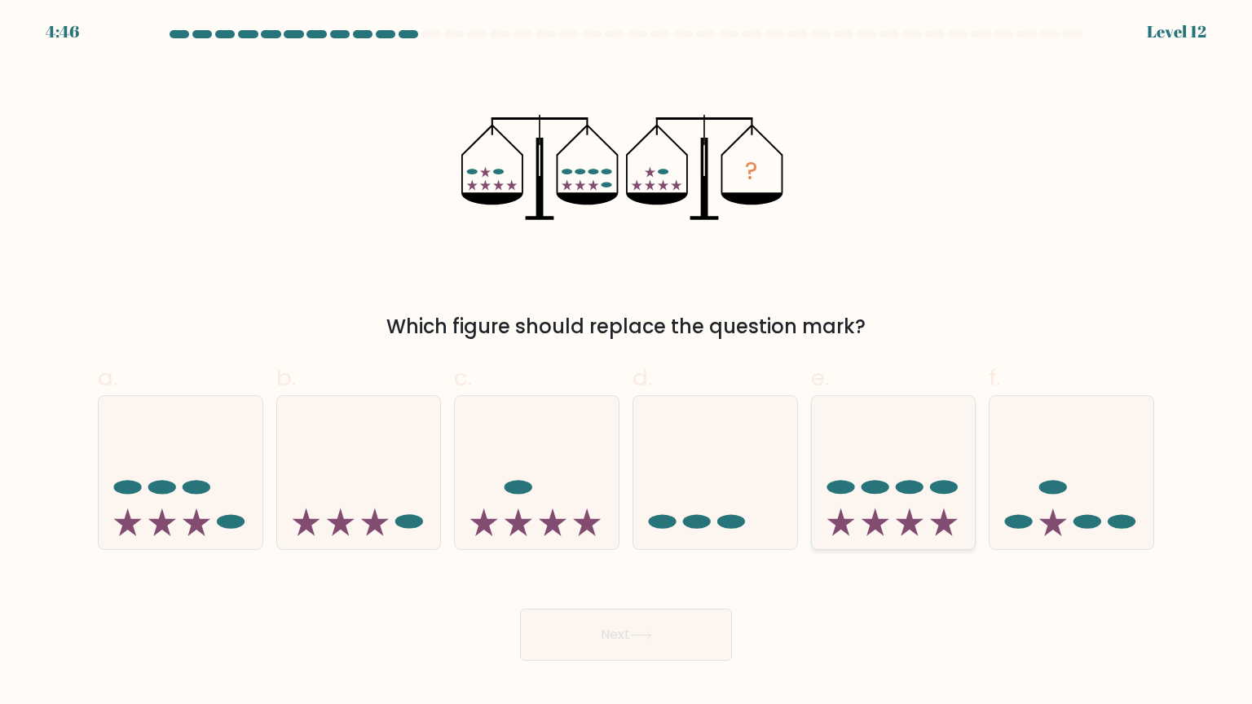
radio input "true"
click at [701, 645] on button "Next" at bounding box center [626, 635] width 212 height 52
